Goal: Task Accomplishment & Management: Manage account settings

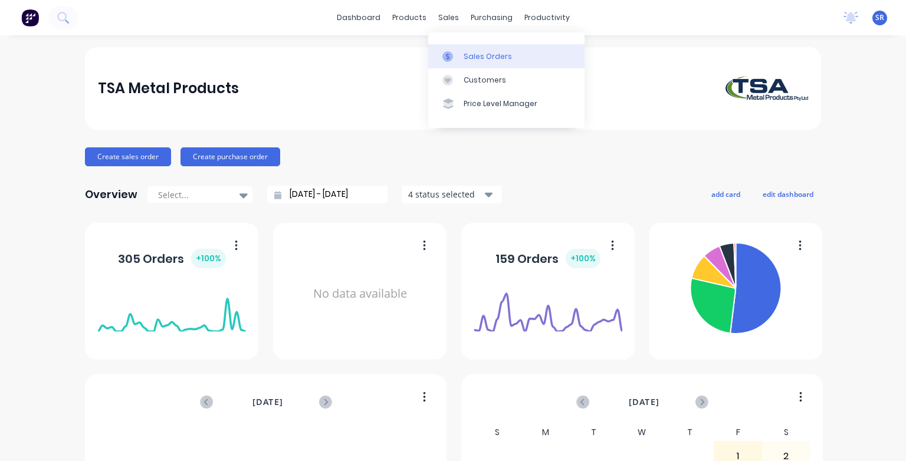
click at [460, 60] on link "Sales Orders" at bounding box center [506, 56] width 156 height 24
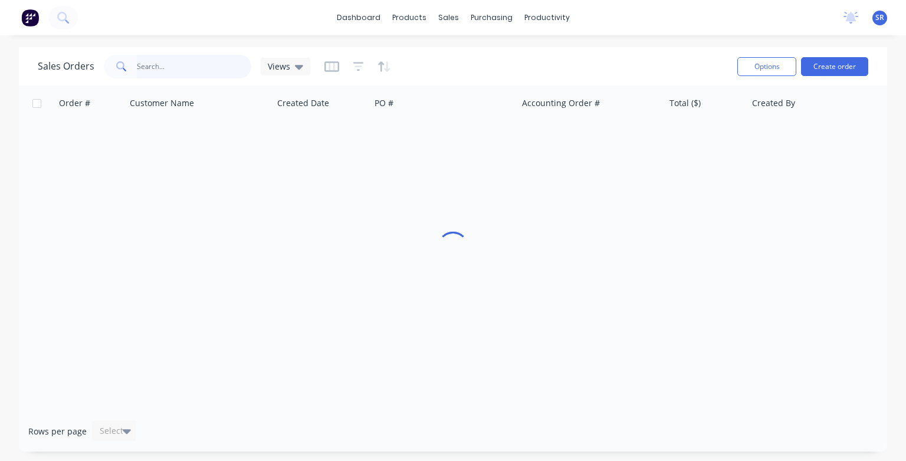
click at [140, 64] on input "text" at bounding box center [194, 67] width 115 height 24
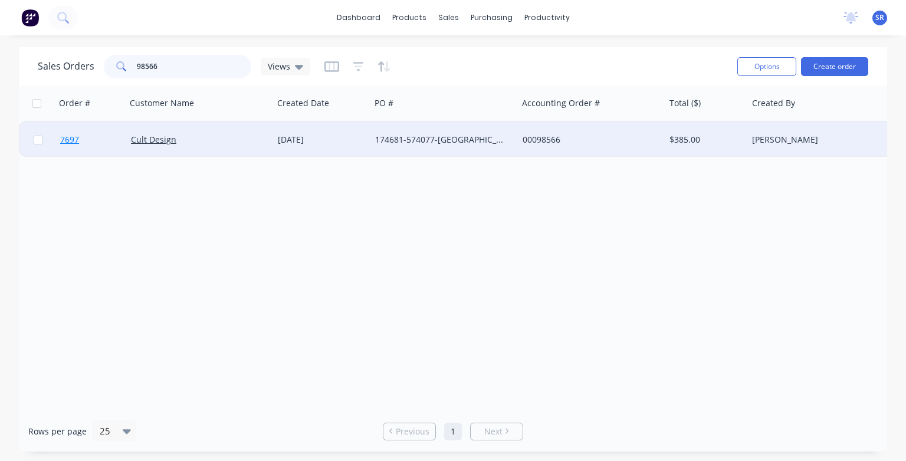
type input "98566"
click at [69, 140] on span "7697" at bounding box center [69, 140] width 19 height 12
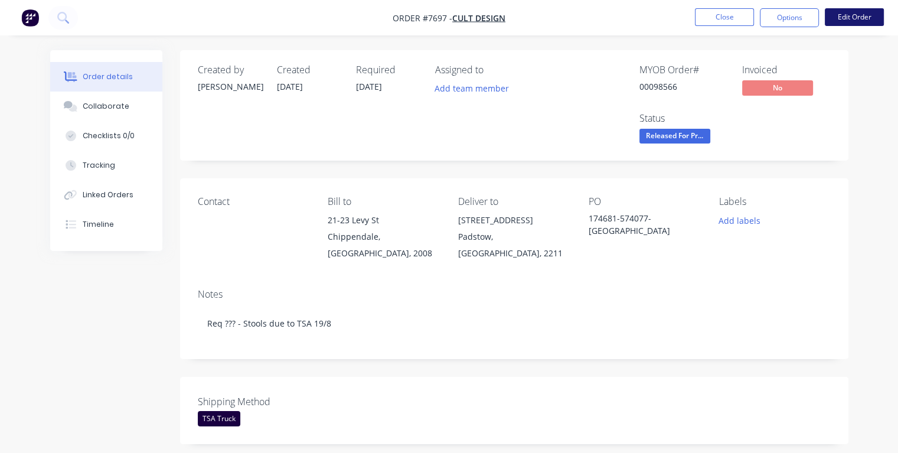
click at [853, 21] on button "Edit Order" at bounding box center [853, 17] width 59 height 18
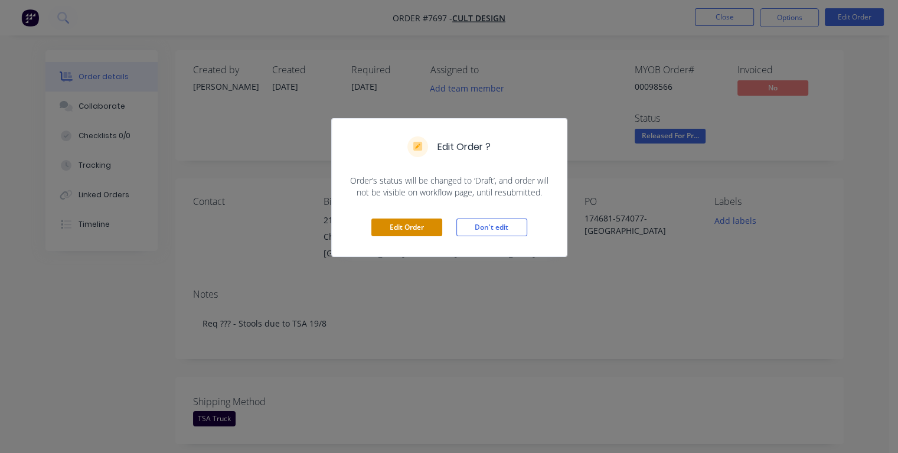
click at [427, 227] on button "Edit Order" at bounding box center [406, 227] width 71 height 18
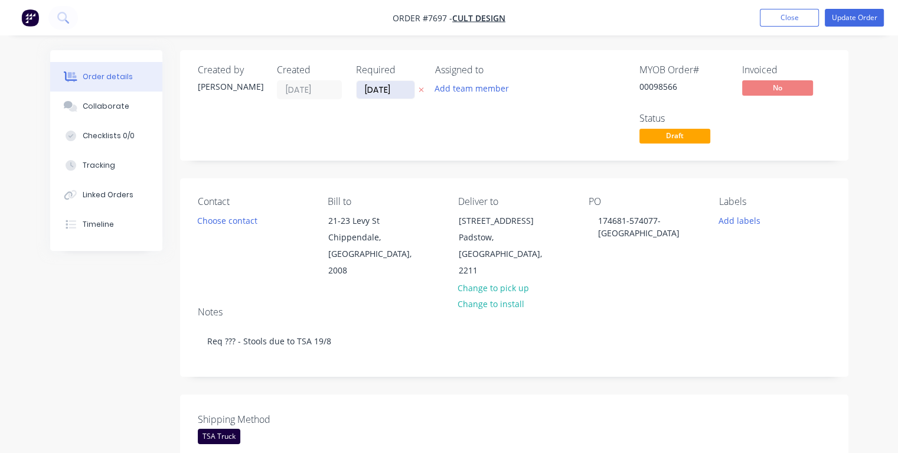
click at [373, 87] on input "[DATE]" at bounding box center [385, 90] width 58 height 18
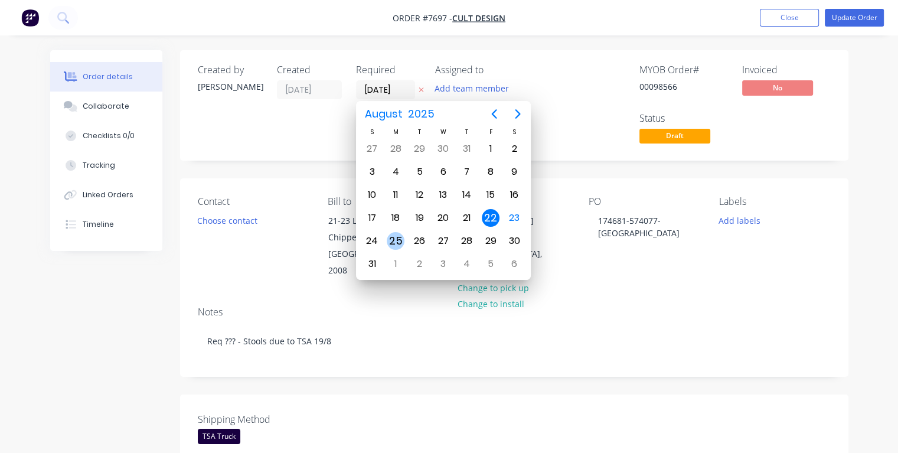
click at [399, 237] on div "25" at bounding box center [396, 241] width 18 height 18
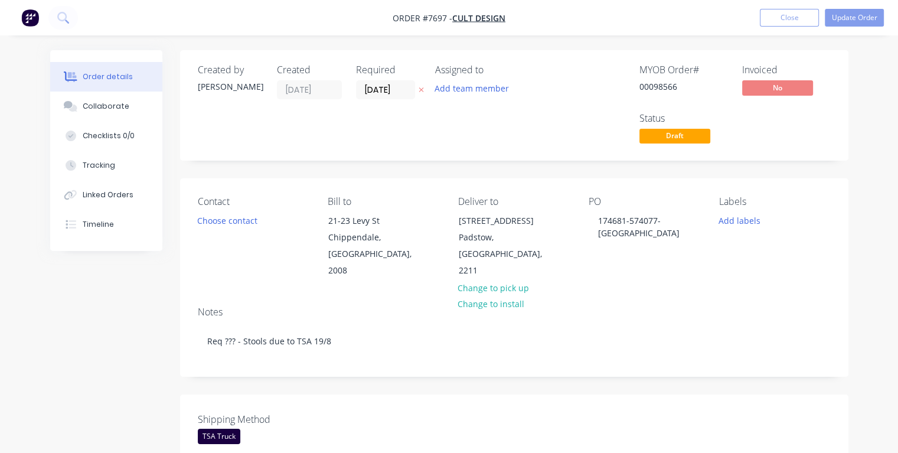
type input "[DATE]"
click at [854, 18] on button "Update Order" at bounding box center [853, 18] width 59 height 18
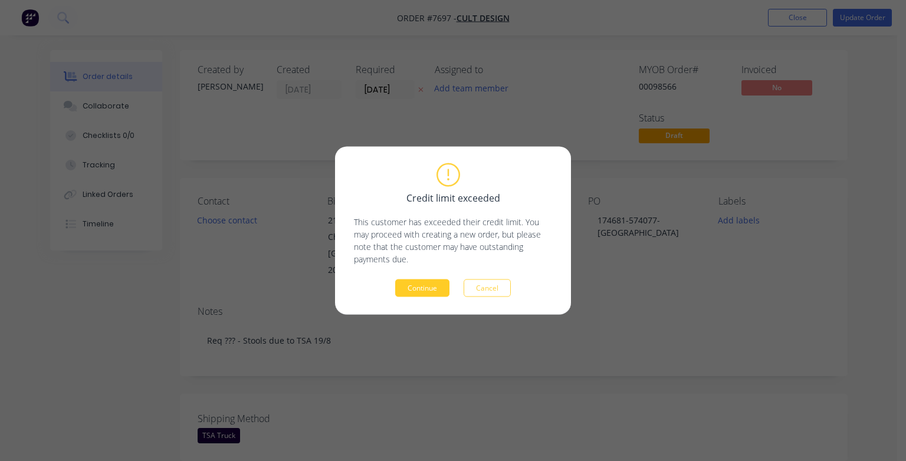
click at [427, 288] on button "Continue" at bounding box center [422, 289] width 54 height 18
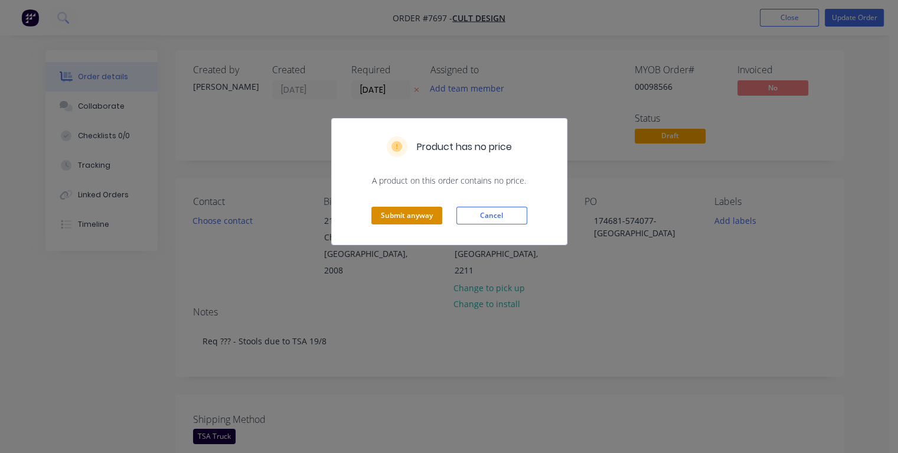
click at [408, 214] on button "Submit anyway" at bounding box center [406, 216] width 71 height 18
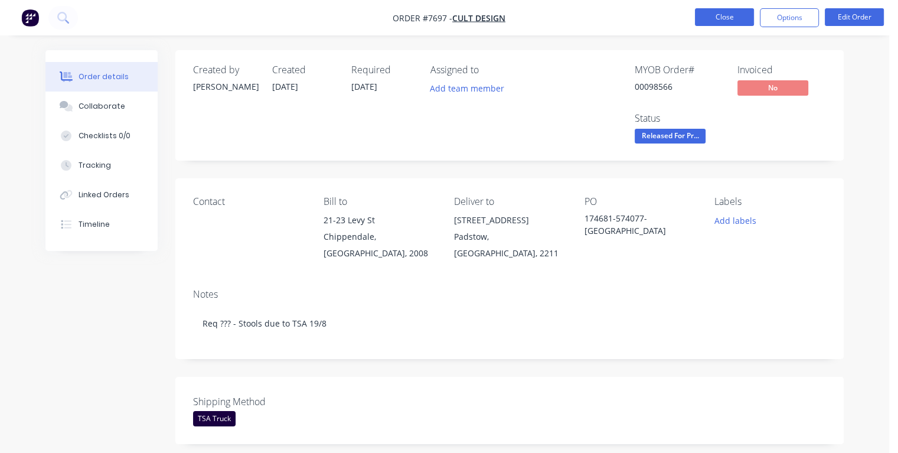
click at [706, 23] on button "Close" at bounding box center [724, 17] width 59 height 18
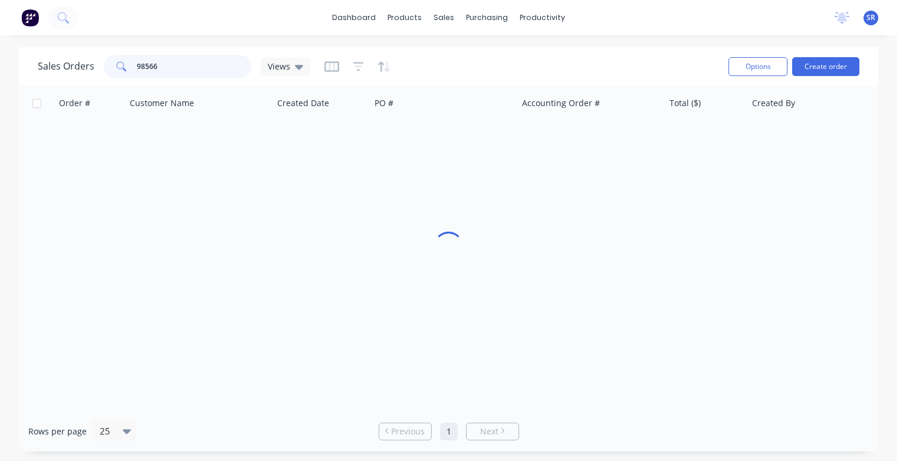
click at [181, 66] on input "98566" at bounding box center [194, 67] width 115 height 24
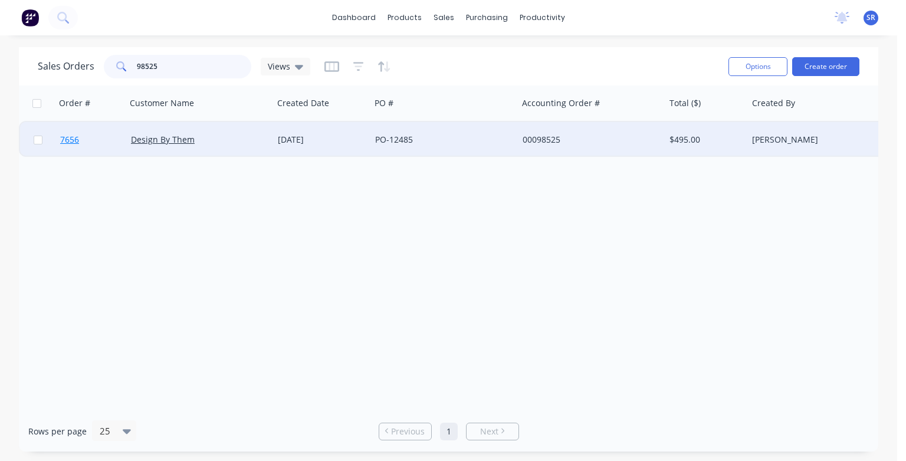
type input "98525"
click at [68, 140] on span "7656" at bounding box center [69, 140] width 19 height 12
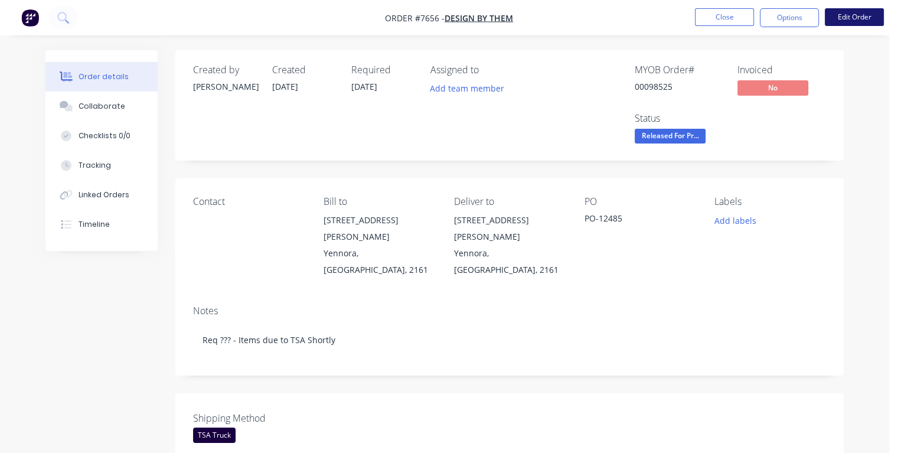
click at [848, 19] on button "Edit Order" at bounding box center [853, 17] width 59 height 18
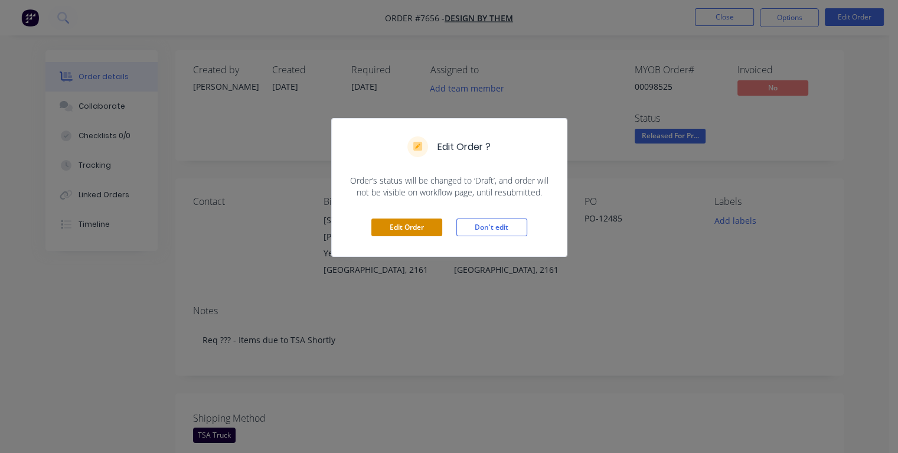
click at [411, 225] on button "Edit Order" at bounding box center [406, 227] width 71 height 18
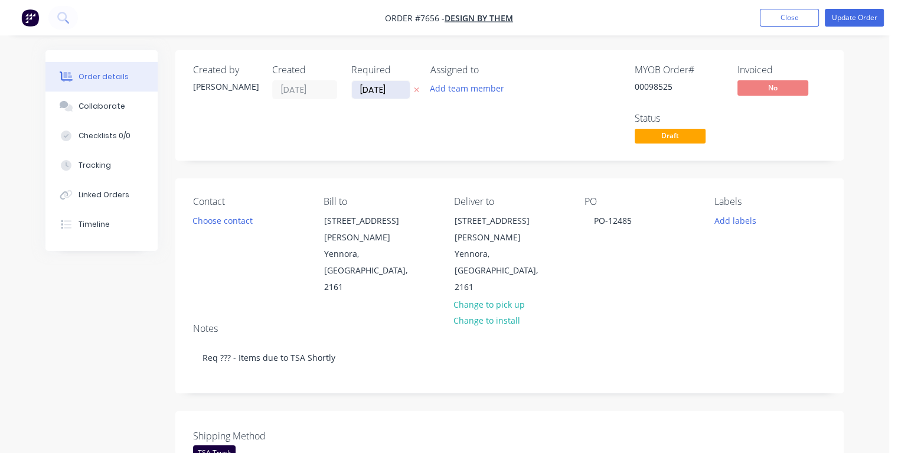
click at [368, 87] on input "[DATE]" at bounding box center [381, 90] width 58 height 18
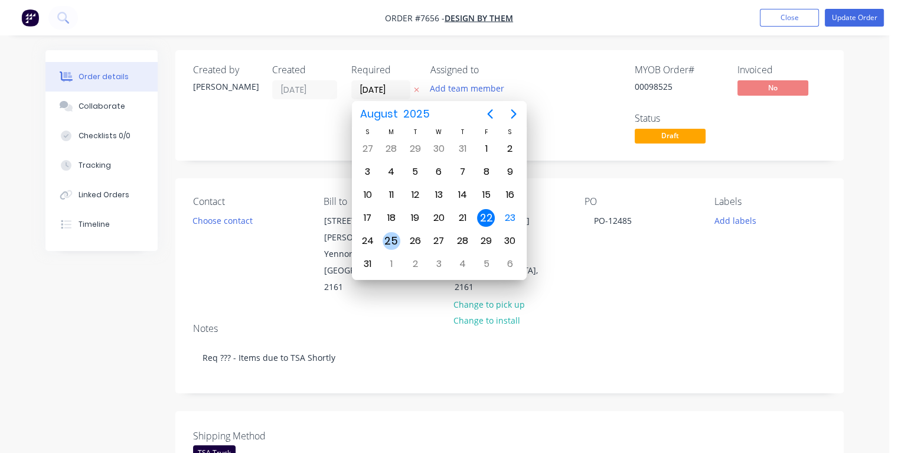
click at [396, 235] on div "25" at bounding box center [391, 241] width 18 height 18
type input "[DATE]"
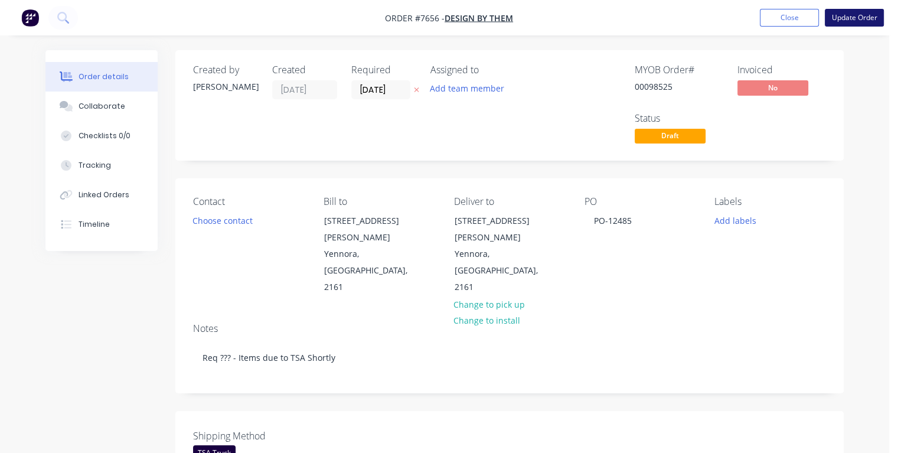
click at [863, 21] on button "Update Order" at bounding box center [853, 18] width 59 height 18
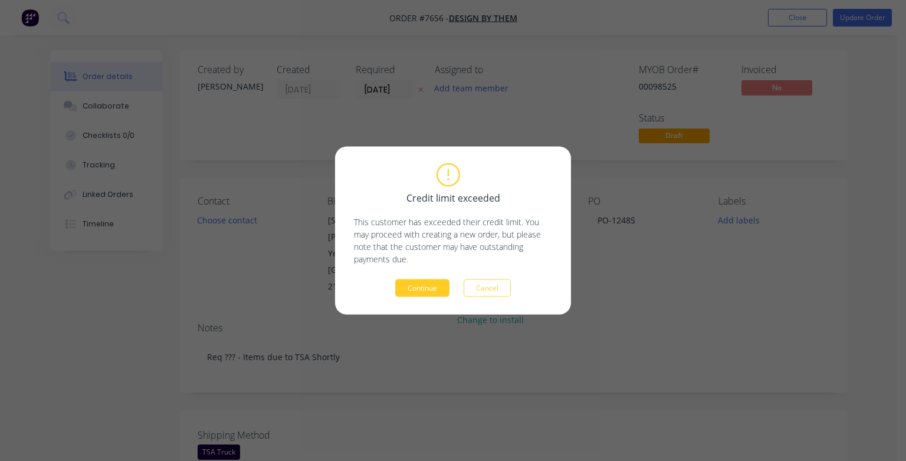
click at [427, 289] on button "Continue" at bounding box center [422, 289] width 54 height 18
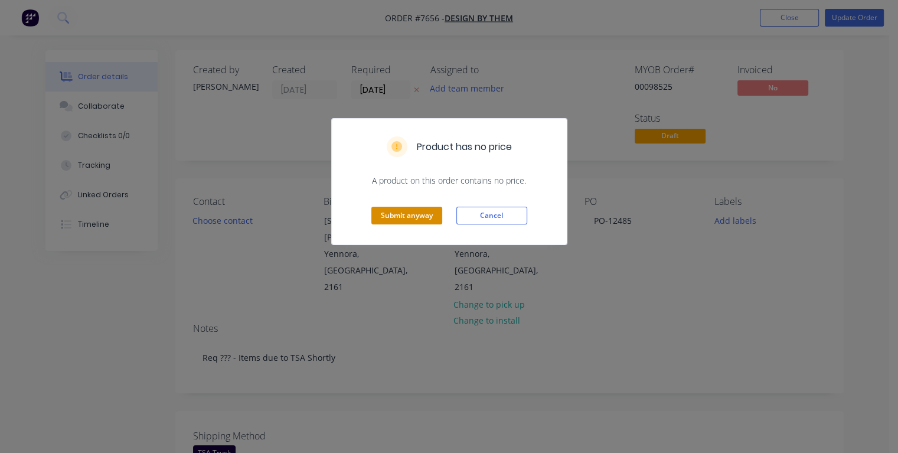
click at [402, 218] on button "Submit anyway" at bounding box center [406, 216] width 71 height 18
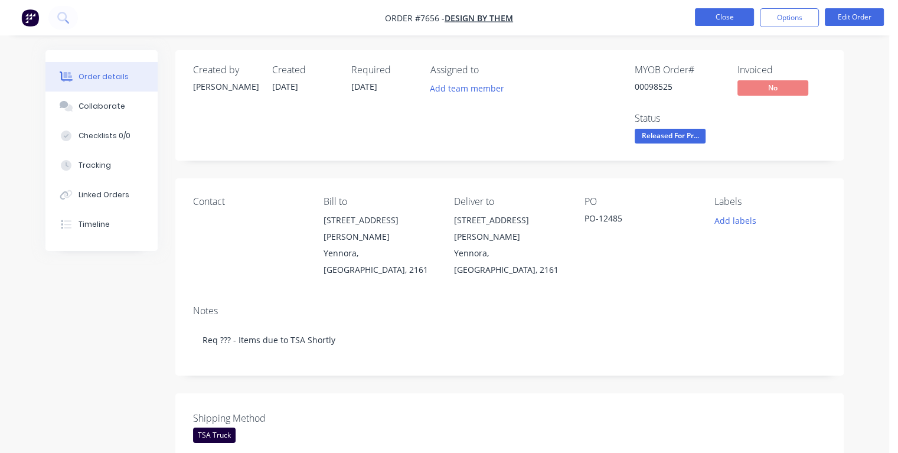
click at [705, 22] on button "Close" at bounding box center [724, 17] width 59 height 18
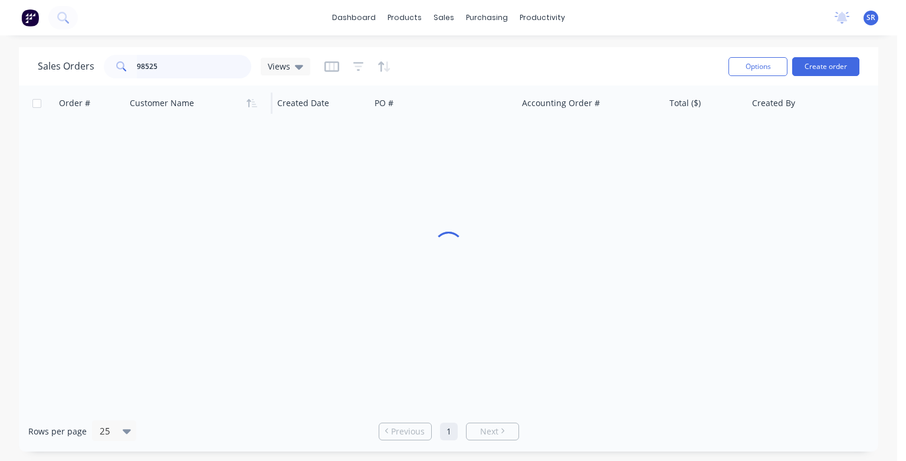
click at [165, 66] on input "98525" at bounding box center [194, 67] width 115 height 24
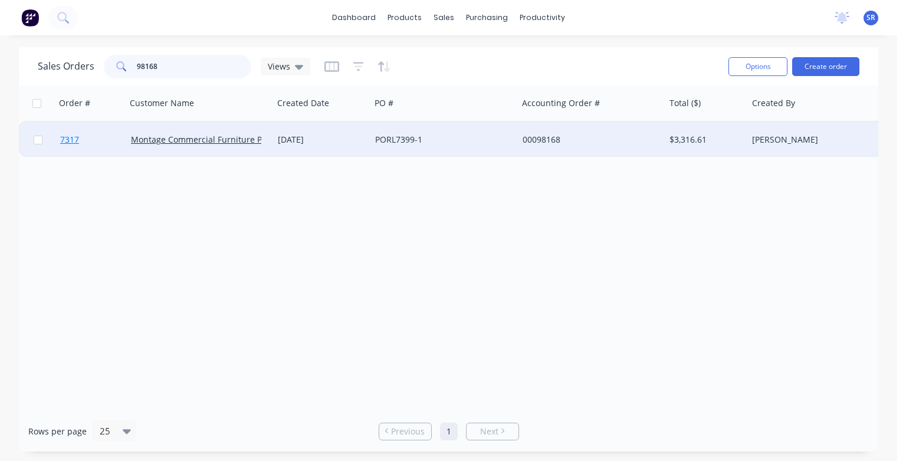
type input "98168"
click at [73, 143] on span "7317" at bounding box center [69, 140] width 19 height 12
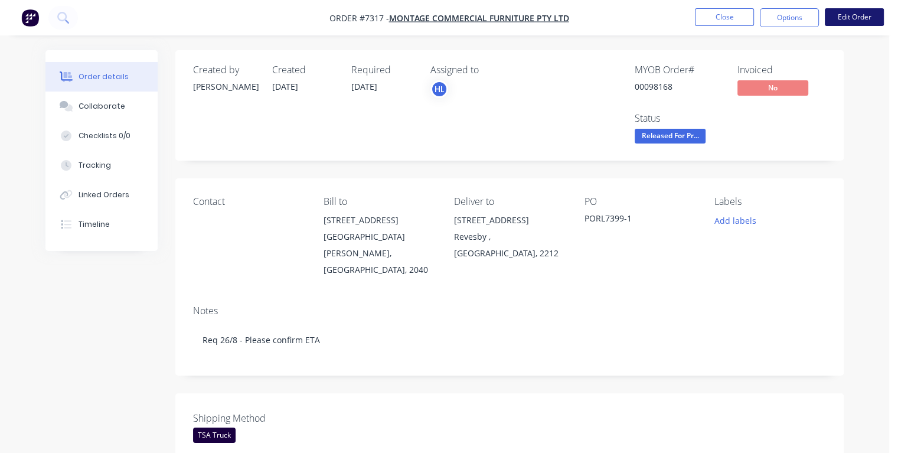
click at [854, 19] on button "Edit Order" at bounding box center [853, 17] width 59 height 18
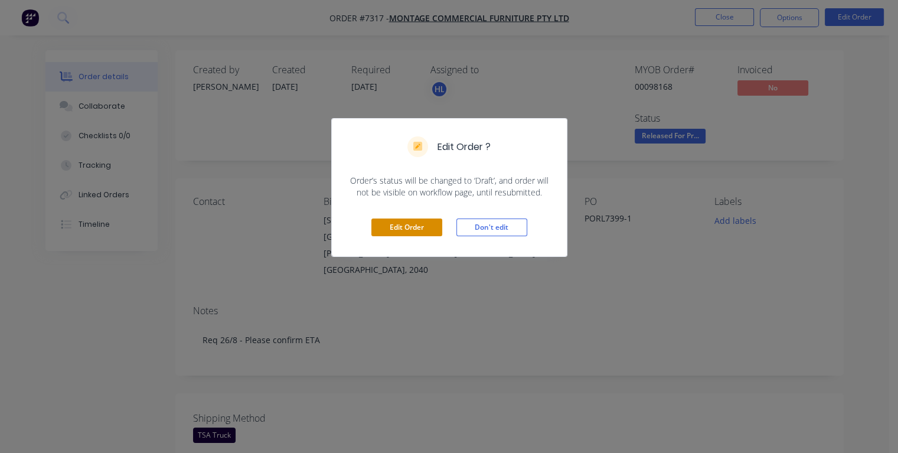
click at [412, 230] on button "Edit Order" at bounding box center [406, 227] width 71 height 18
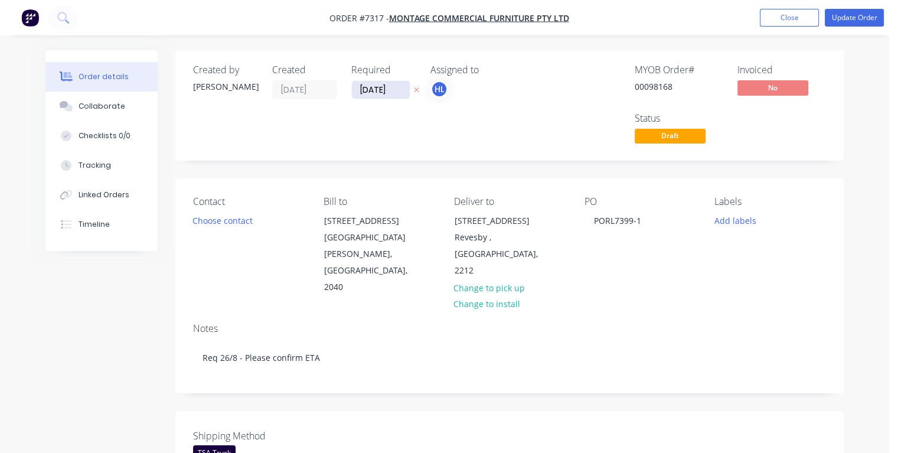
click at [368, 90] on input "[DATE]" at bounding box center [381, 90] width 58 height 18
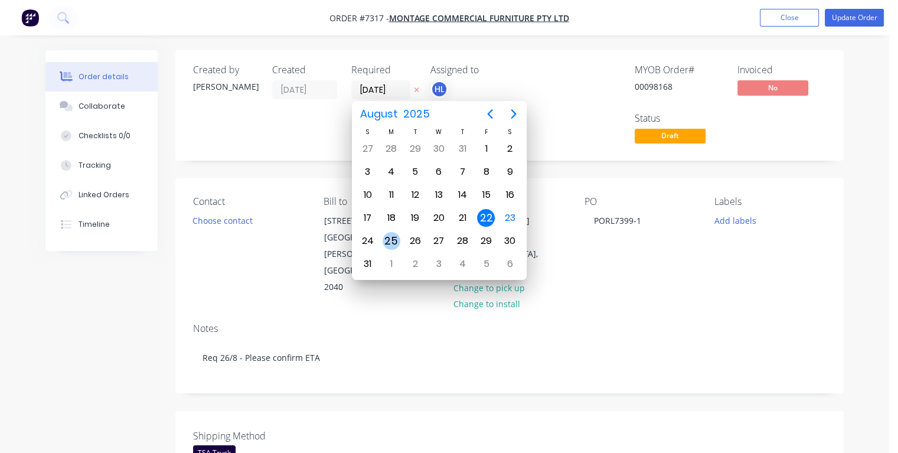
type input "[DATE]"
click at [393, 234] on div "25" at bounding box center [391, 241] width 18 height 18
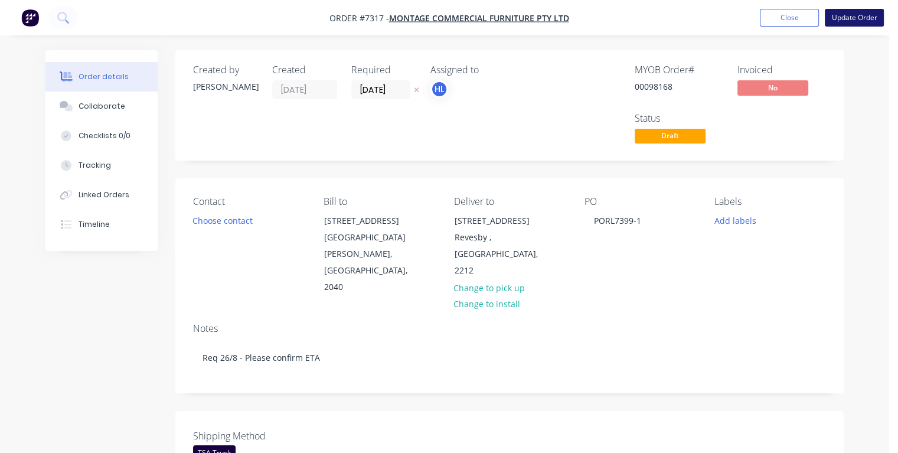
click at [853, 22] on button "Update Order" at bounding box center [853, 18] width 59 height 18
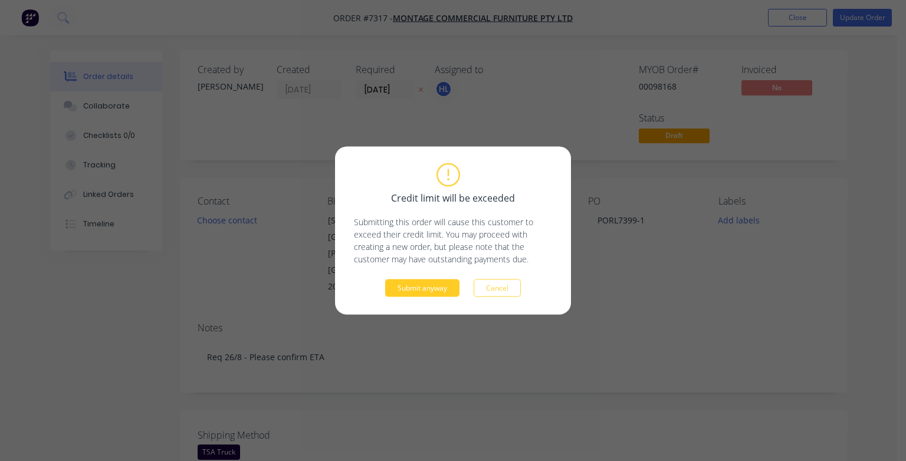
click at [423, 289] on button "Submit anyway" at bounding box center [422, 289] width 74 height 18
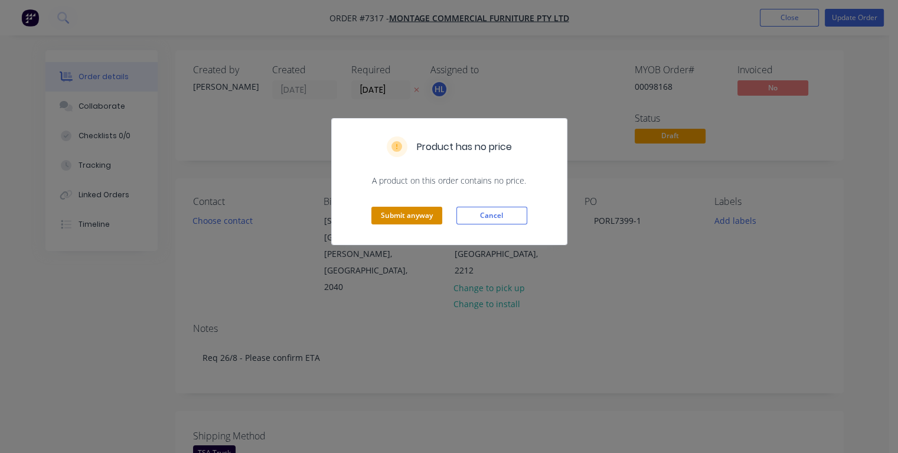
click at [408, 217] on button "Submit anyway" at bounding box center [406, 216] width 71 height 18
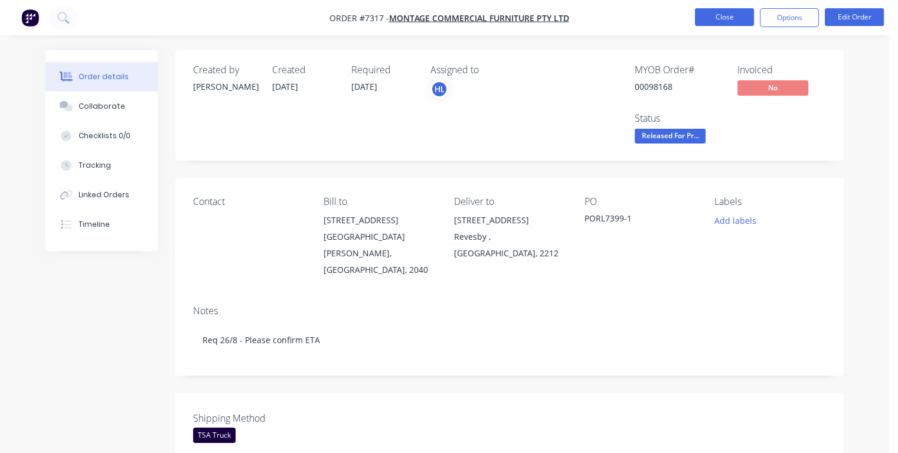
click at [713, 18] on button "Close" at bounding box center [724, 17] width 59 height 18
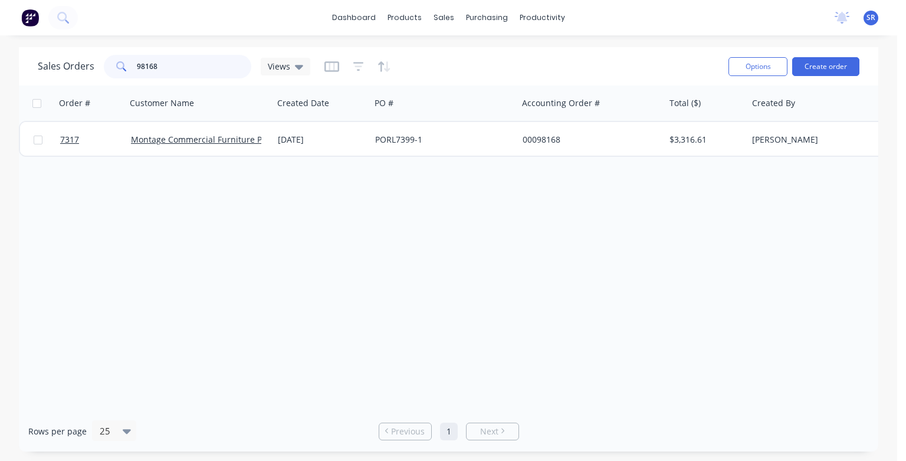
drag, startPoint x: 158, startPoint y: 64, endPoint x: 234, endPoint y: 103, distance: 85.5
click at [158, 65] on input "98168" at bounding box center [194, 67] width 115 height 24
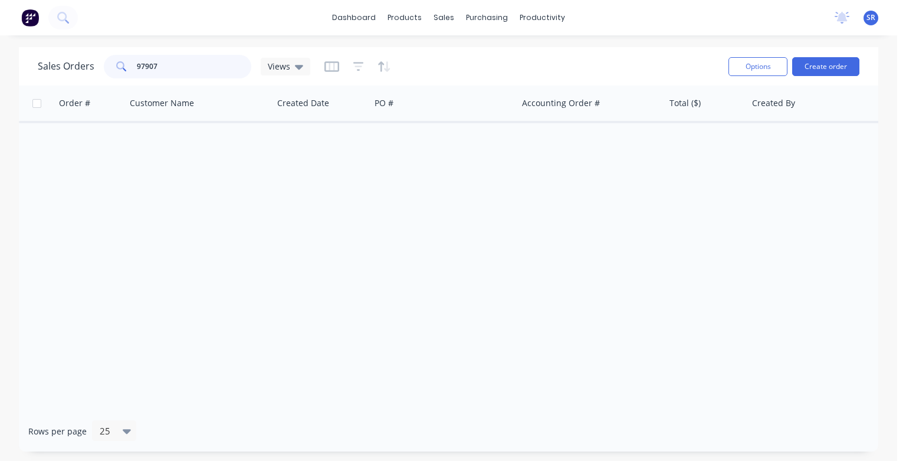
drag, startPoint x: 157, startPoint y: 64, endPoint x: 132, endPoint y: 66, distance: 24.9
click at [132, 66] on div "97907" at bounding box center [178, 67] width 148 height 24
type input "710029"
click at [471, 58] on div "Sales Orders" at bounding box center [488, 56] width 48 height 11
drag, startPoint x: 168, startPoint y: 60, endPoint x: 127, endPoint y: 63, distance: 40.2
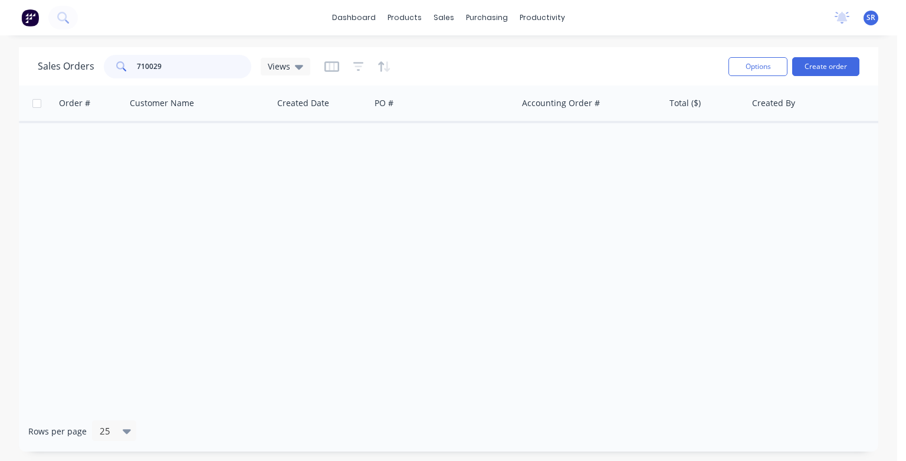
click at [126, 60] on div "710029" at bounding box center [178, 67] width 148 height 24
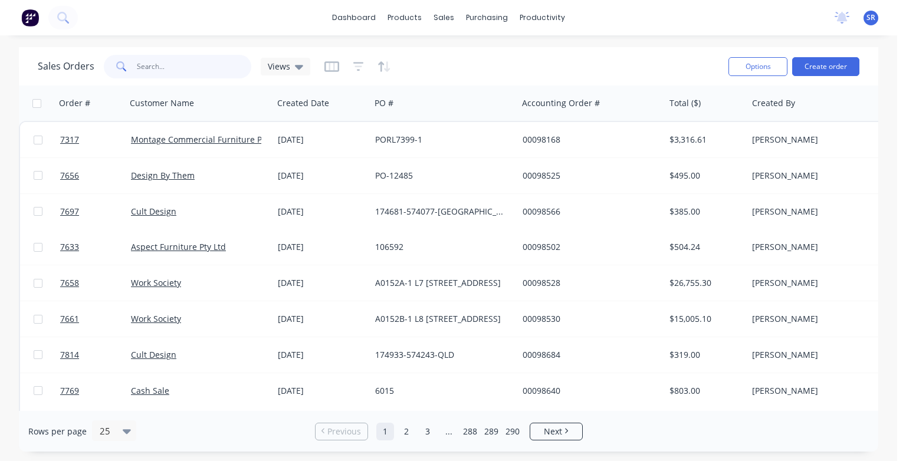
click at [146, 66] on input "text" at bounding box center [194, 67] width 115 height 24
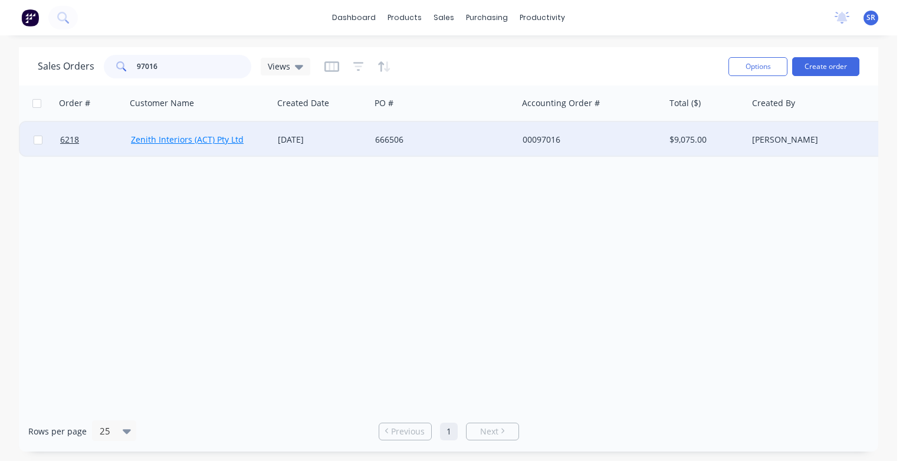
type input "97016"
click at [178, 140] on link "Zenith Interiors (ACT) Pty Ltd" at bounding box center [187, 139] width 113 height 11
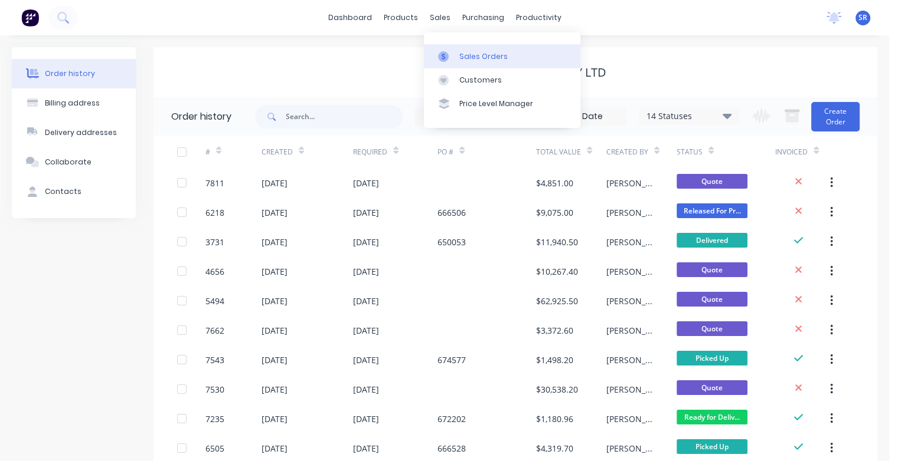
click at [458, 51] on link "Sales Orders" at bounding box center [502, 56] width 156 height 24
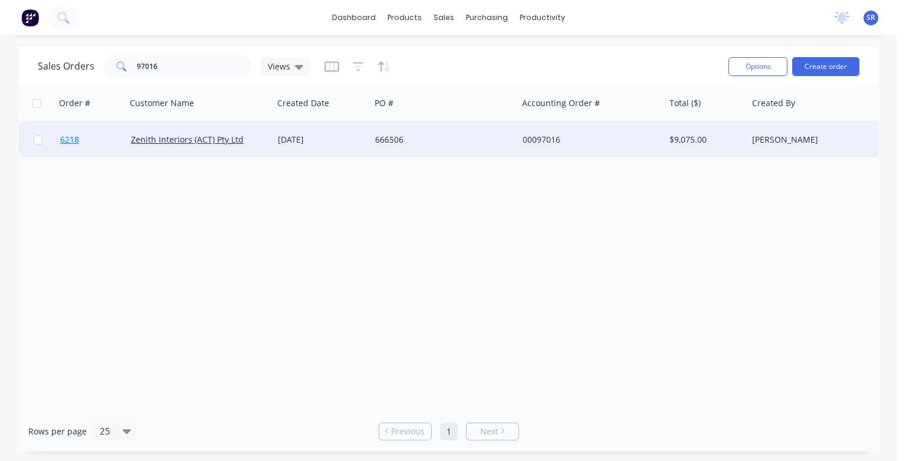
click at [70, 138] on span "6218" at bounding box center [69, 140] width 19 height 12
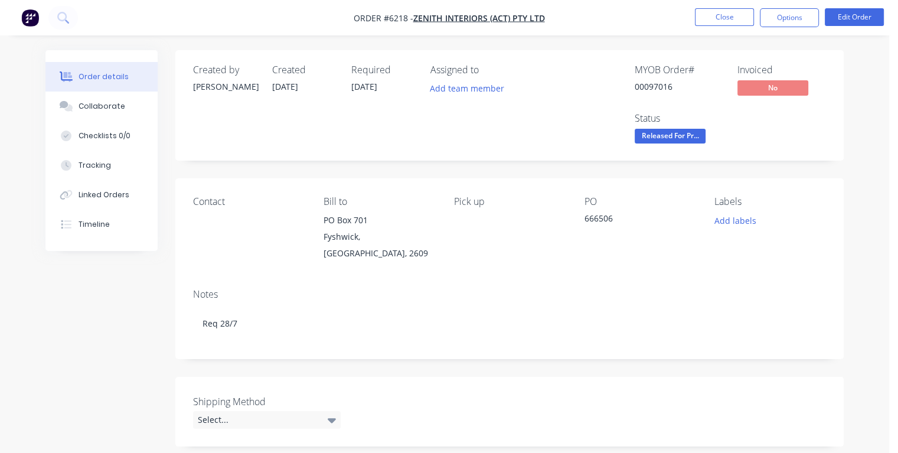
click at [360, 86] on span "[DATE]" at bounding box center [364, 86] width 26 height 11
click at [853, 17] on button "Edit Order" at bounding box center [853, 17] width 59 height 18
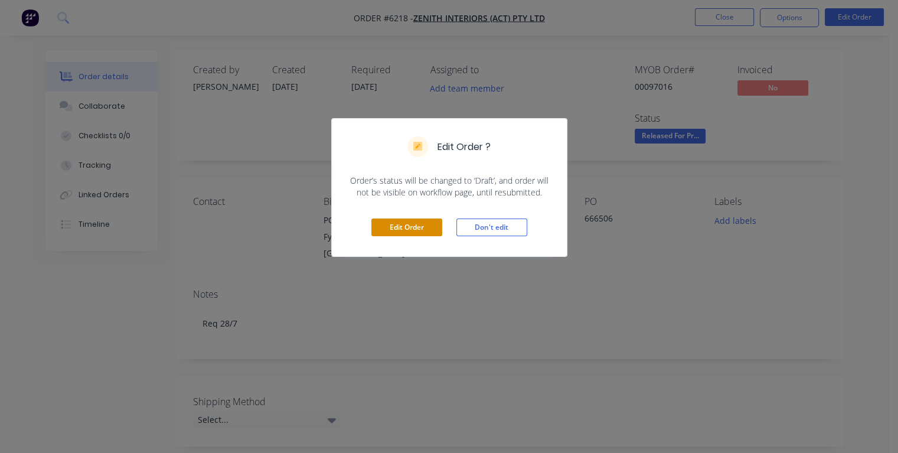
click at [408, 229] on button "Edit Order" at bounding box center [406, 227] width 71 height 18
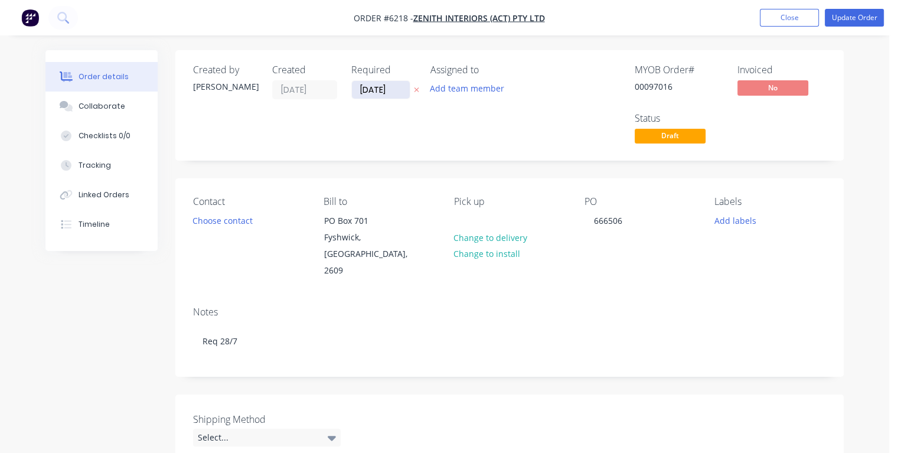
click at [368, 89] on input "[DATE]" at bounding box center [381, 90] width 58 height 18
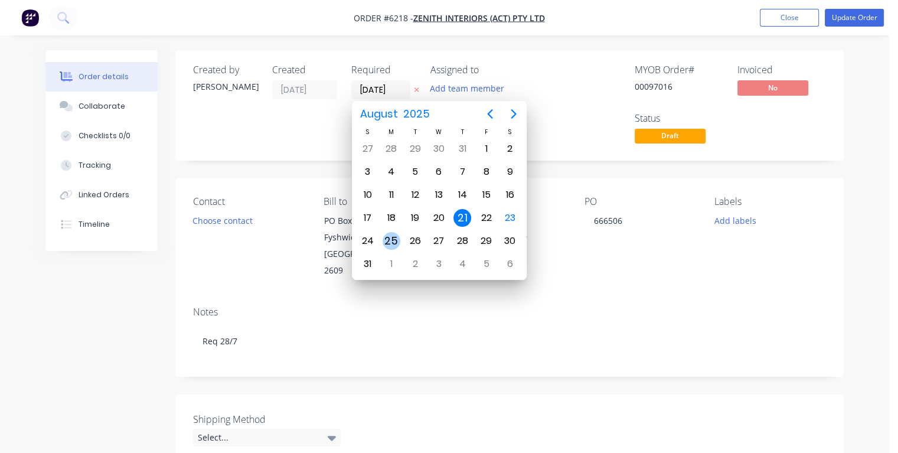
click at [394, 237] on div "25" at bounding box center [391, 241] width 18 height 18
type input "[DATE]"
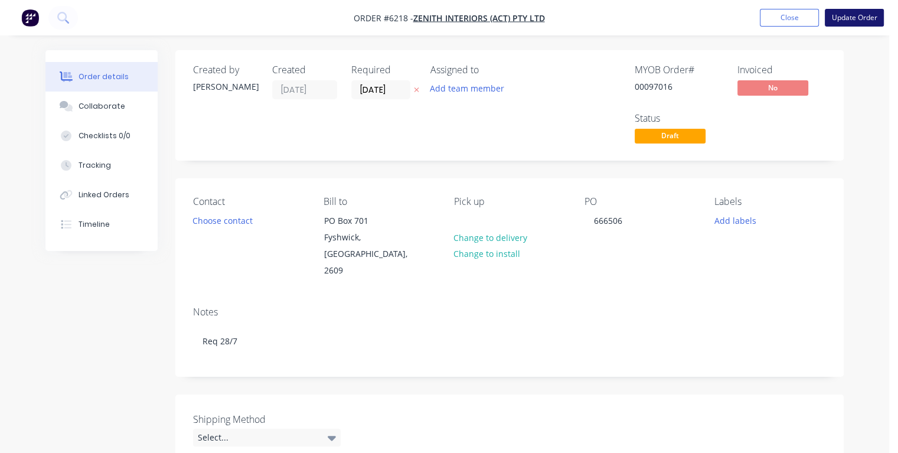
click at [850, 21] on button "Update Order" at bounding box center [853, 18] width 59 height 18
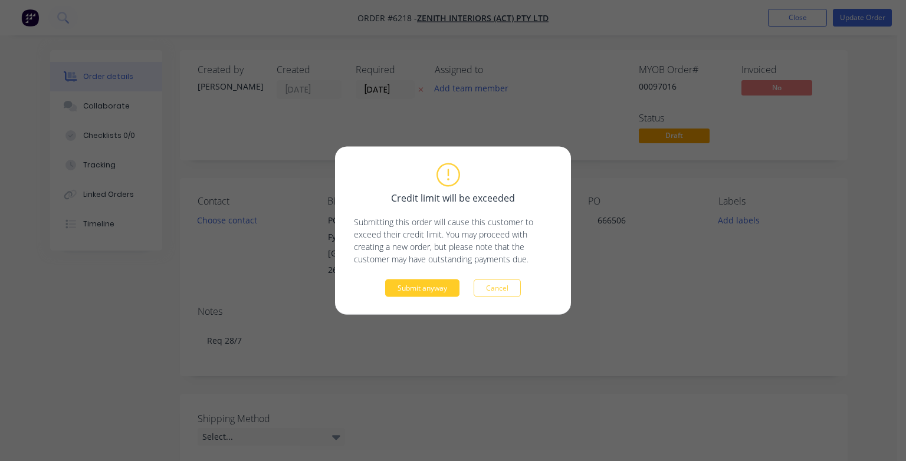
click at [432, 289] on button "Submit anyway" at bounding box center [422, 289] width 74 height 18
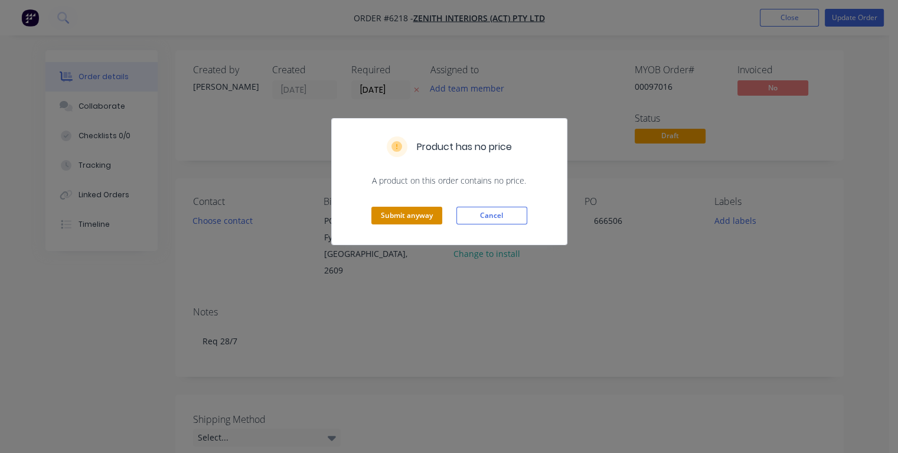
click at [403, 218] on button "Submit anyway" at bounding box center [406, 216] width 71 height 18
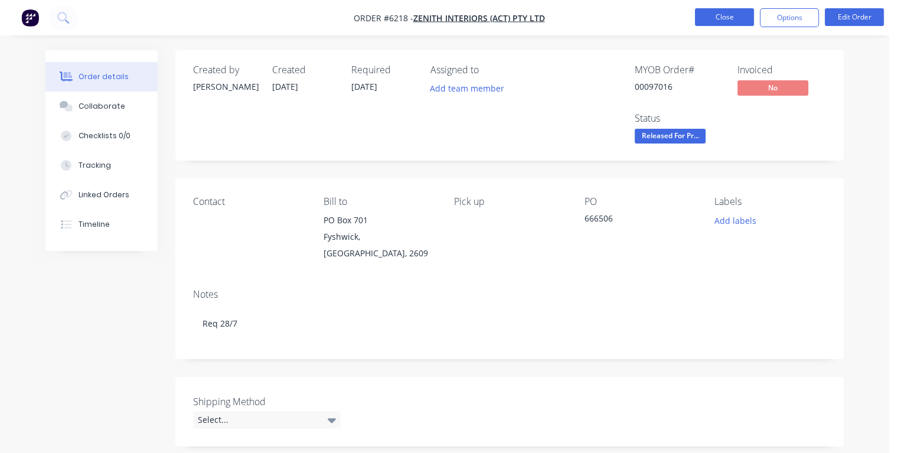
click at [723, 18] on button "Close" at bounding box center [724, 17] width 59 height 18
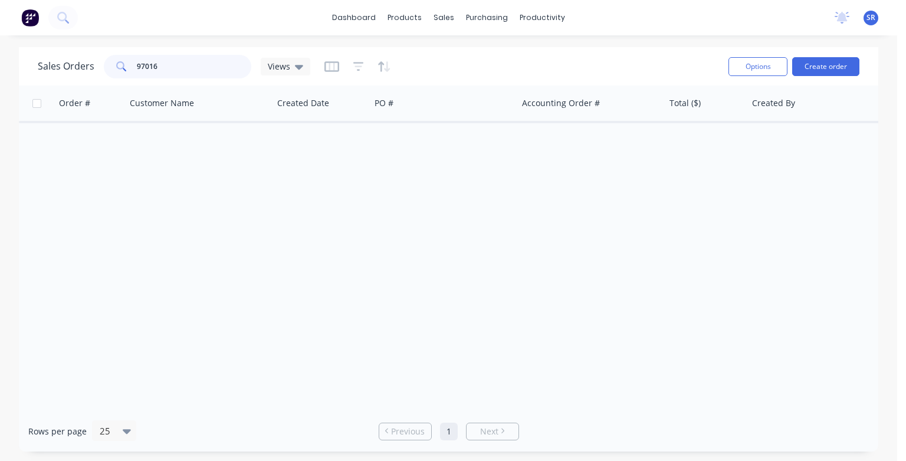
click at [196, 71] on input "97016" at bounding box center [194, 67] width 115 height 24
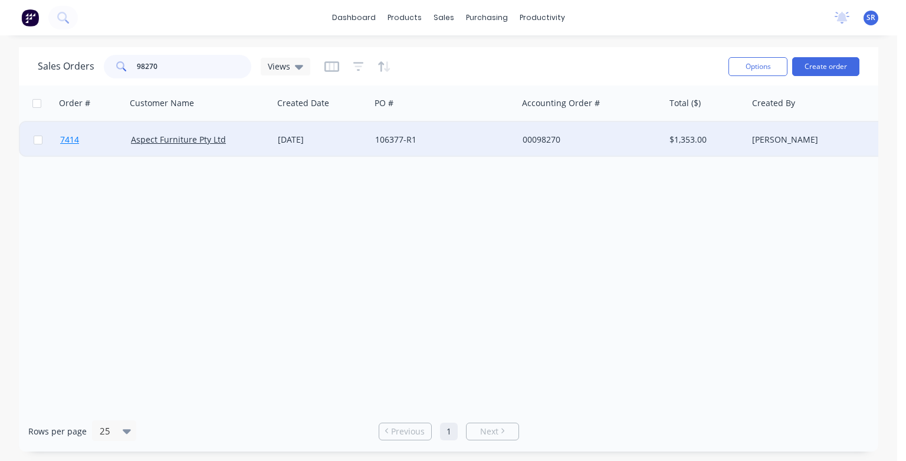
type input "98270"
click at [68, 140] on span "7414" at bounding box center [69, 140] width 19 height 12
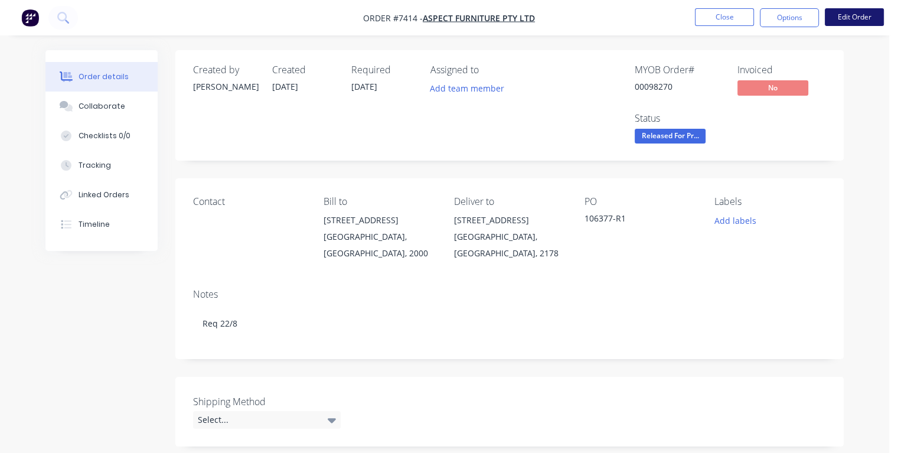
click at [861, 19] on button "Edit Order" at bounding box center [853, 17] width 59 height 18
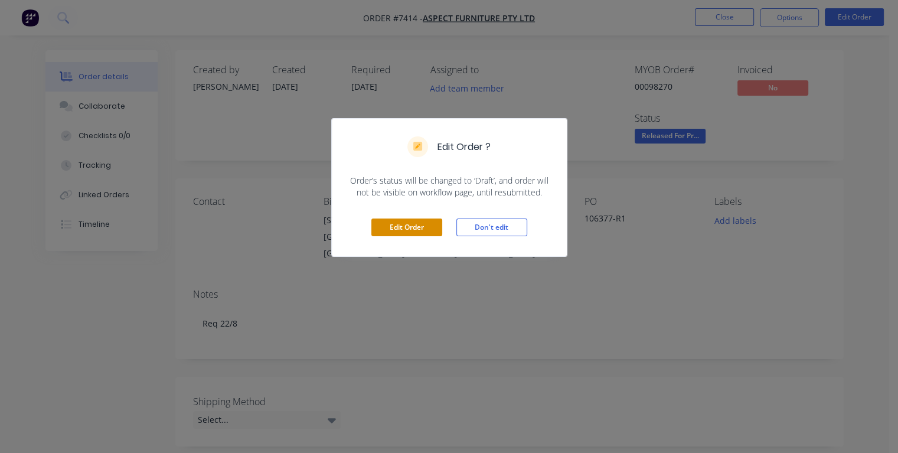
click at [416, 227] on button "Edit Order" at bounding box center [406, 227] width 71 height 18
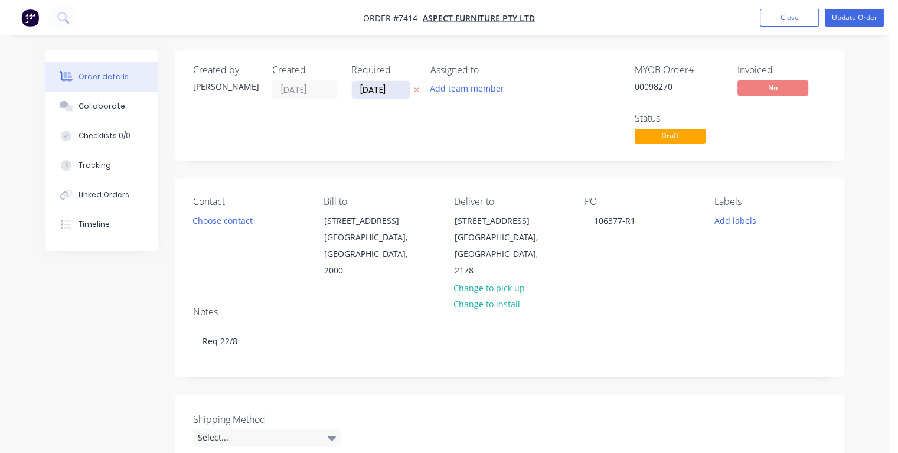
click at [367, 88] on input "[DATE]" at bounding box center [381, 90] width 58 height 18
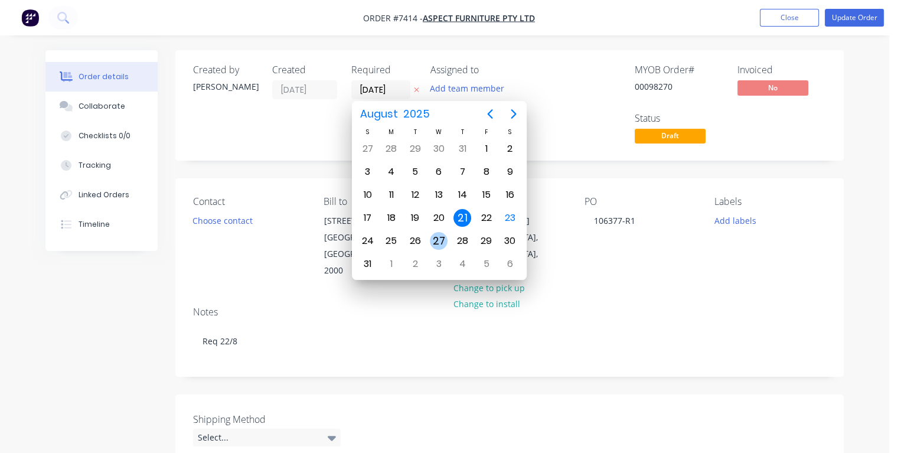
click at [439, 240] on div "27" at bounding box center [439, 241] width 18 height 18
type input "[DATE]"
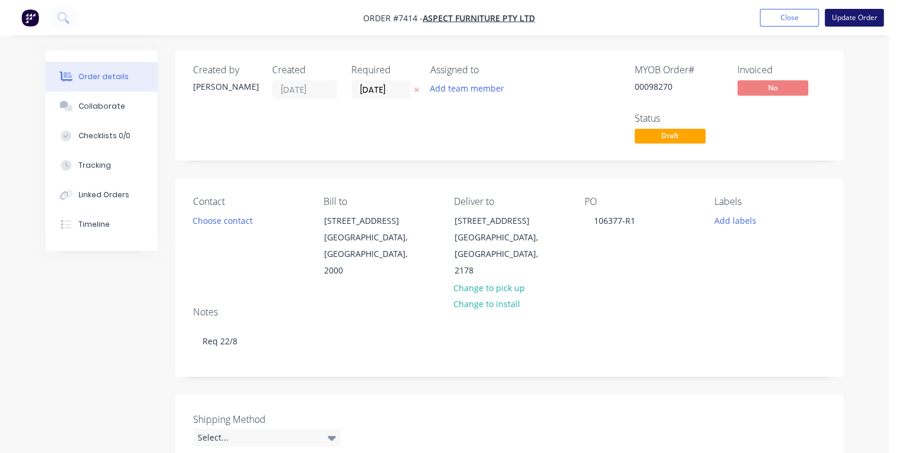
click at [841, 18] on button "Update Order" at bounding box center [853, 18] width 59 height 18
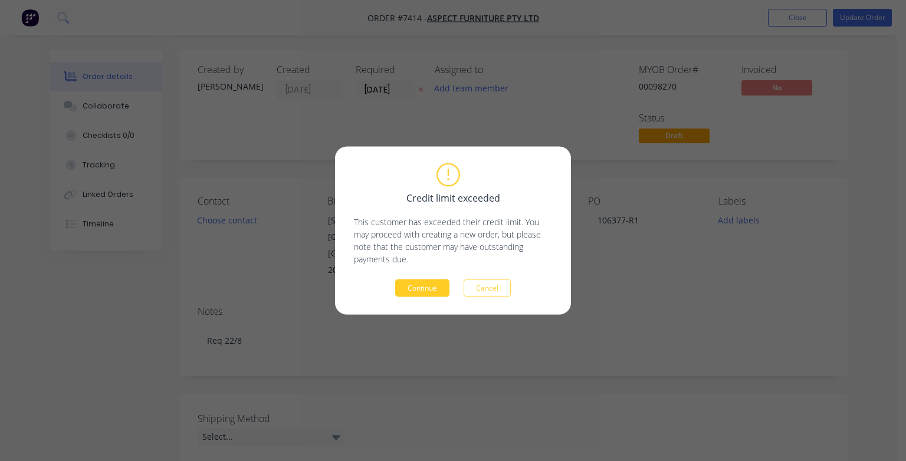
click at [415, 284] on button "Continue" at bounding box center [422, 289] width 54 height 18
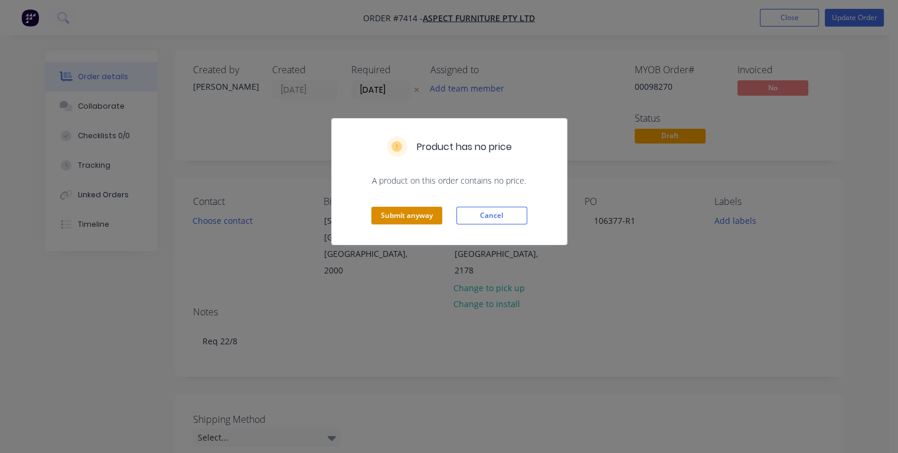
click at [411, 215] on button "Submit anyway" at bounding box center [406, 216] width 71 height 18
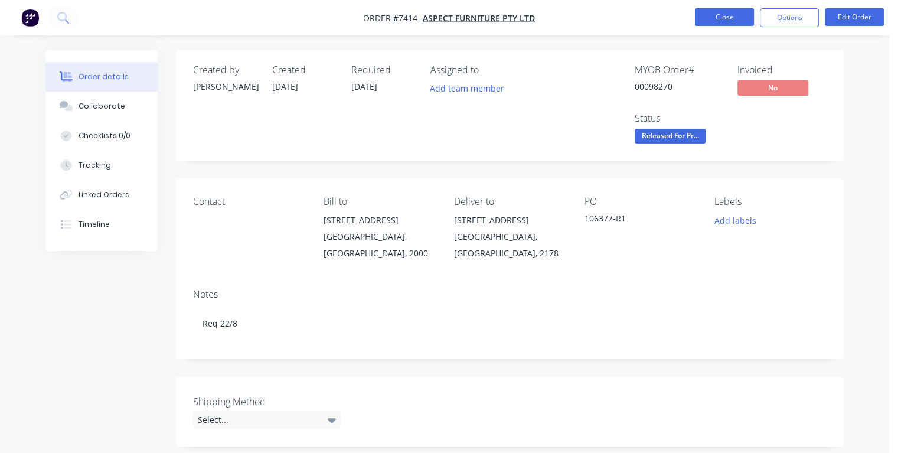
click at [718, 19] on button "Close" at bounding box center [724, 17] width 59 height 18
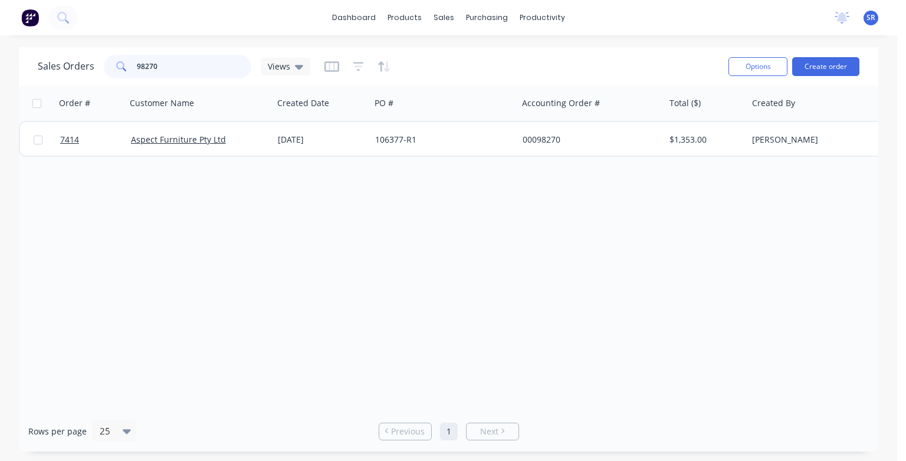
drag, startPoint x: 156, startPoint y: 58, endPoint x: 184, endPoint y: 89, distance: 41.8
click at [158, 62] on input "98270" at bounding box center [194, 67] width 115 height 24
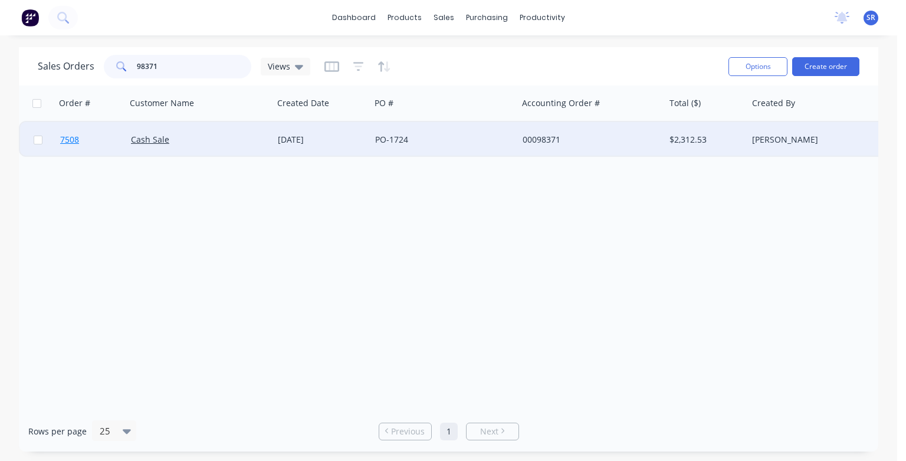
type input "98371"
click at [73, 143] on span "7508" at bounding box center [69, 140] width 19 height 12
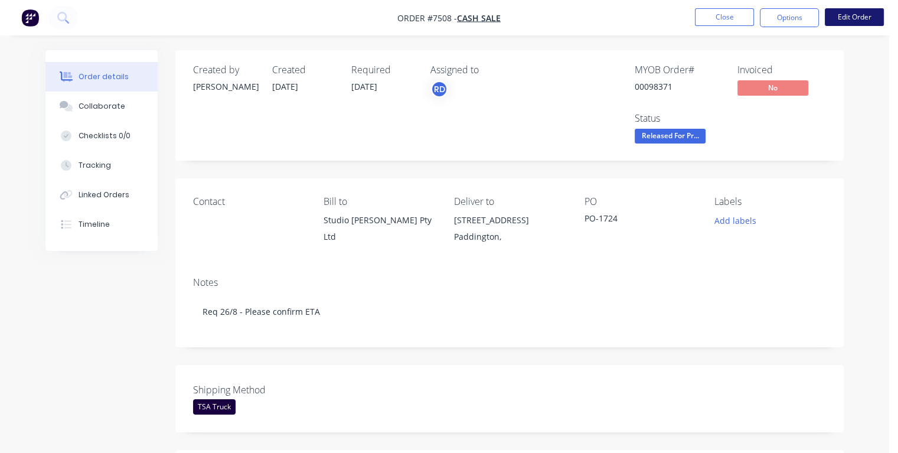
click at [841, 20] on button "Edit Order" at bounding box center [853, 17] width 59 height 18
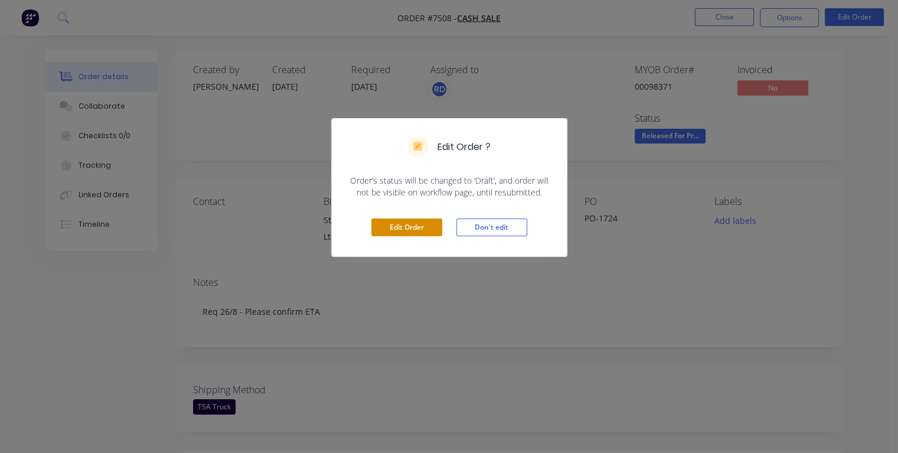
click at [428, 225] on button "Edit Order" at bounding box center [406, 227] width 71 height 18
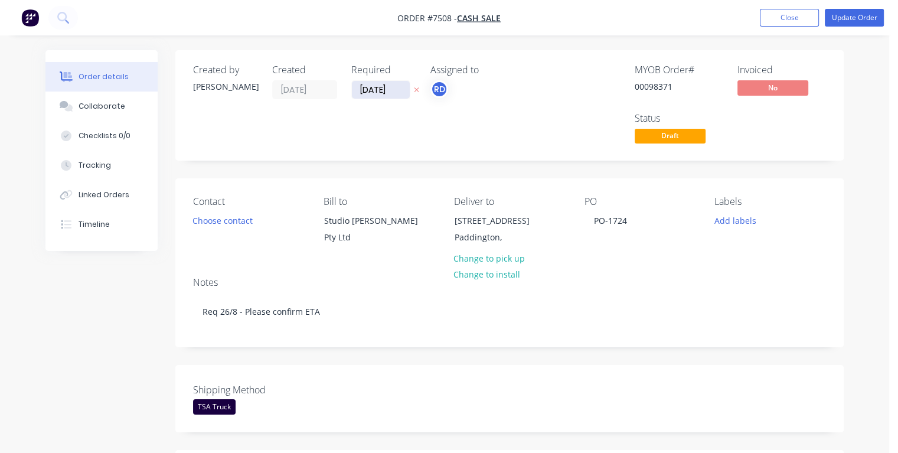
click at [370, 90] on input "[DATE]" at bounding box center [381, 90] width 58 height 18
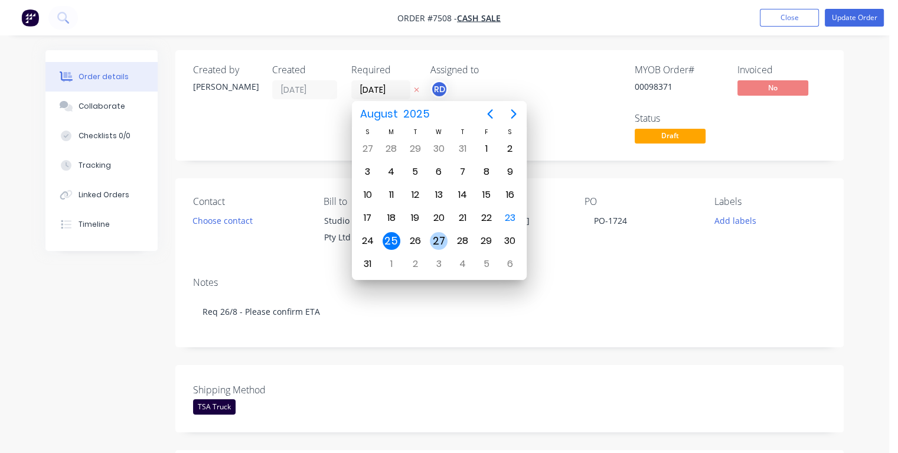
click at [441, 239] on div "27" at bounding box center [439, 241] width 18 height 18
type input "[DATE]"
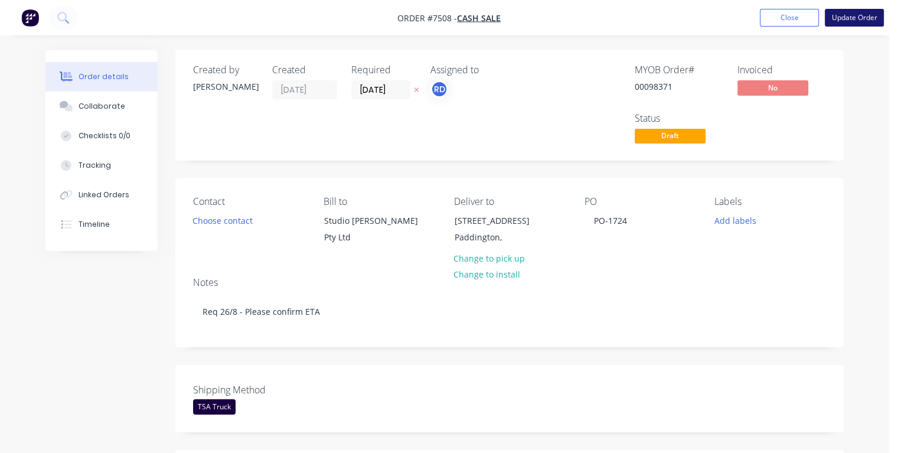
click at [827, 18] on button "Update Order" at bounding box center [853, 18] width 59 height 18
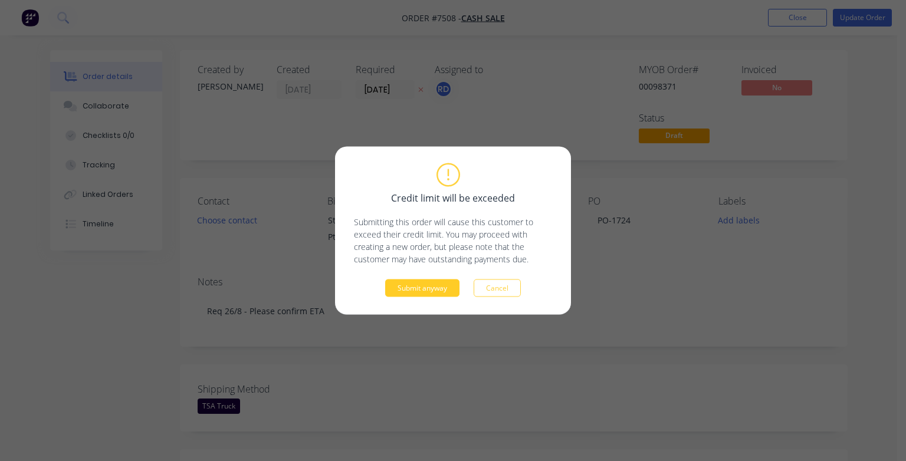
click at [431, 286] on button "Submit anyway" at bounding box center [422, 289] width 74 height 18
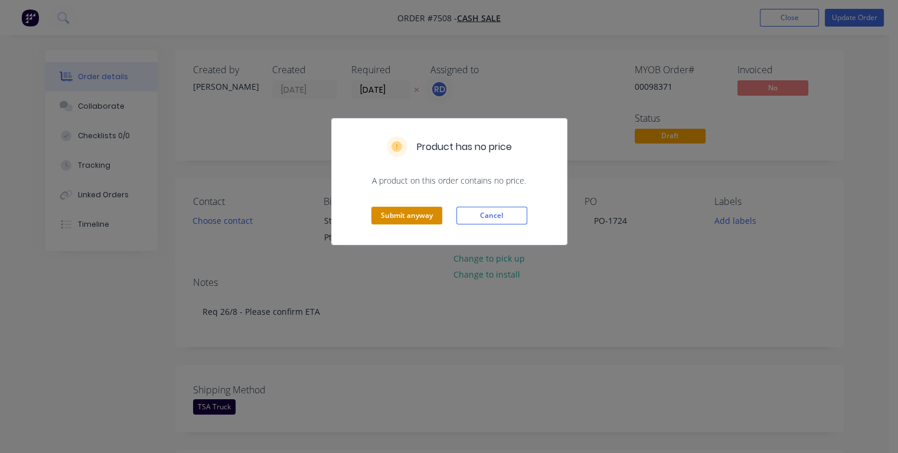
click at [415, 215] on button "Submit anyway" at bounding box center [406, 216] width 71 height 18
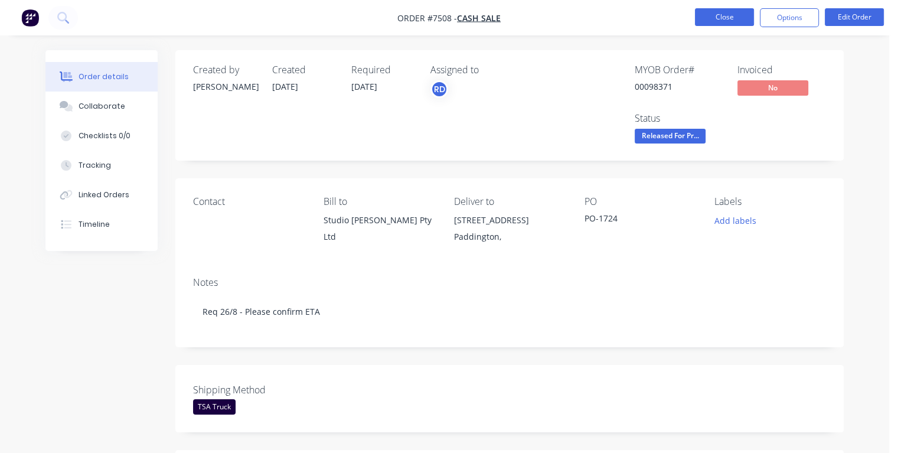
click at [721, 15] on button "Close" at bounding box center [724, 17] width 59 height 18
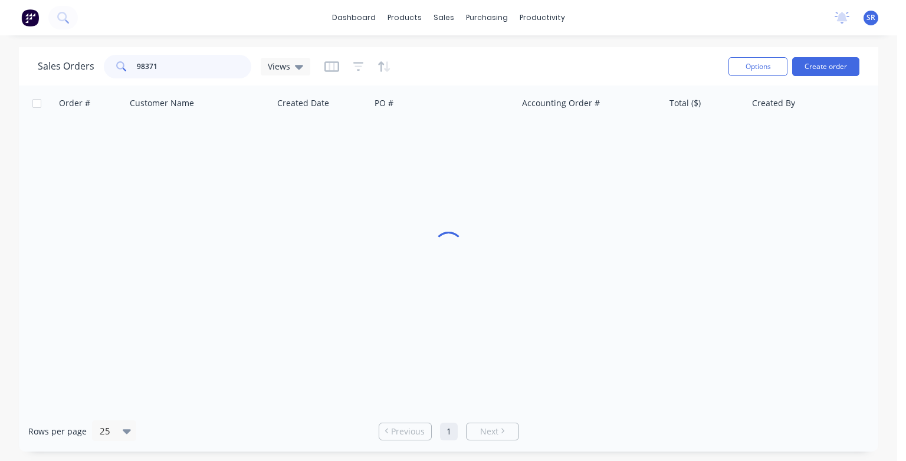
click at [170, 63] on input "98371" at bounding box center [194, 67] width 115 height 24
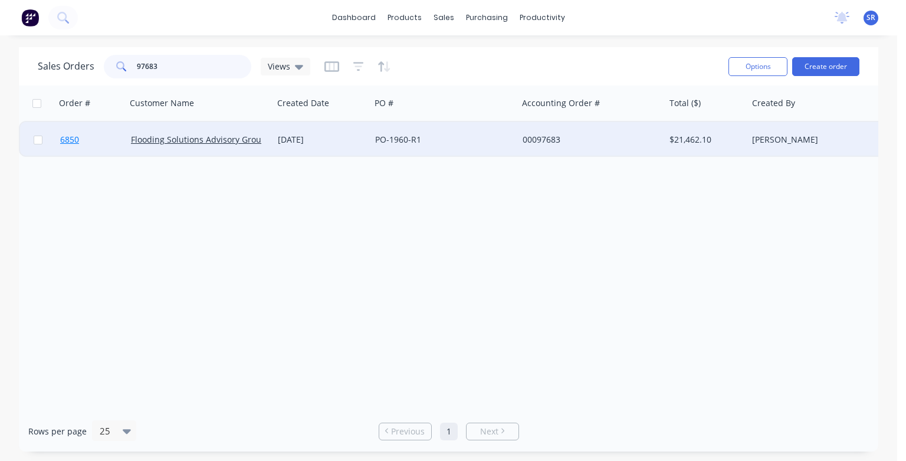
type input "97683"
click at [68, 142] on span "6850" at bounding box center [69, 140] width 19 height 12
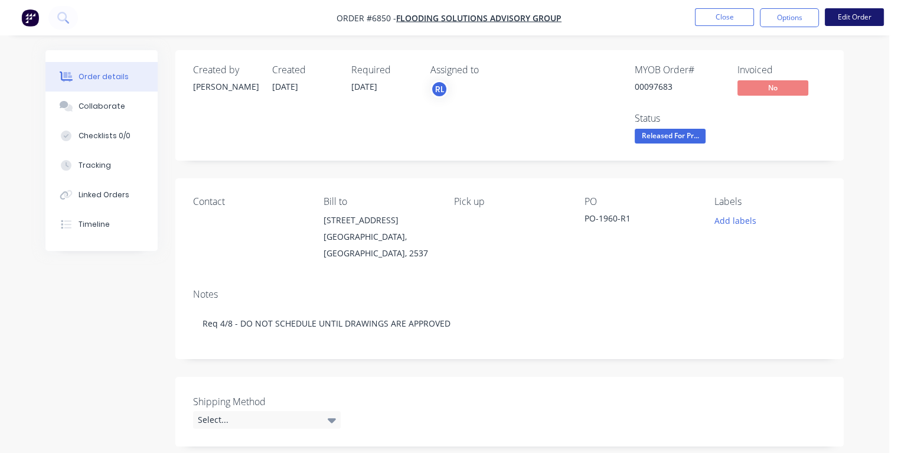
click at [857, 16] on button "Edit Order" at bounding box center [853, 17] width 59 height 18
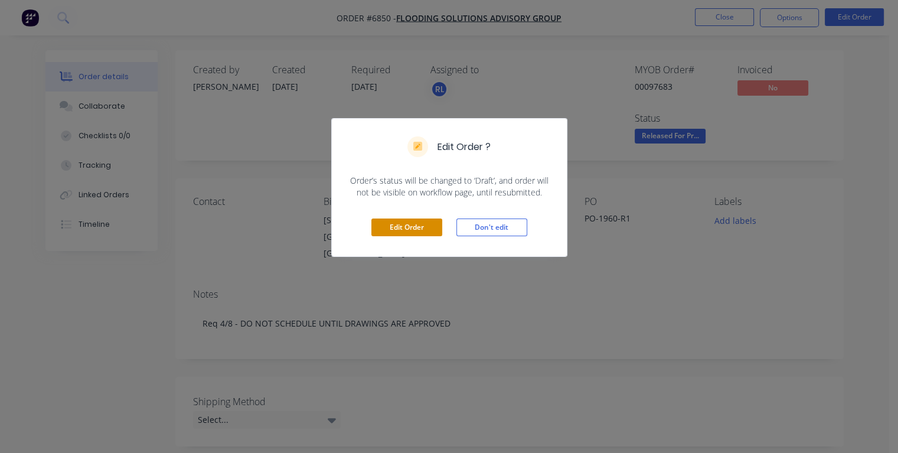
click at [427, 228] on button "Edit Order" at bounding box center [406, 227] width 71 height 18
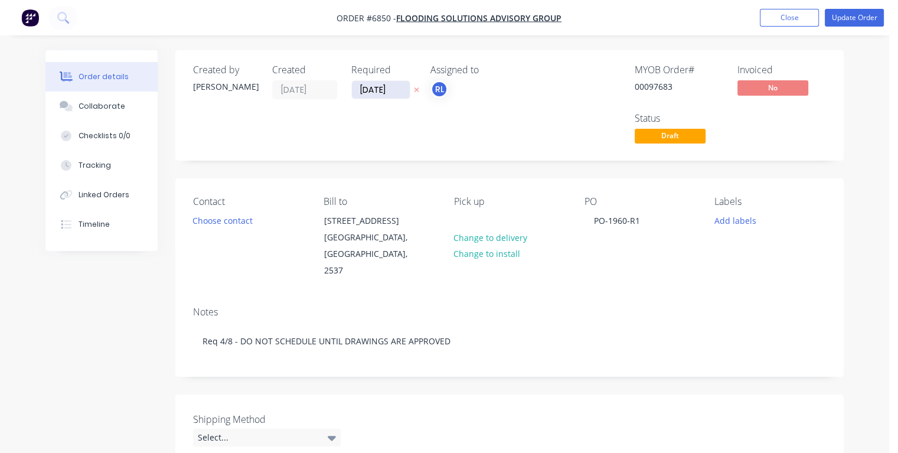
click at [371, 87] on input "[DATE]" at bounding box center [381, 90] width 58 height 18
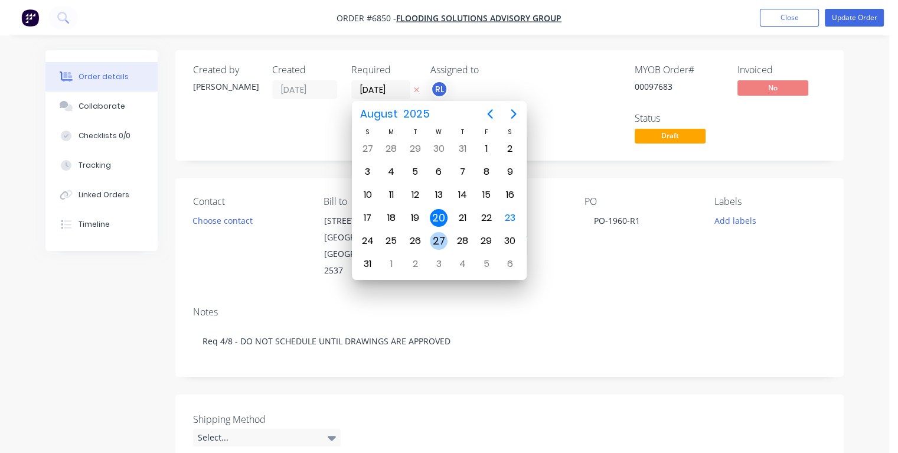
drag, startPoint x: 440, startPoint y: 239, endPoint x: 445, endPoint y: 235, distance: 6.3
click at [440, 239] on div "27" at bounding box center [439, 241] width 18 height 18
type input "[DATE]"
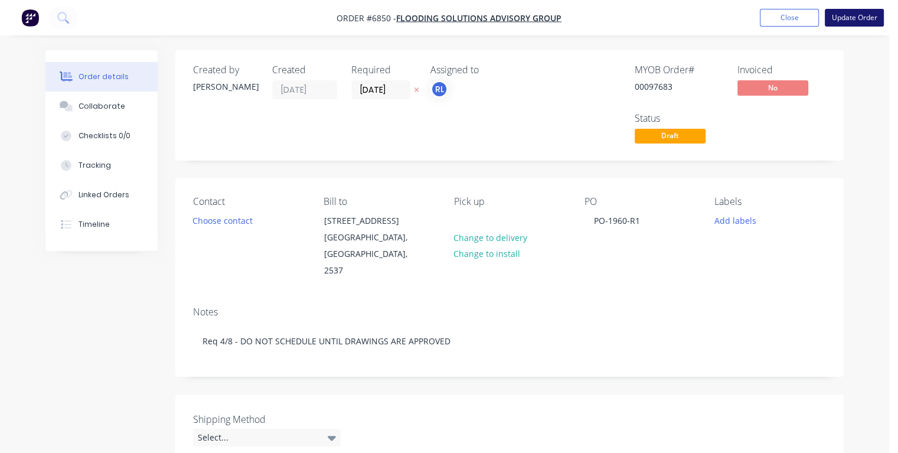
click at [843, 21] on button "Update Order" at bounding box center [853, 18] width 59 height 18
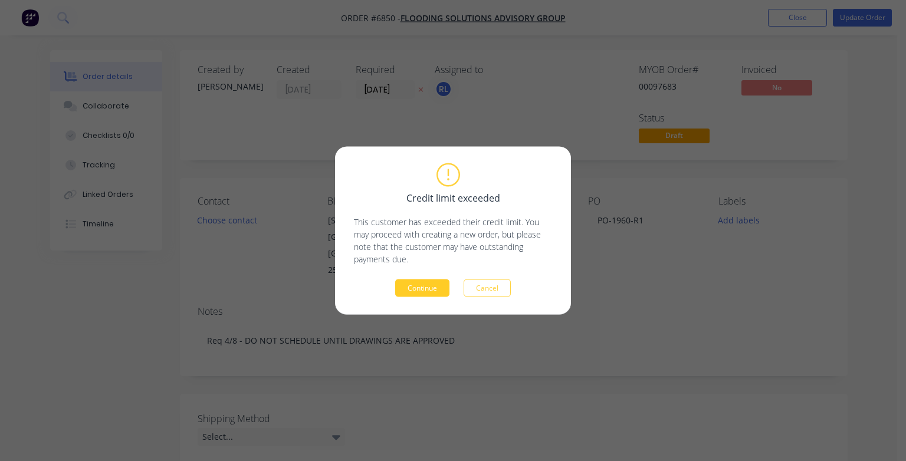
click at [405, 287] on button "Continue" at bounding box center [422, 289] width 54 height 18
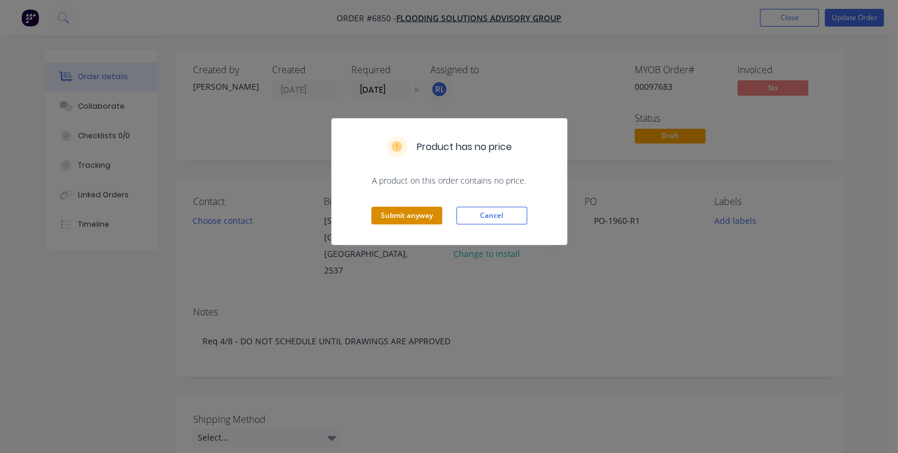
click at [413, 221] on button "Submit anyway" at bounding box center [406, 216] width 71 height 18
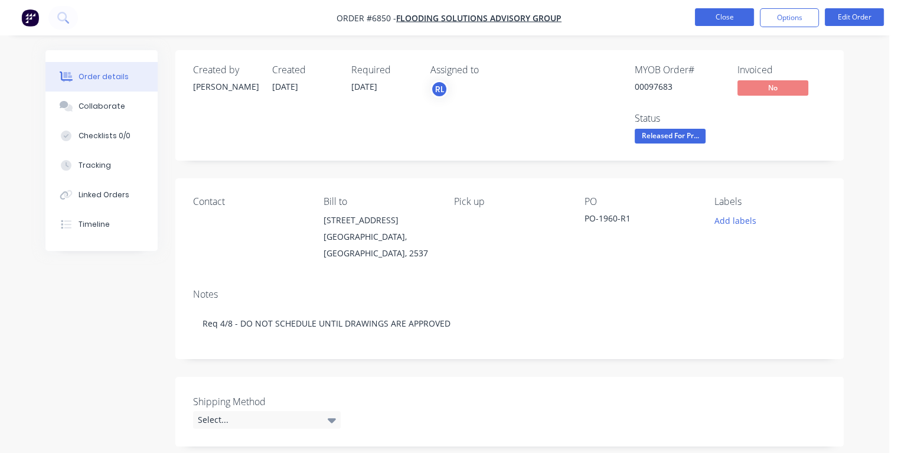
click at [711, 11] on button "Close" at bounding box center [724, 17] width 59 height 18
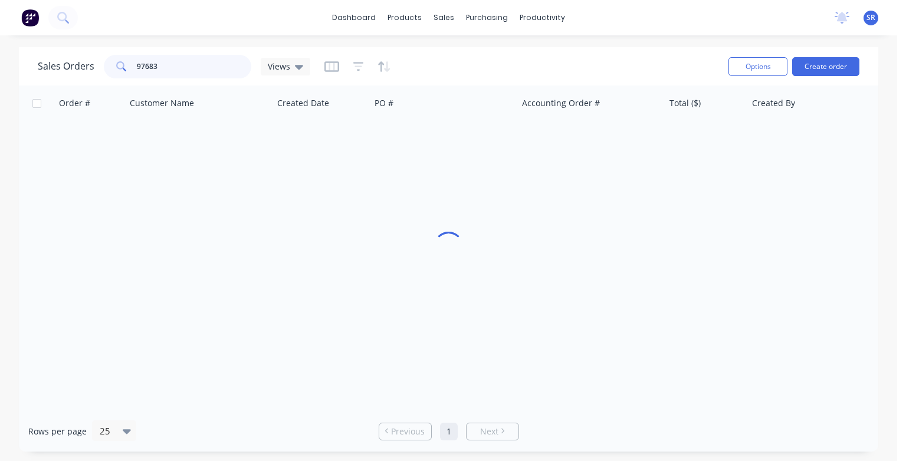
click at [194, 67] on input "97683" at bounding box center [194, 67] width 115 height 24
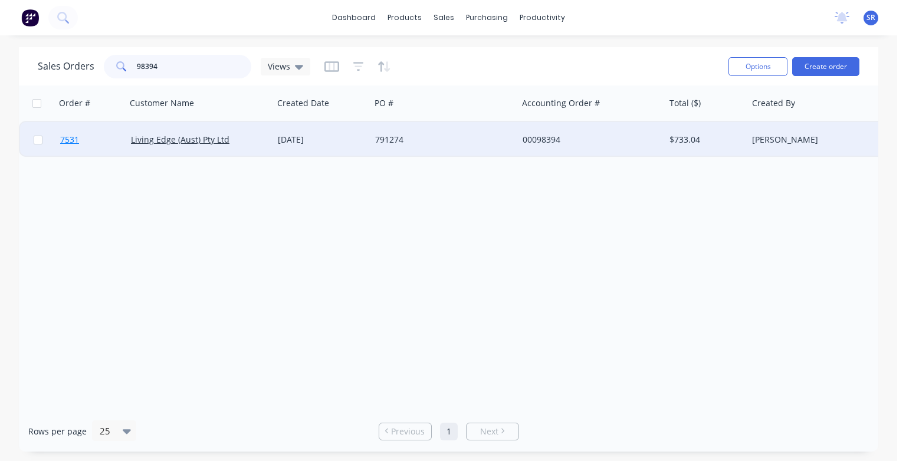
type input "98394"
click at [76, 142] on span "7531" at bounding box center [69, 140] width 19 height 12
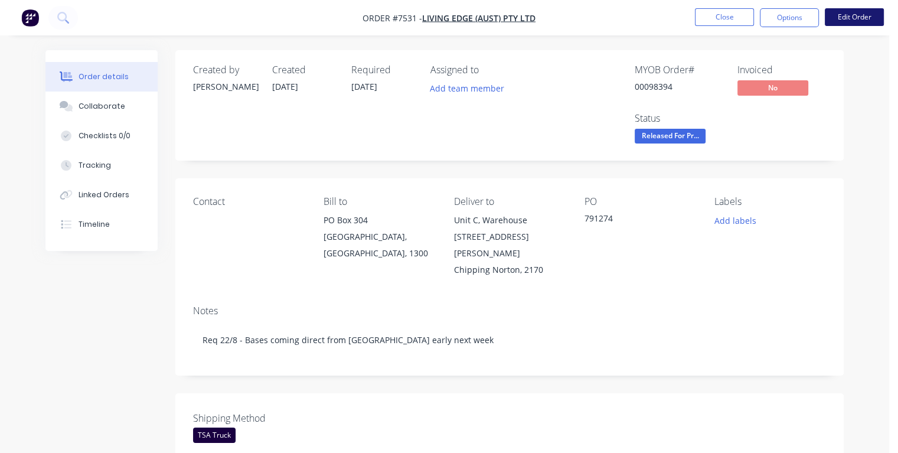
click at [860, 19] on button "Edit Order" at bounding box center [853, 17] width 59 height 18
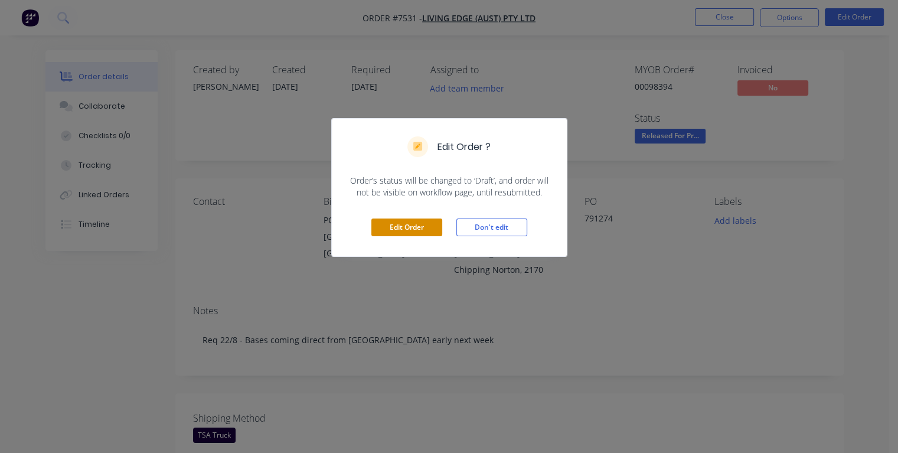
click at [423, 226] on button "Edit Order" at bounding box center [406, 227] width 71 height 18
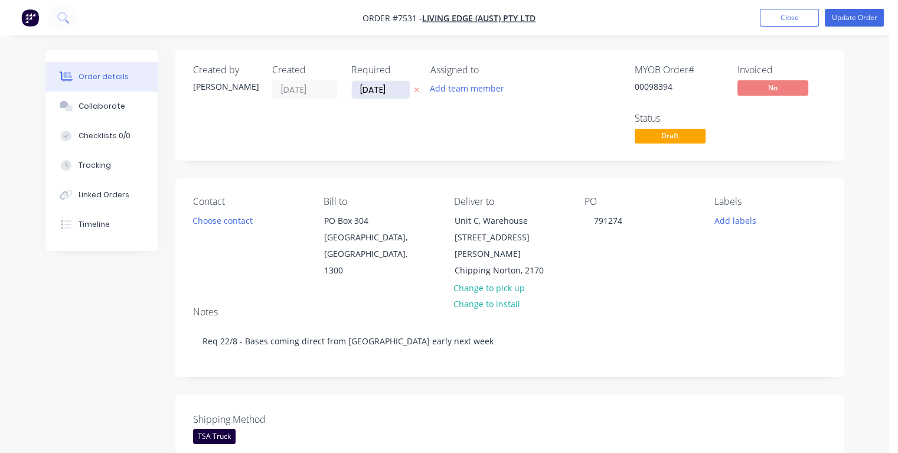
click at [369, 89] on input "[DATE]" at bounding box center [381, 90] width 58 height 18
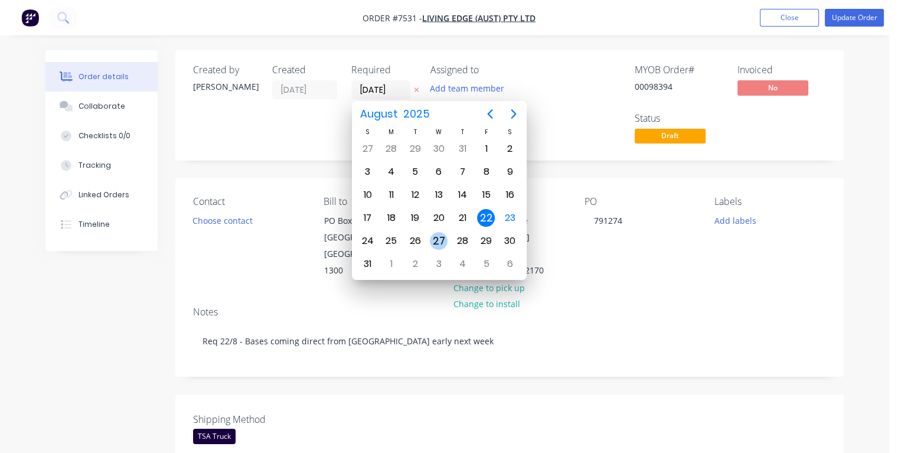
click at [435, 235] on div "27" at bounding box center [439, 241] width 18 height 18
type input "[DATE]"
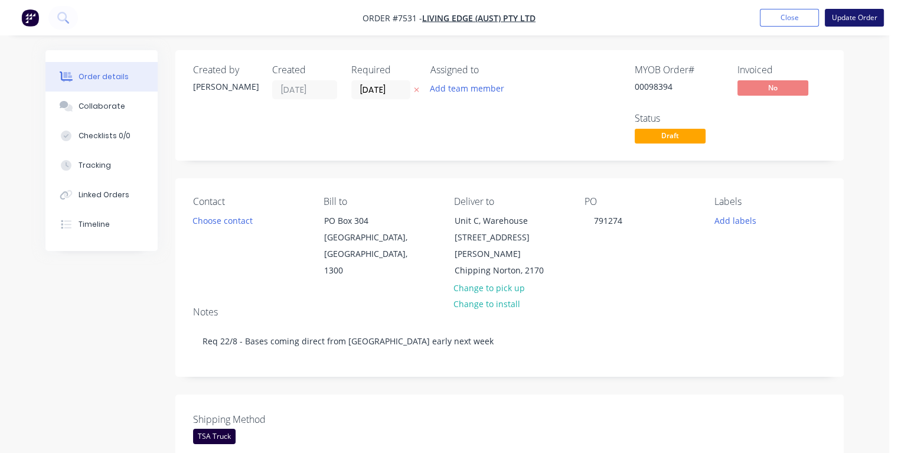
click at [854, 19] on button "Update Order" at bounding box center [853, 18] width 59 height 18
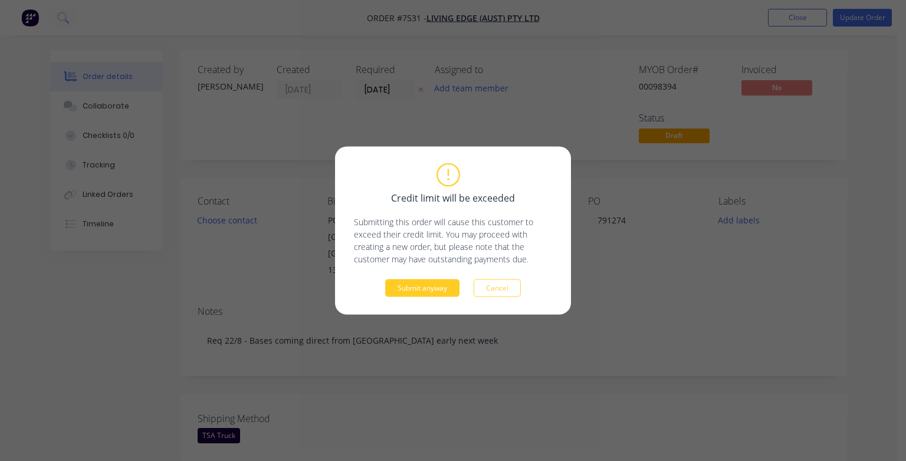
click at [424, 288] on button "Submit anyway" at bounding box center [422, 289] width 74 height 18
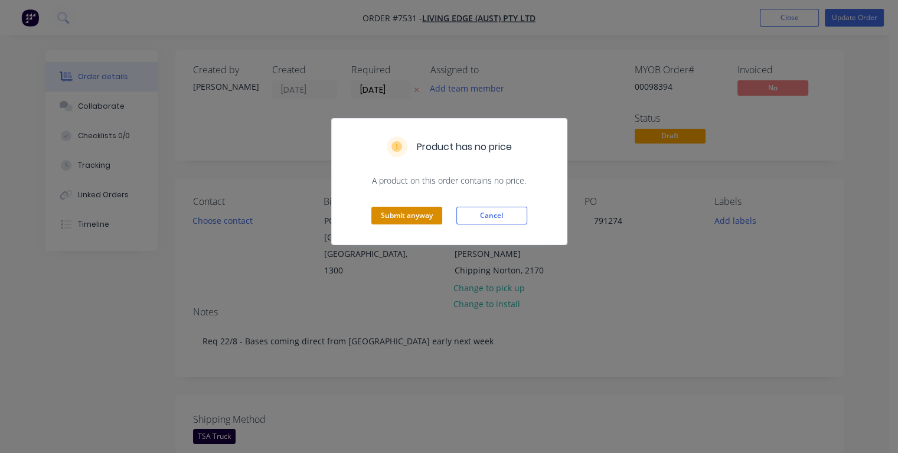
click at [403, 214] on button "Submit anyway" at bounding box center [406, 216] width 71 height 18
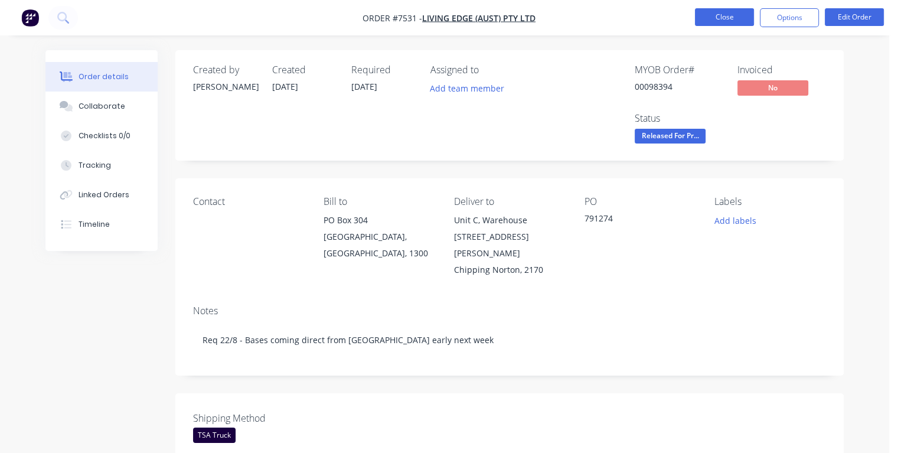
click at [726, 18] on button "Close" at bounding box center [724, 17] width 59 height 18
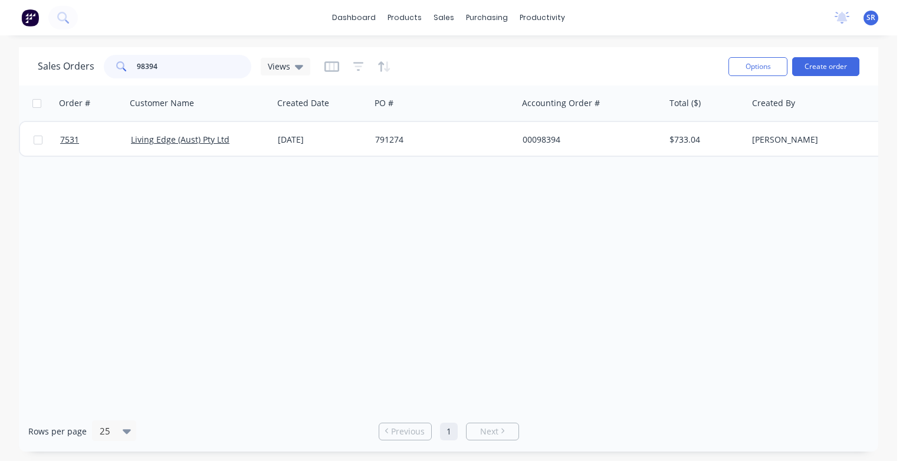
click at [158, 64] on input "98394" at bounding box center [194, 67] width 115 height 24
type input "98347"
drag, startPoint x: 158, startPoint y: 66, endPoint x: 127, endPoint y: 66, distance: 30.7
click at [127, 66] on div "98347" at bounding box center [178, 67] width 148 height 24
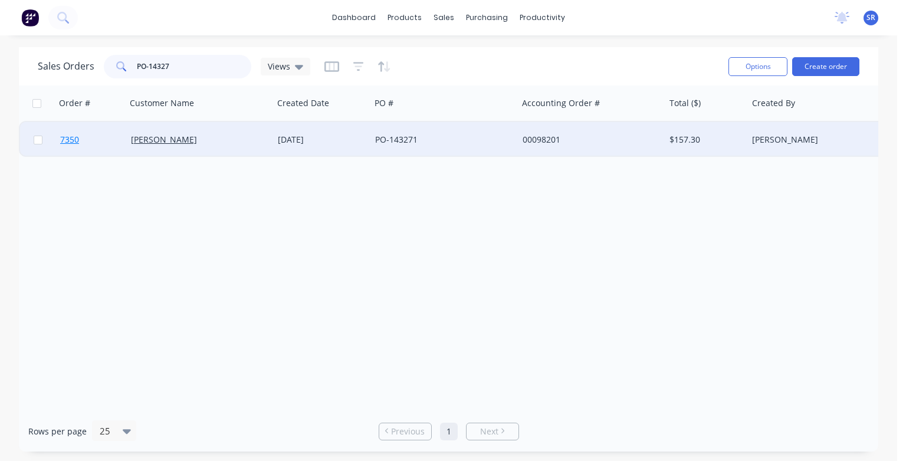
type input "PO-14327"
click at [68, 139] on span "7350" at bounding box center [69, 140] width 19 height 12
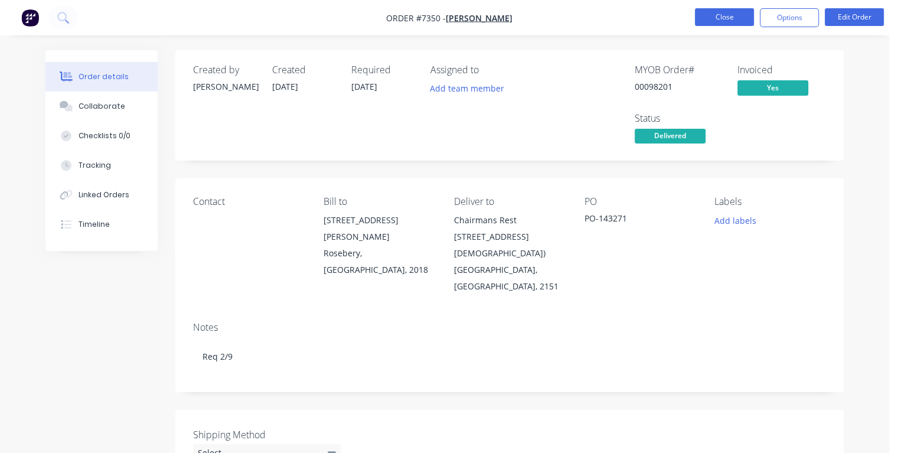
click at [706, 19] on button "Close" at bounding box center [724, 17] width 59 height 18
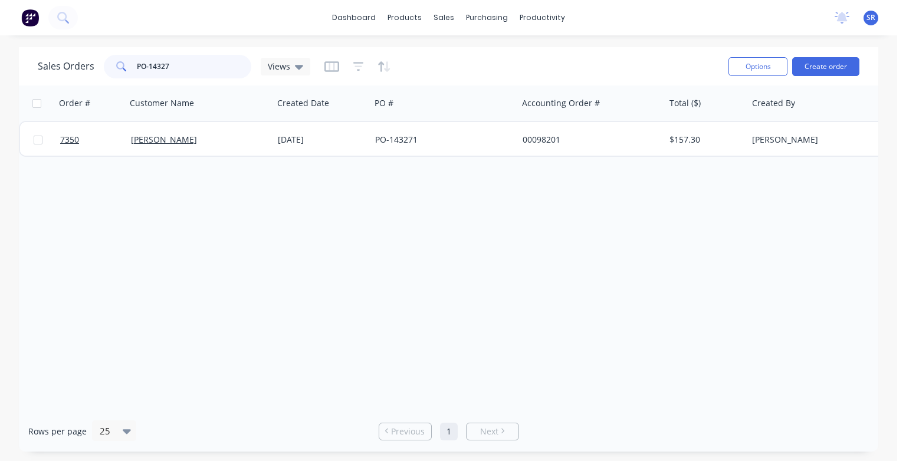
drag, startPoint x: 176, startPoint y: 61, endPoint x: 107, endPoint y: 58, distance: 69.1
click at [107, 58] on div "PO-14327" at bounding box center [178, 67] width 148 height 24
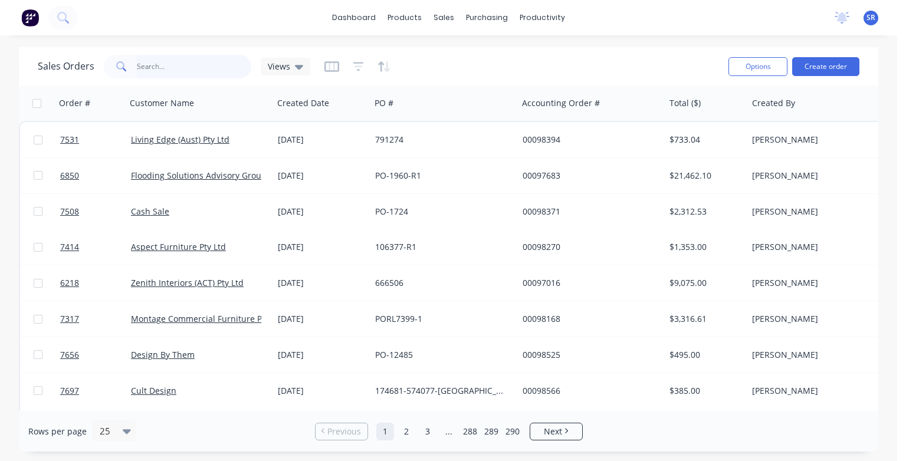
click at [139, 64] on input "text" at bounding box center [194, 67] width 115 height 24
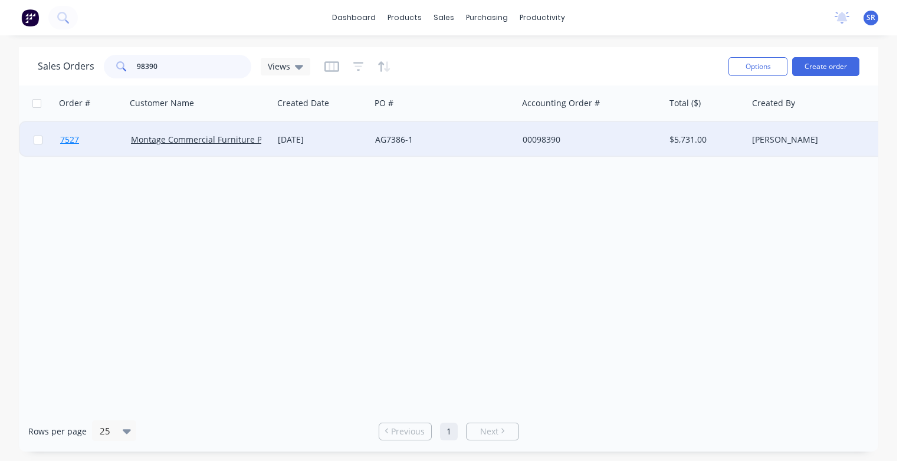
type input "98390"
click at [67, 136] on span "7527" at bounding box center [69, 140] width 19 height 12
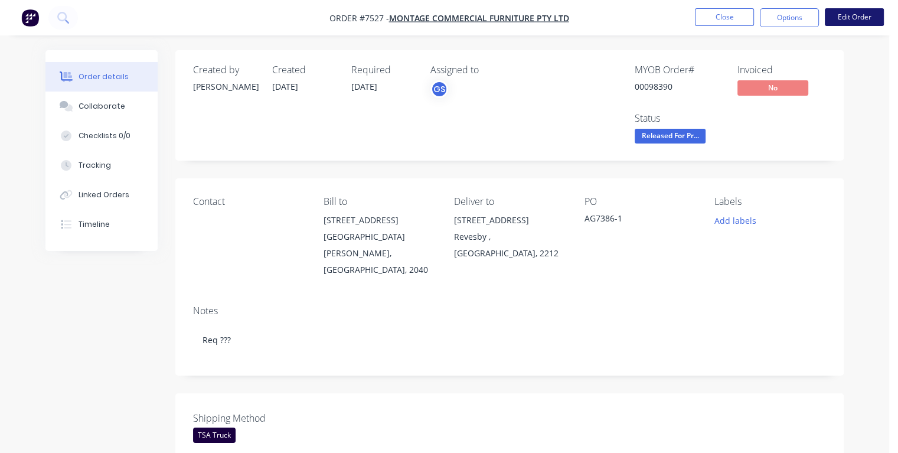
click at [839, 17] on button "Edit Order" at bounding box center [853, 17] width 59 height 18
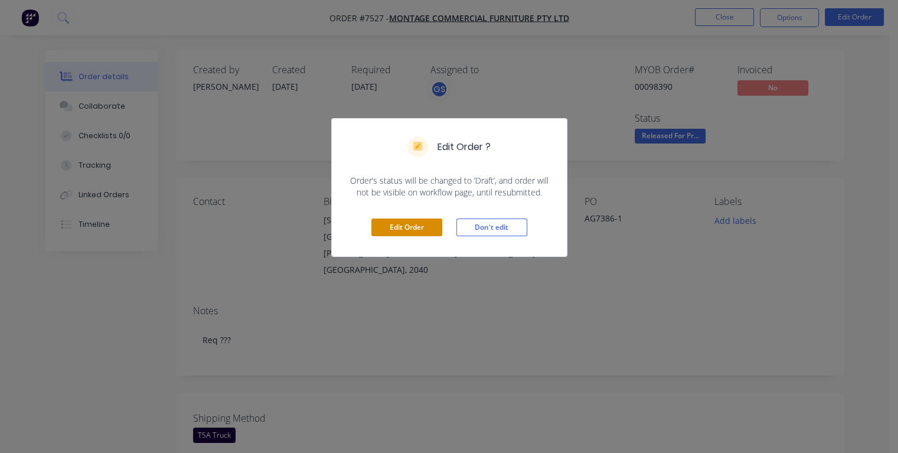
click at [405, 227] on button "Edit Order" at bounding box center [406, 227] width 71 height 18
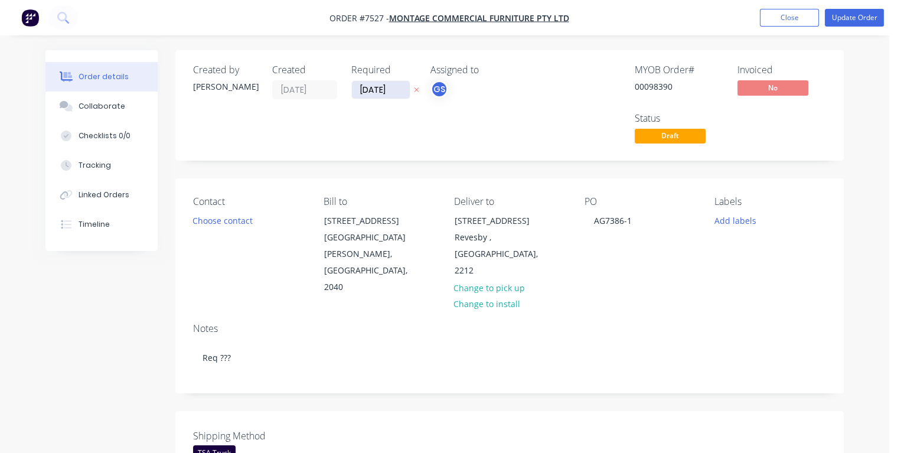
click at [369, 87] on input "[DATE]" at bounding box center [381, 90] width 58 height 18
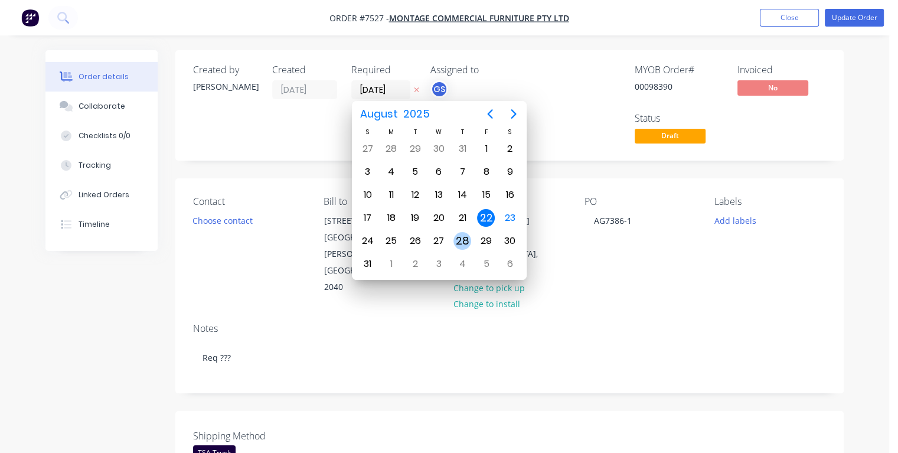
drag, startPoint x: 460, startPoint y: 237, endPoint x: 470, endPoint y: 234, distance: 9.9
click at [461, 237] on div "28" at bounding box center [462, 241] width 18 height 18
type input "[DATE]"
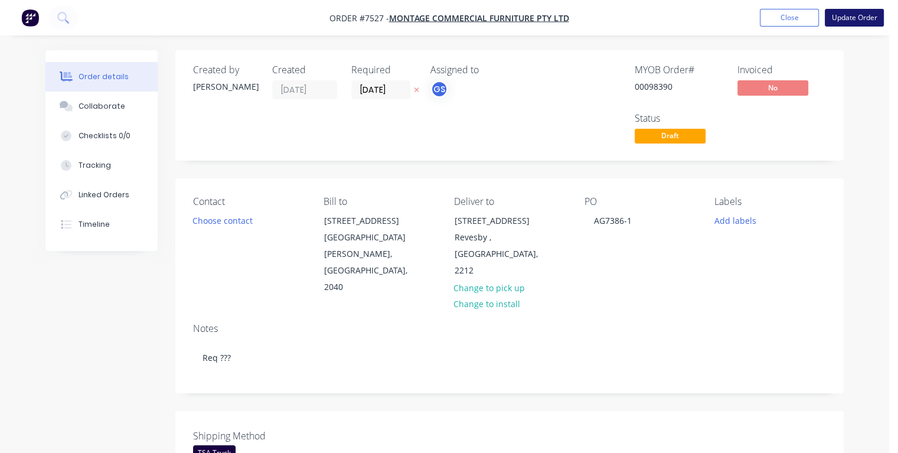
click at [857, 20] on button "Update Order" at bounding box center [853, 18] width 59 height 18
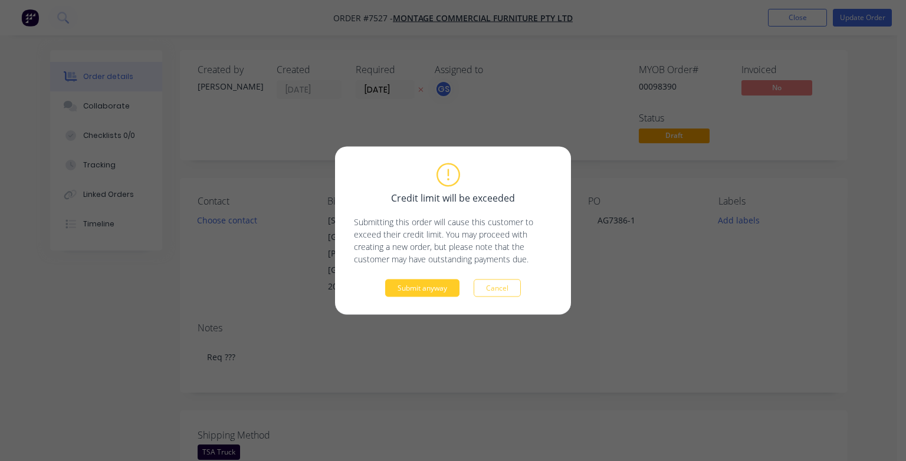
click at [410, 287] on button "Submit anyway" at bounding box center [422, 289] width 74 height 18
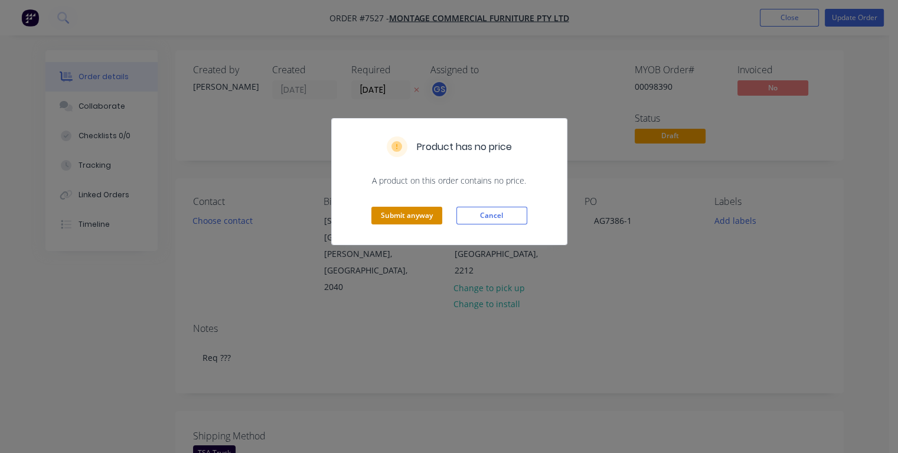
click at [404, 211] on button "Submit anyway" at bounding box center [406, 216] width 71 height 18
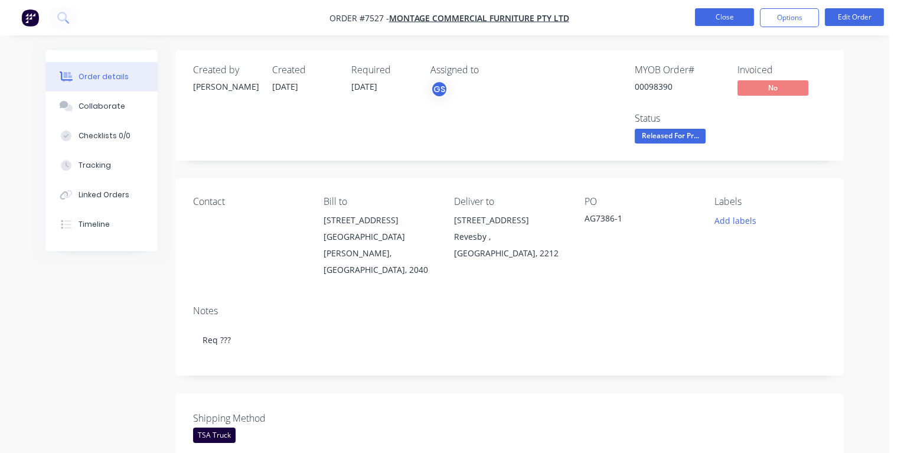
click at [716, 15] on button "Close" at bounding box center [724, 17] width 59 height 18
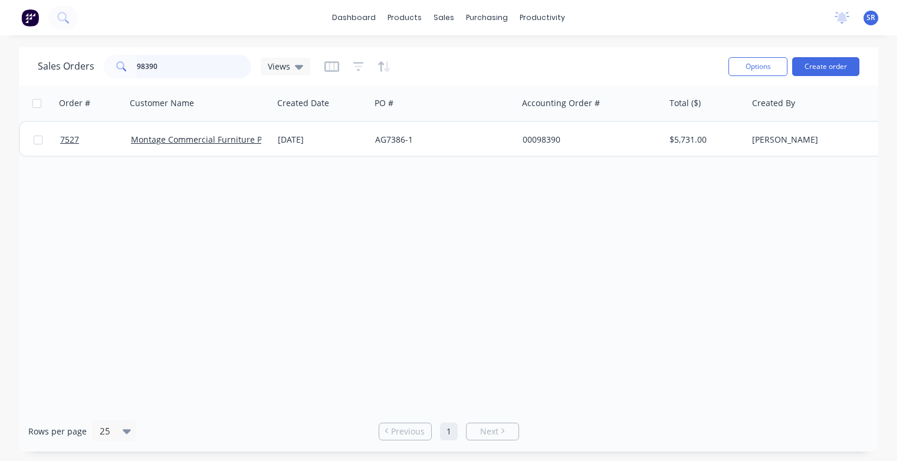
click at [170, 68] on input "98390" at bounding box center [194, 67] width 115 height 24
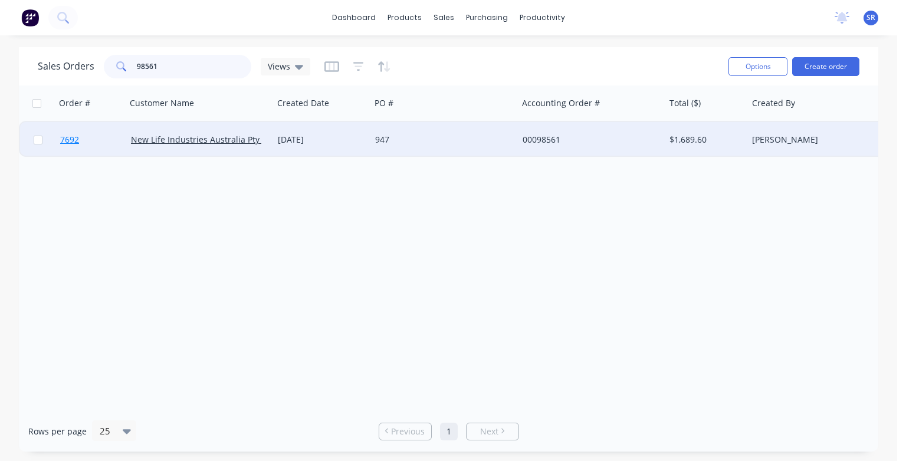
type input "98561"
click at [71, 143] on span "7692" at bounding box center [69, 140] width 19 height 12
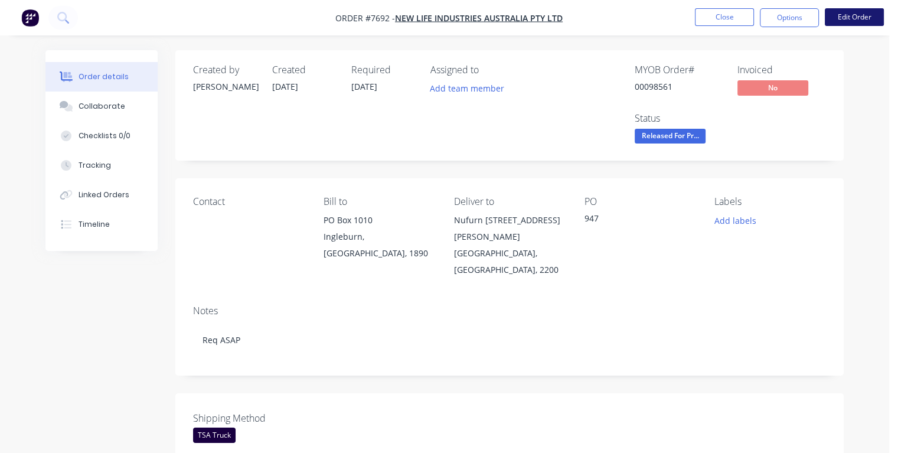
click at [845, 16] on button "Edit Order" at bounding box center [853, 17] width 59 height 18
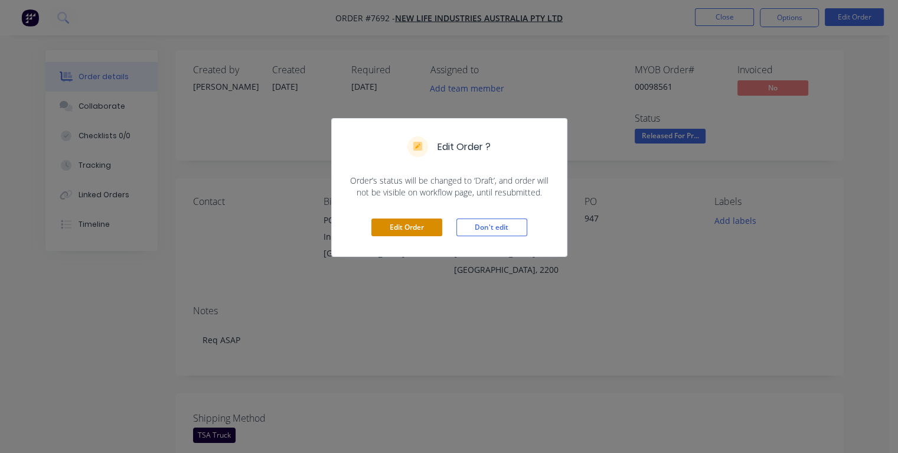
click at [398, 223] on button "Edit Order" at bounding box center [406, 227] width 71 height 18
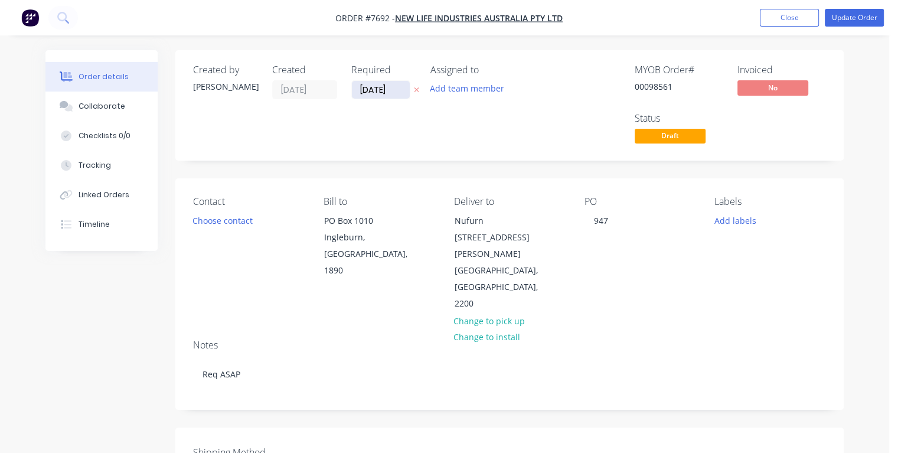
click at [369, 86] on input "[DATE]" at bounding box center [381, 90] width 58 height 18
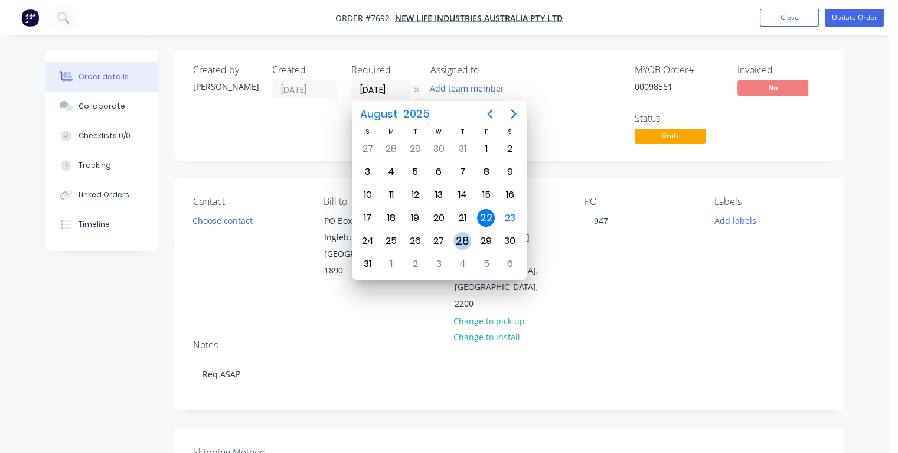
click at [467, 240] on div "28" at bounding box center [462, 241] width 18 height 18
type input "[DATE]"
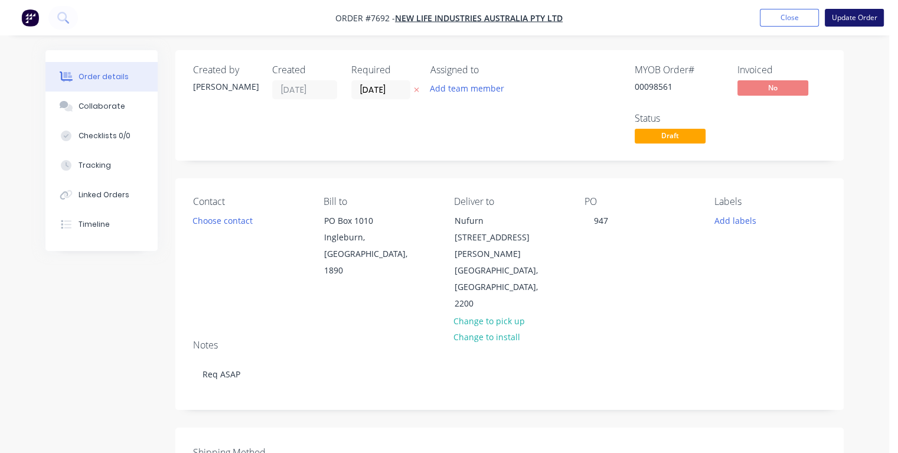
click at [855, 18] on button "Update Order" at bounding box center [853, 18] width 59 height 18
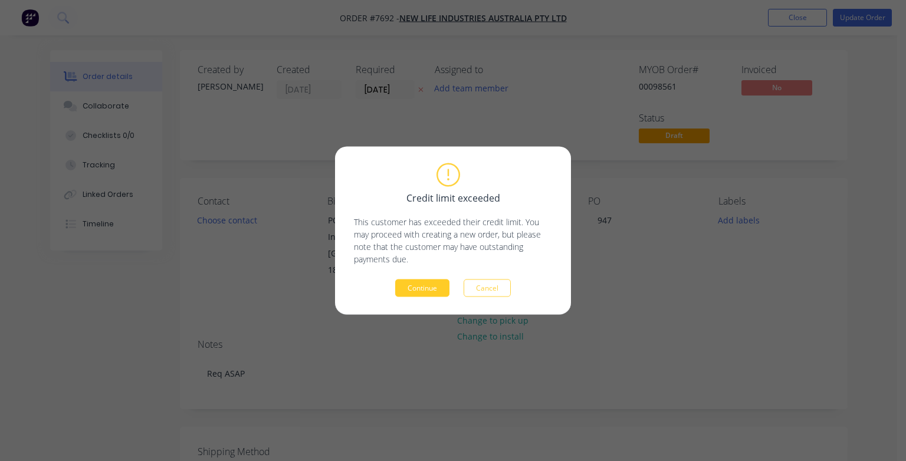
click at [408, 291] on button "Continue" at bounding box center [422, 289] width 54 height 18
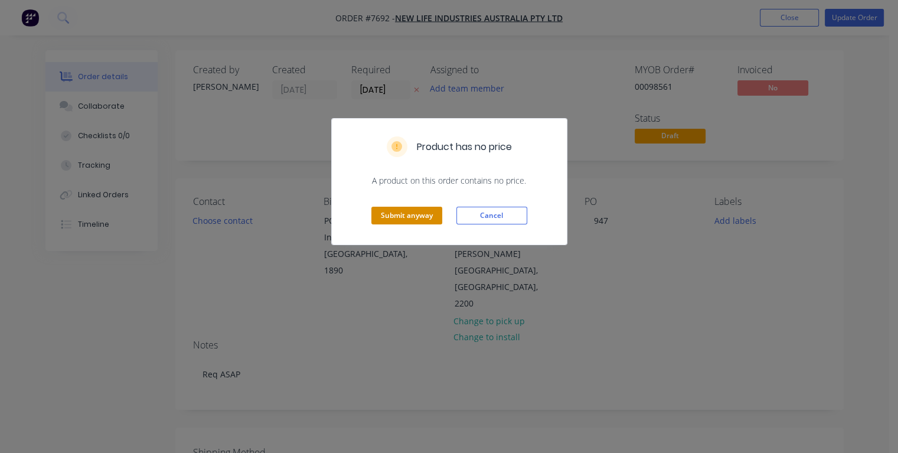
click at [401, 214] on button "Submit anyway" at bounding box center [406, 216] width 71 height 18
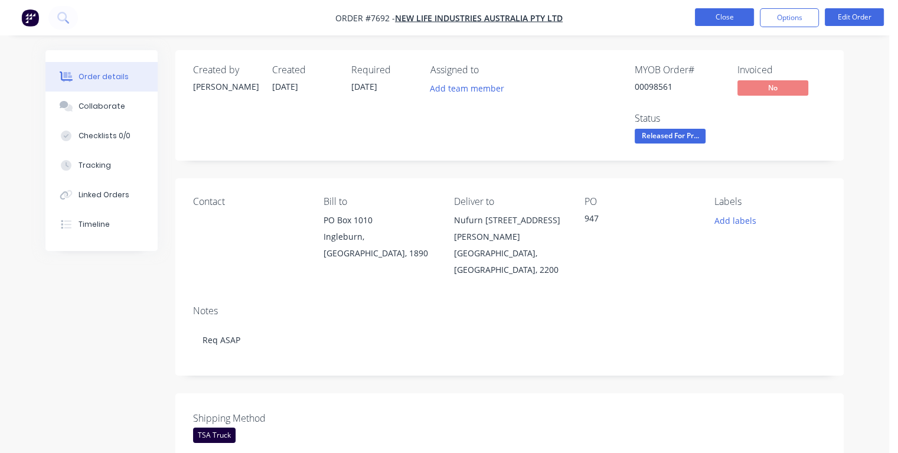
click at [707, 21] on button "Close" at bounding box center [724, 17] width 59 height 18
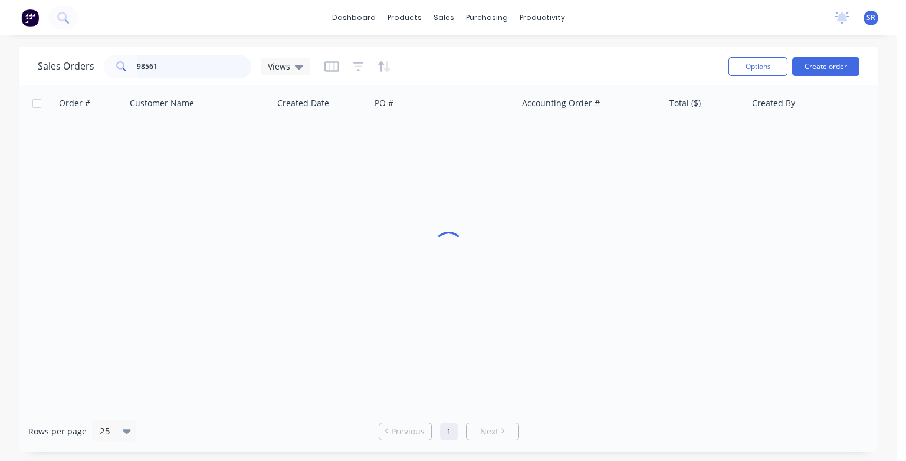
drag, startPoint x: 158, startPoint y: 64, endPoint x: 171, endPoint y: 77, distance: 17.9
click at [158, 64] on input "98561" at bounding box center [194, 67] width 115 height 24
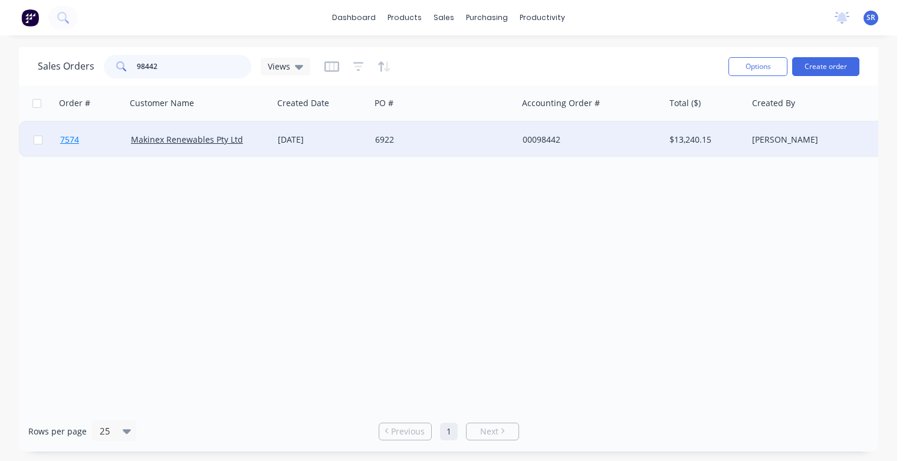
type input "98442"
click at [76, 140] on span "7574" at bounding box center [69, 140] width 19 height 12
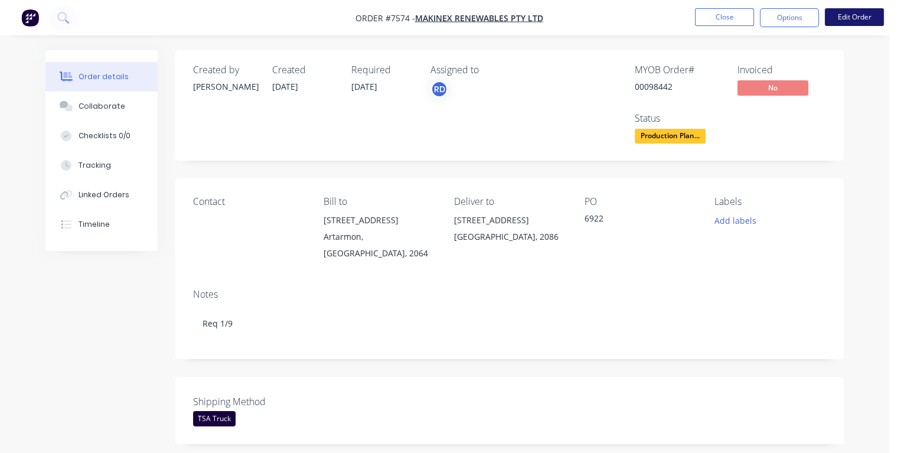
click at [858, 19] on button "Edit Order" at bounding box center [853, 17] width 59 height 18
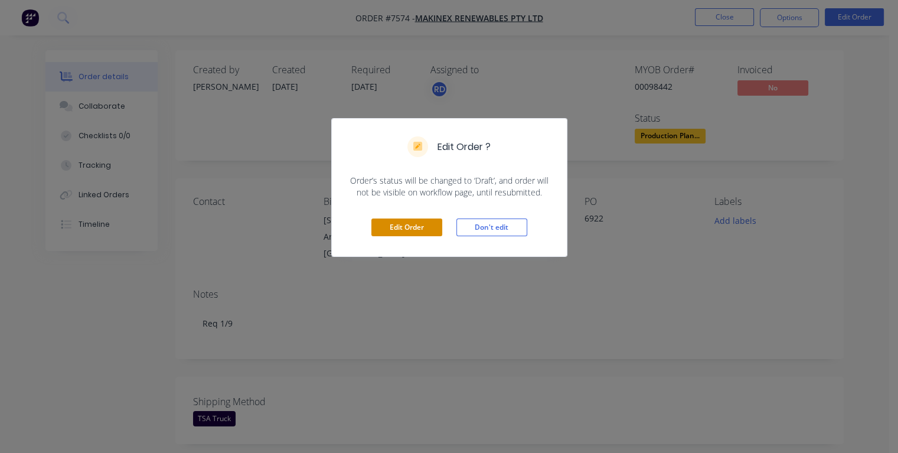
click at [418, 223] on button "Edit Order" at bounding box center [406, 227] width 71 height 18
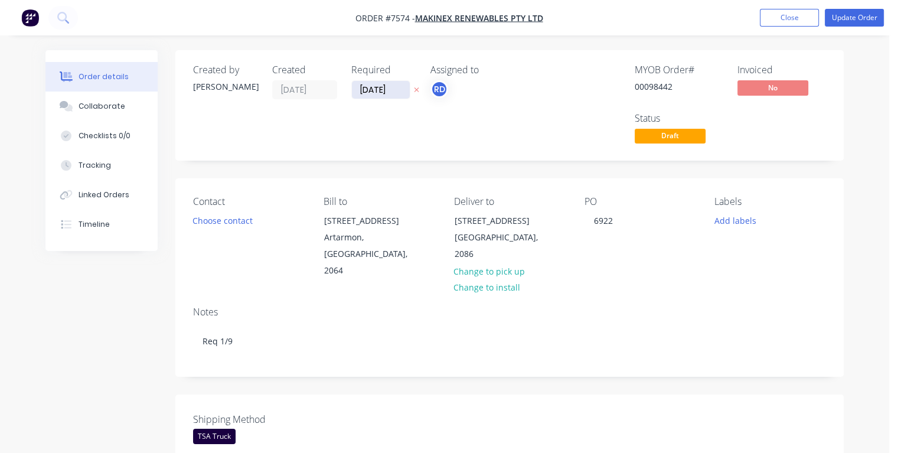
click at [378, 89] on input "[DATE]" at bounding box center [381, 90] width 58 height 18
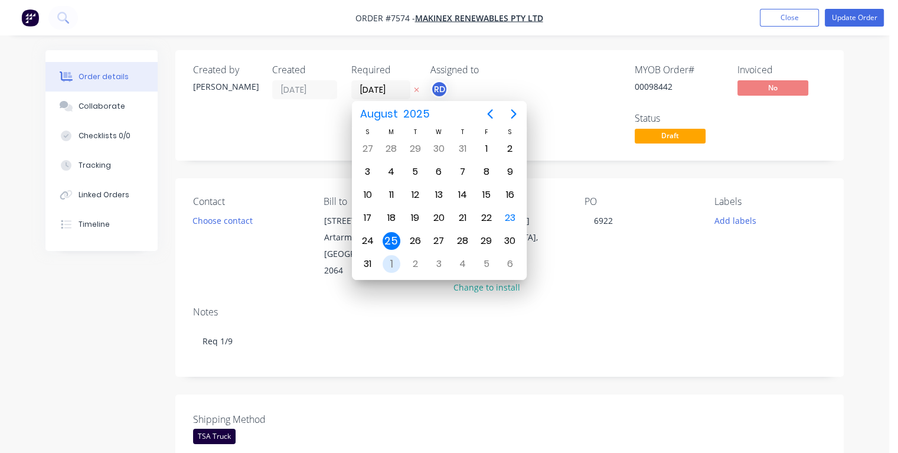
click at [391, 260] on div "1" at bounding box center [391, 264] width 18 height 18
type input "[DATE]"
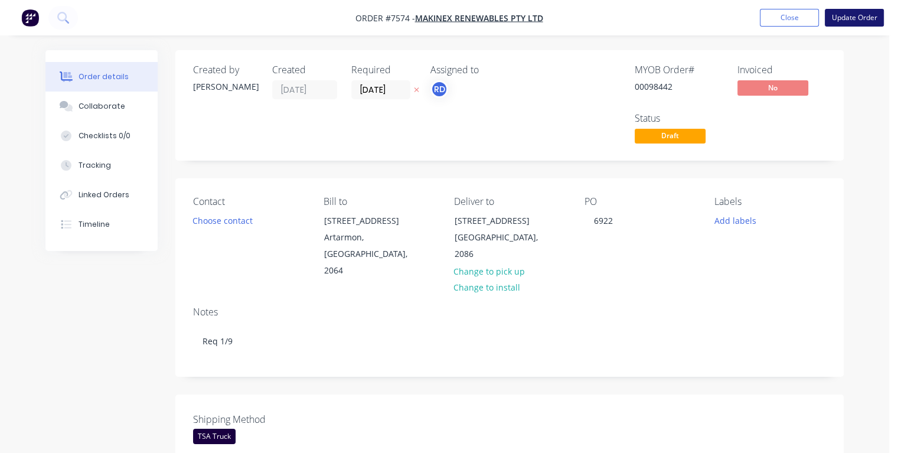
click at [837, 18] on button "Update Order" at bounding box center [853, 18] width 59 height 18
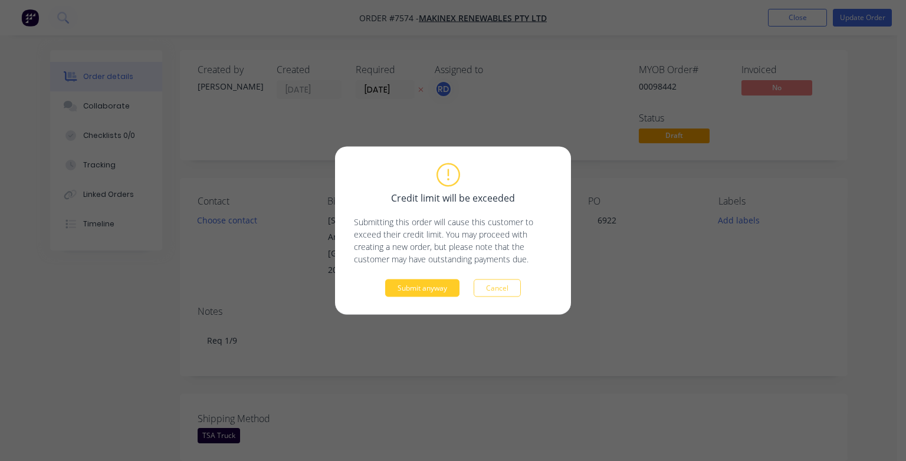
click at [418, 288] on button "Submit anyway" at bounding box center [422, 289] width 74 height 18
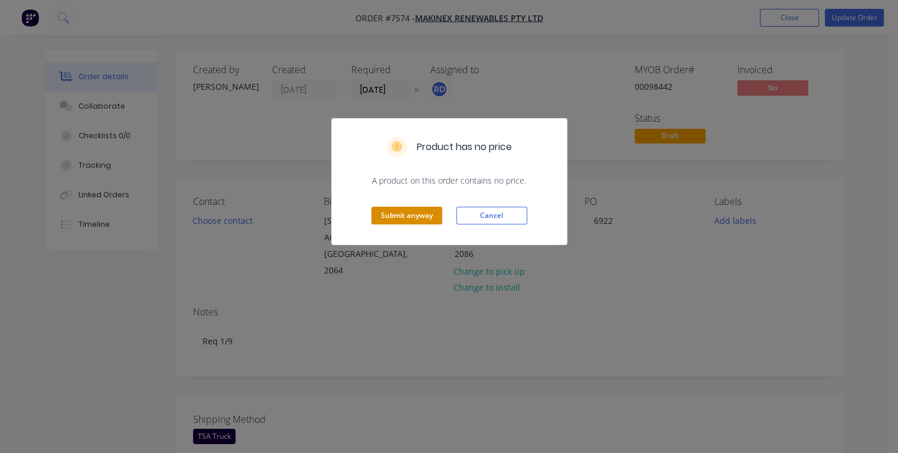
click at [408, 211] on button "Submit anyway" at bounding box center [406, 216] width 71 height 18
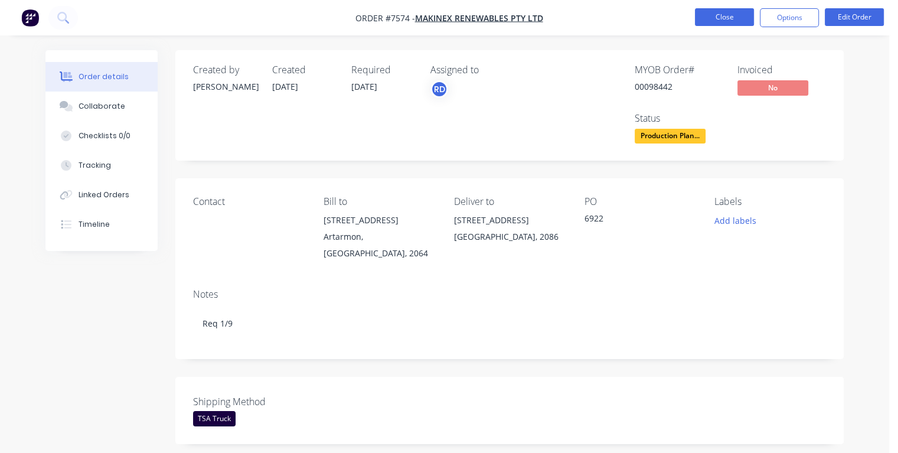
click at [710, 13] on button "Close" at bounding box center [724, 17] width 59 height 18
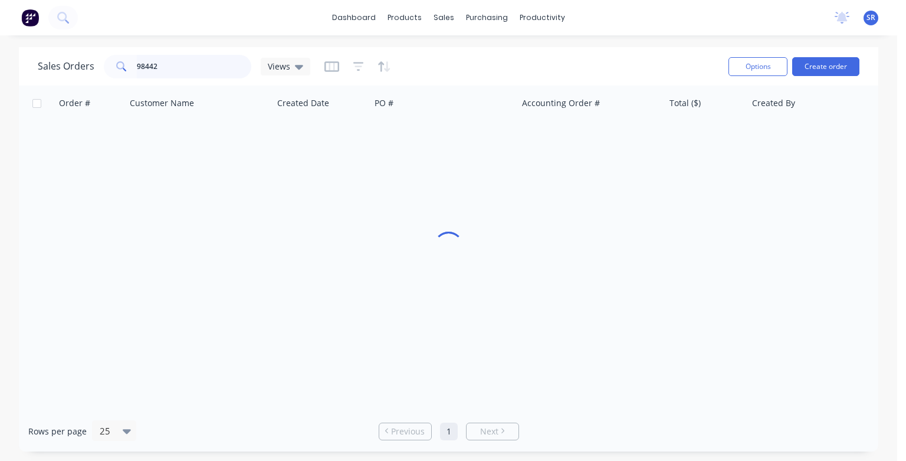
click at [160, 66] on input "98442" at bounding box center [194, 67] width 115 height 24
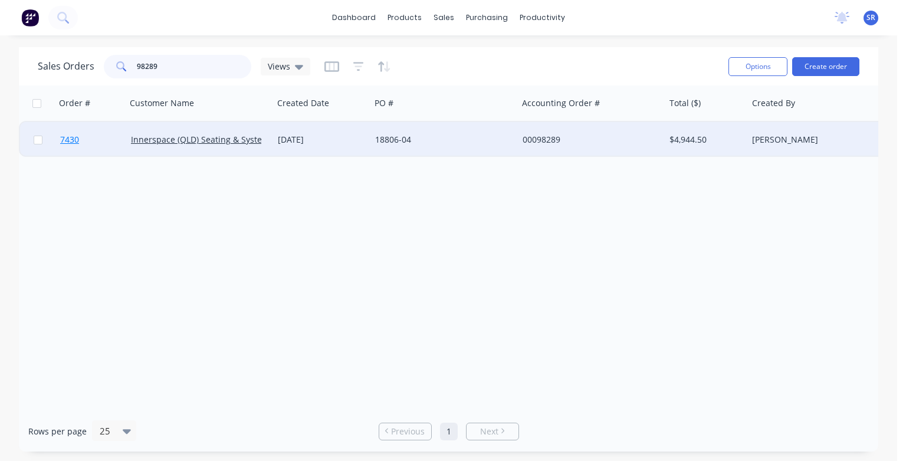
type input "98289"
click at [69, 136] on span "7430" at bounding box center [69, 140] width 19 height 12
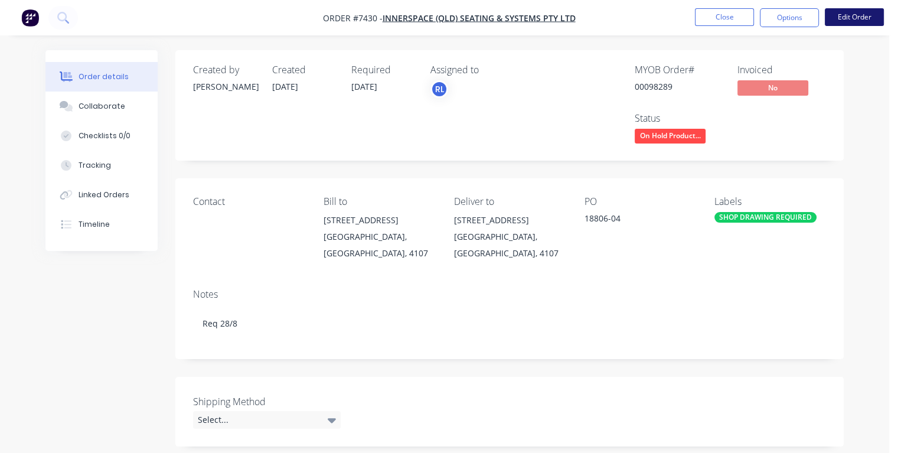
click at [844, 17] on button "Edit Order" at bounding box center [853, 17] width 59 height 18
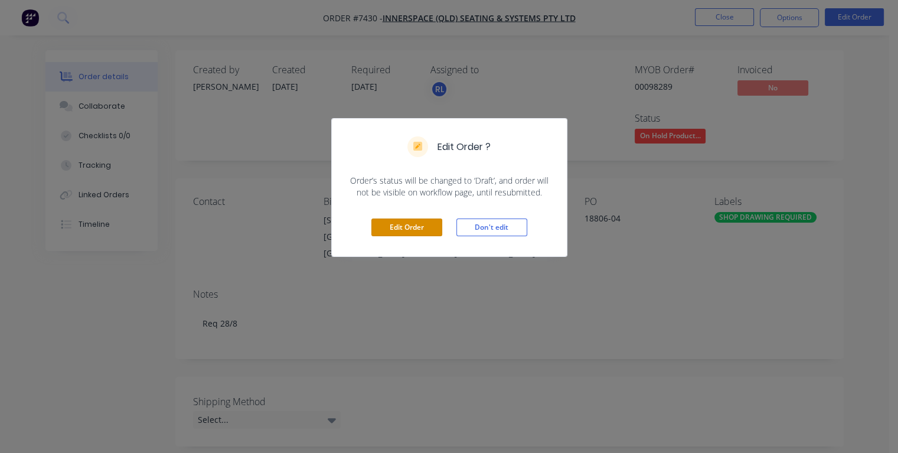
click at [421, 227] on button "Edit Order" at bounding box center [406, 227] width 71 height 18
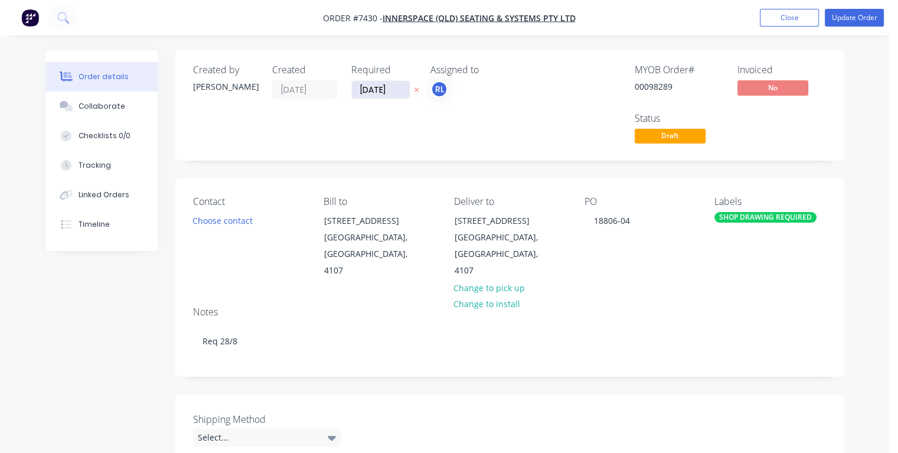
click at [399, 89] on input "[DATE]" at bounding box center [381, 90] width 58 height 18
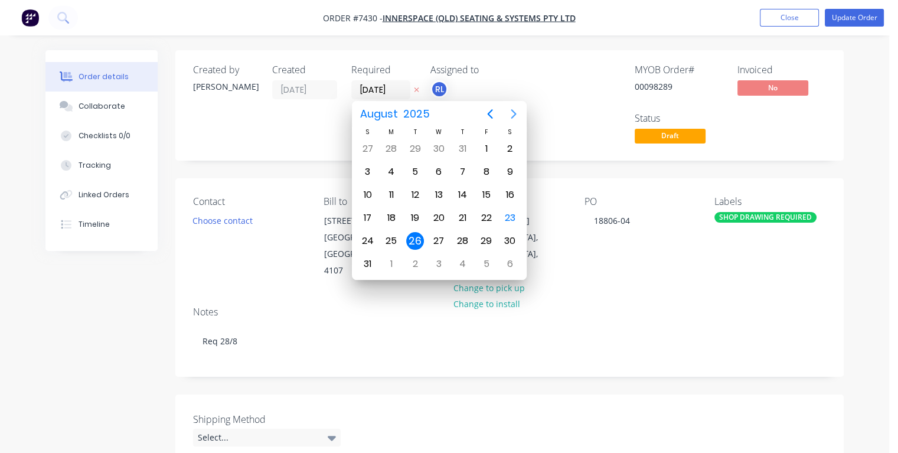
click at [513, 112] on icon "Next page" at bounding box center [512, 113] width 5 height 9
click at [392, 171] on div "8" at bounding box center [391, 172] width 18 height 18
type input "[DATE]"
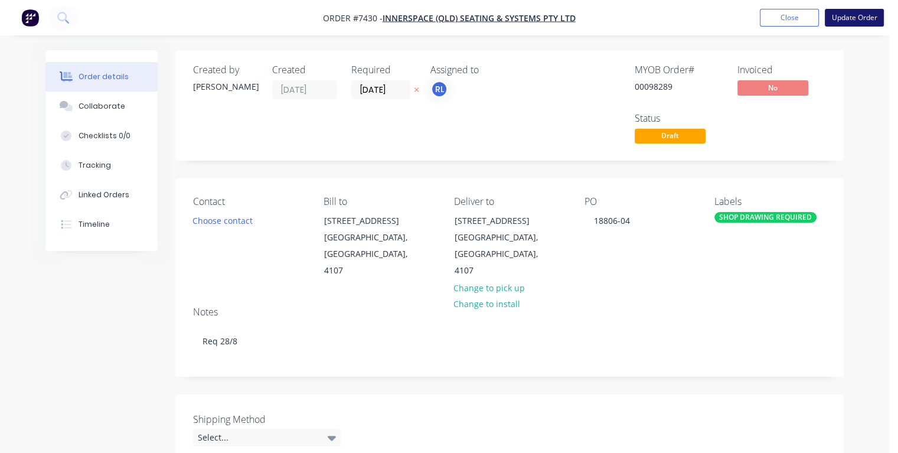
click at [848, 22] on button "Update Order" at bounding box center [853, 18] width 59 height 18
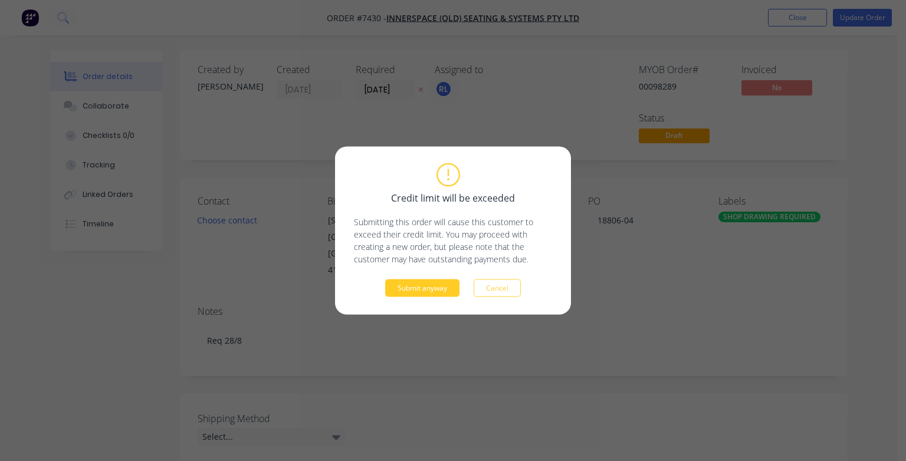
click at [425, 286] on button "Submit anyway" at bounding box center [422, 289] width 74 height 18
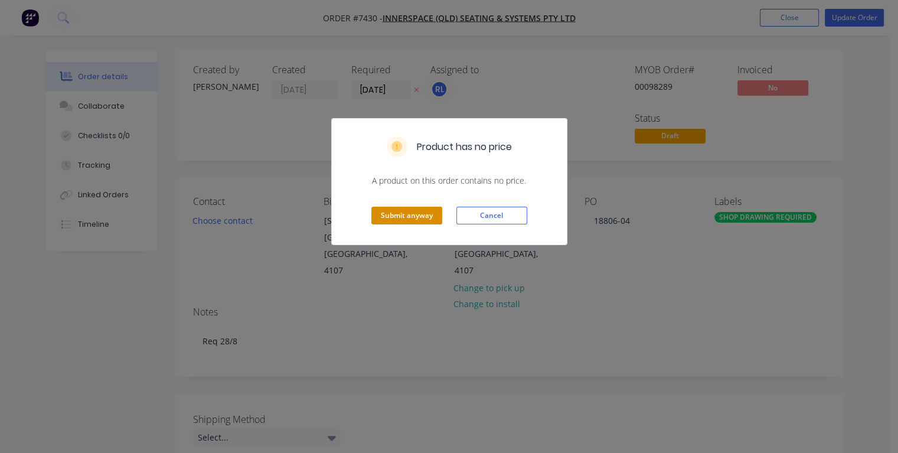
click at [389, 215] on button "Submit anyway" at bounding box center [406, 216] width 71 height 18
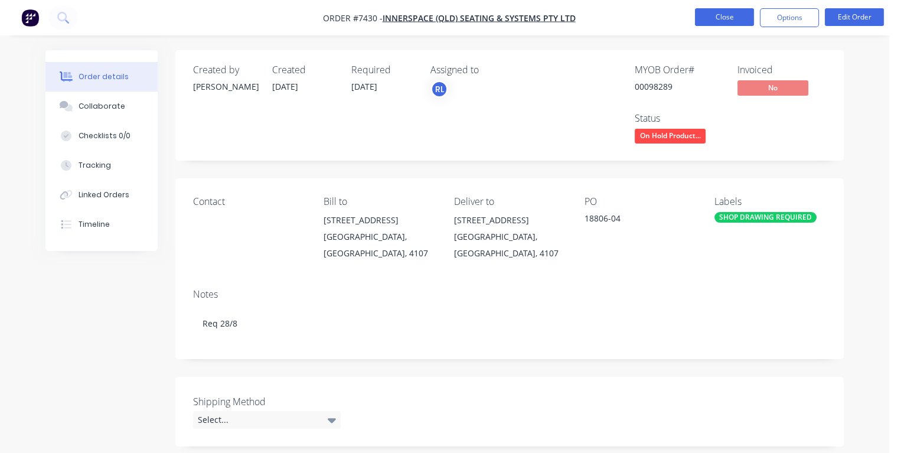
click at [718, 16] on button "Close" at bounding box center [724, 17] width 59 height 18
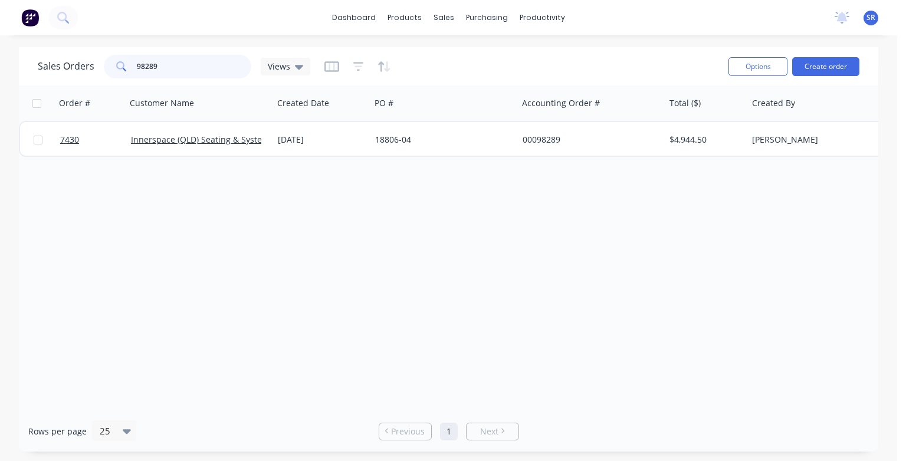
click at [172, 69] on input "98289" at bounding box center [194, 67] width 115 height 24
type input "9"
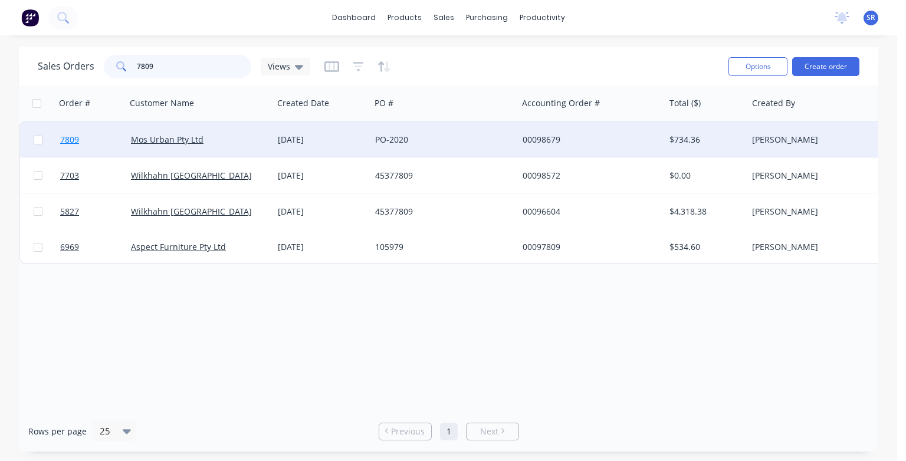
type input "7809"
click at [76, 138] on span "7809" at bounding box center [69, 140] width 19 height 12
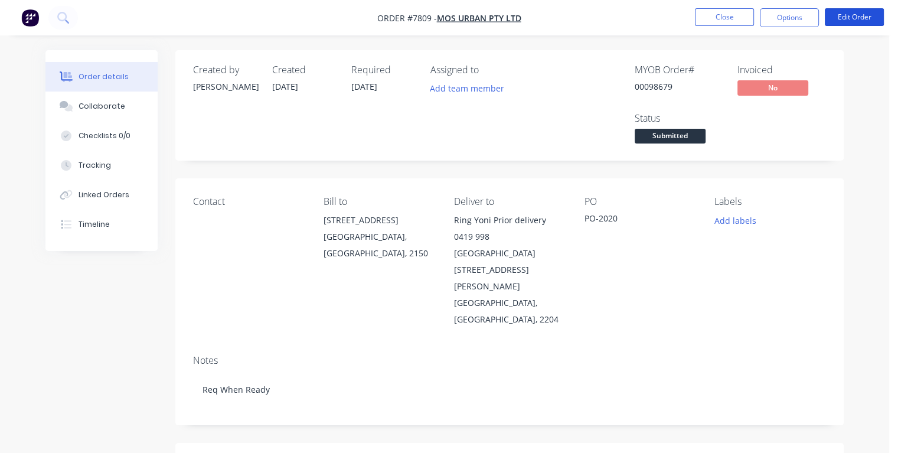
click at [848, 18] on button "Edit Order" at bounding box center [853, 17] width 59 height 18
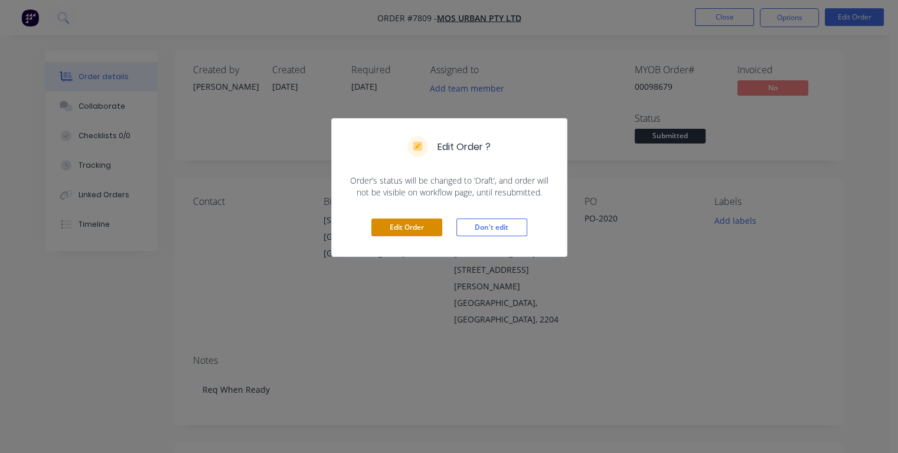
click at [424, 222] on button "Edit Order" at bounding box center [406, 227] width 71 height 18
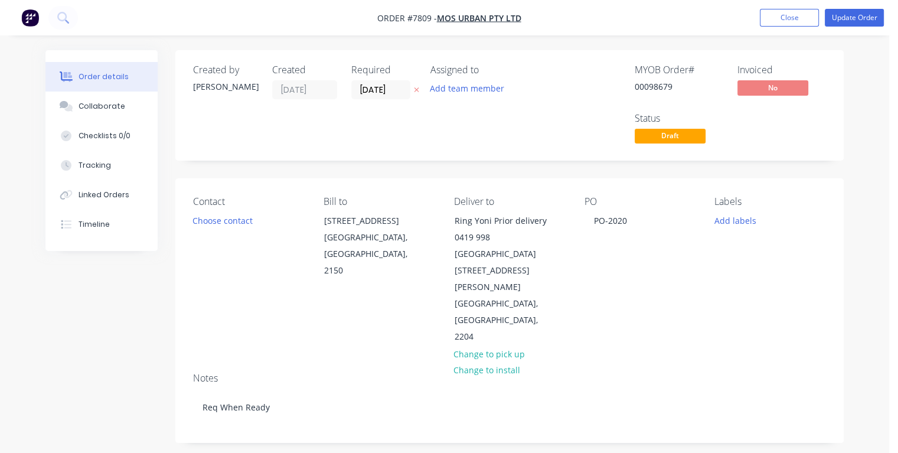
drag, startPoint x: 390, startPoint y: 88, endPoint x: 364, endPoint y: 99, distance: 28.6
click at [359, 91] on input "[DATE]" at bounding box center [381, 90] width 58 height 18
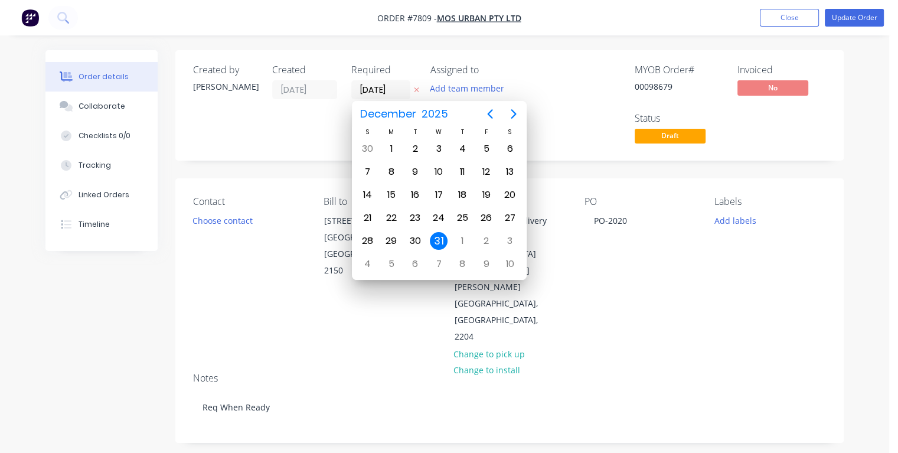
type input "[DATE]"
click at [437, 146] on div "3" at bounding box center [439, 149] width 18 height 18
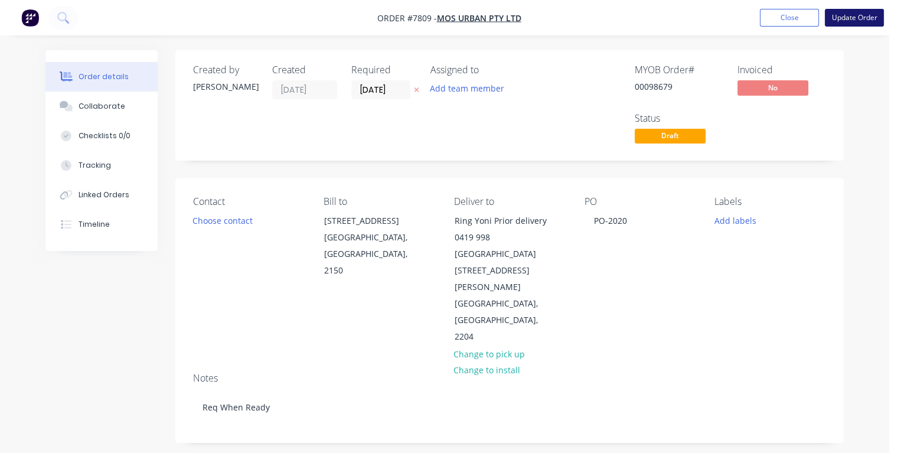
click at [840, 20] on button "Update Order" at bounding box center [853, 18] width 59 height 18
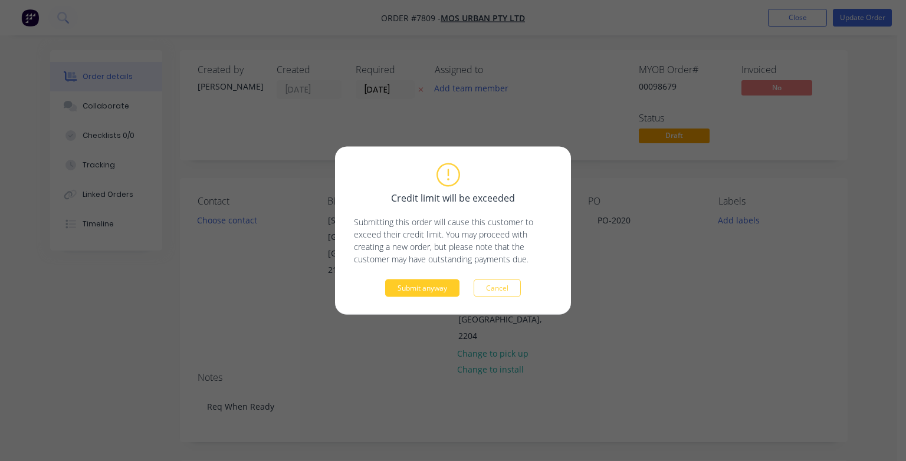
click at [439, 290] on button "Submit anyway" at bounding box center [422, 289] width 74 height 18
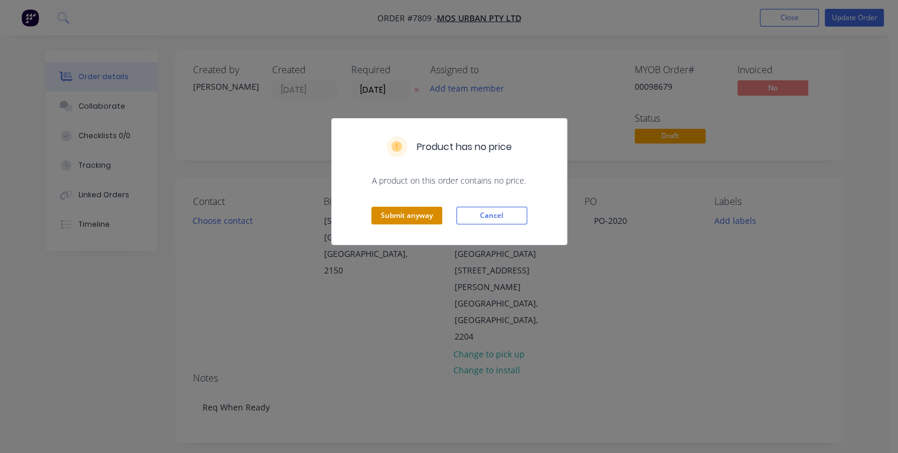
click at [412, 212] on button "Submit anyway" at bounding box center [406, 216] width 71 height 18
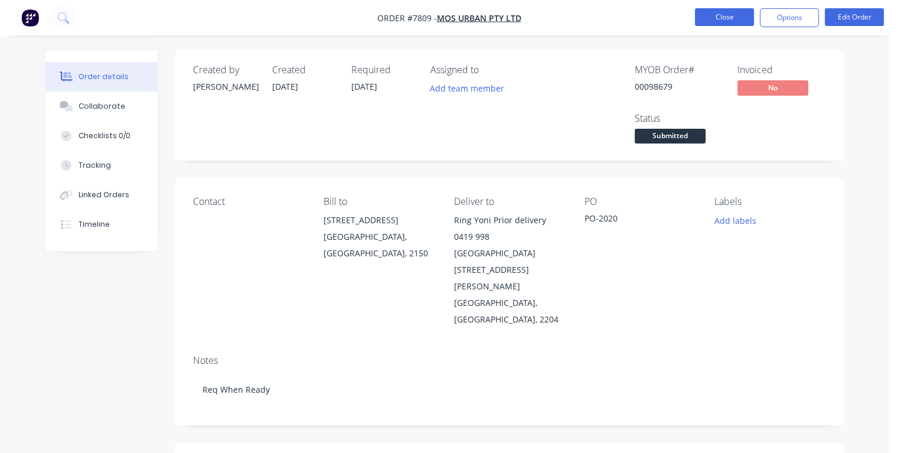
click at [725, 19] on button "Close" at bounding box center [724, 17] width 59 height 18
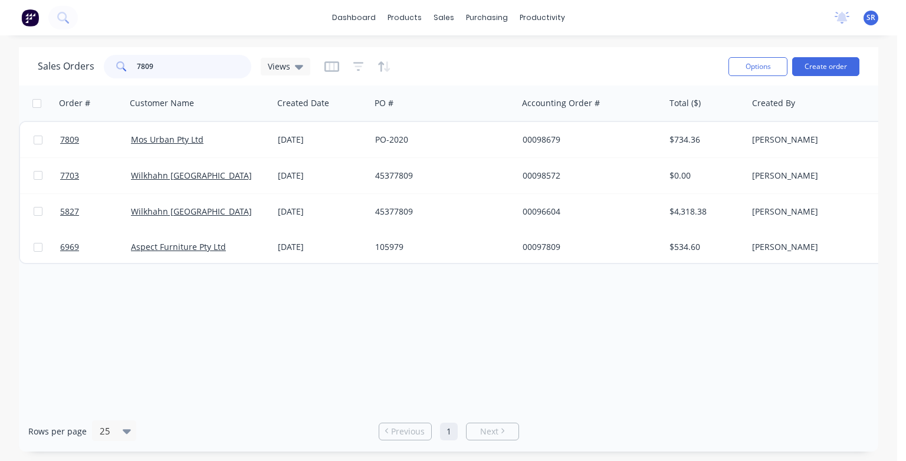
click at [171, 60] on input "7809" at bounding box center [194, 67] width 115 height 24
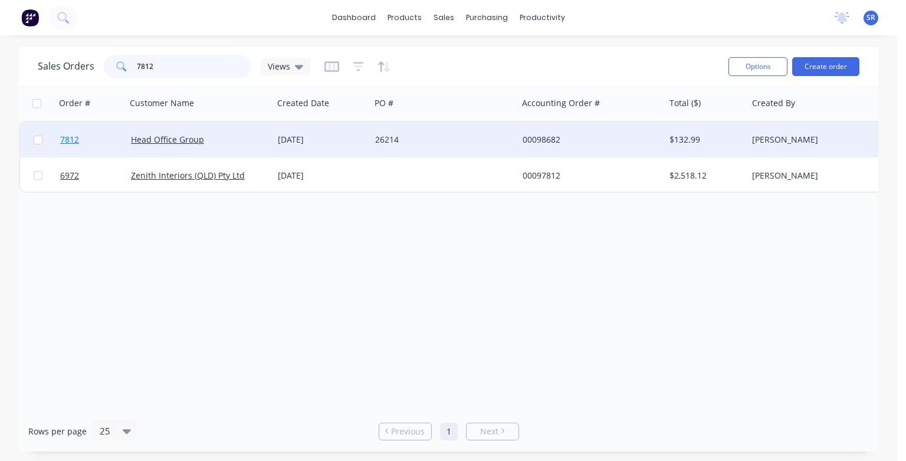
type input "7812"
click at [68, 142] on span "7812" at bounding box center [69, 140] width 19 height 12
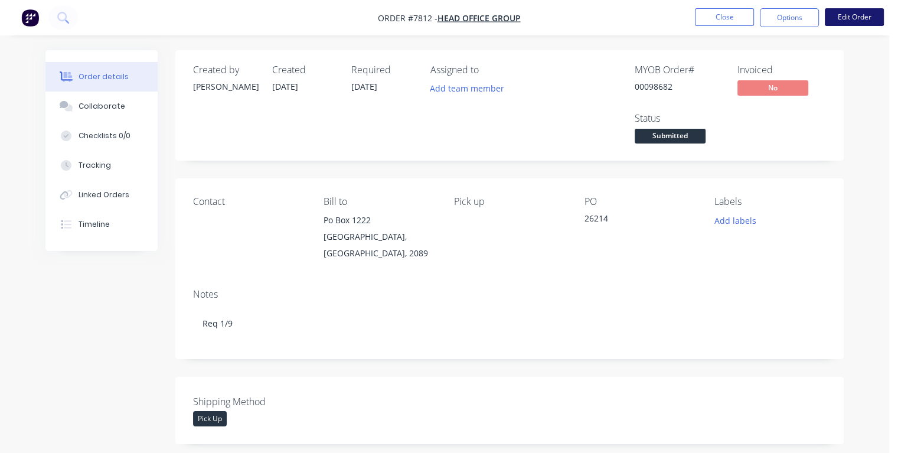
click at [842, 18] on button "Edit Order" at bounding box center [853, 17] width 59 height 18
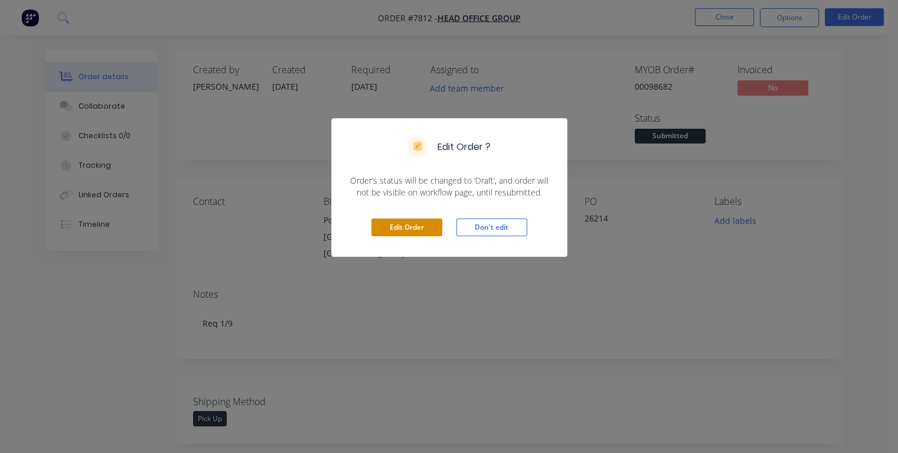
click at [423, 225] on button "Edit Order" at bounding box center [406, 227] width 71 height 18
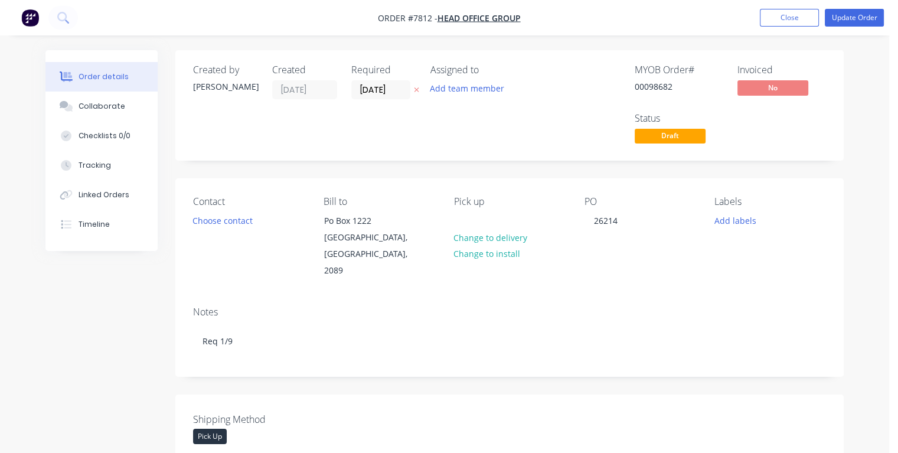
drag, startPoint x: 395, startPoint y: 91, endPoint x: 345, endPoint y: 91, distance: 50.7
click at [345, 91] on div "Created by [PERSON_NAME] Created [DATE] Required [DATE] Assigned to Add team me…" at bounding box center [370, 105] width 355 height 82
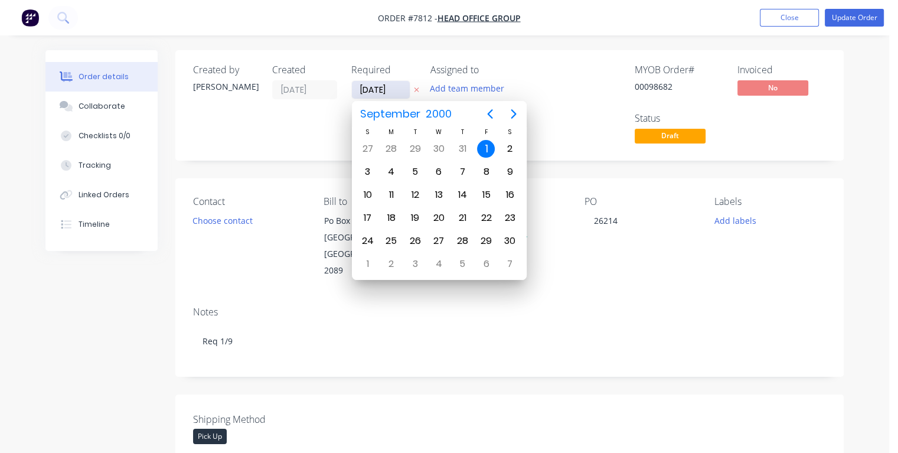
click at [373, 89] on input "[DATE]" at bounding box center [381, 90] width 58 height 18
type input "[DATE]"
click at [393, 148] on div "1" at bounding box center [391, 149] width 18 height 18
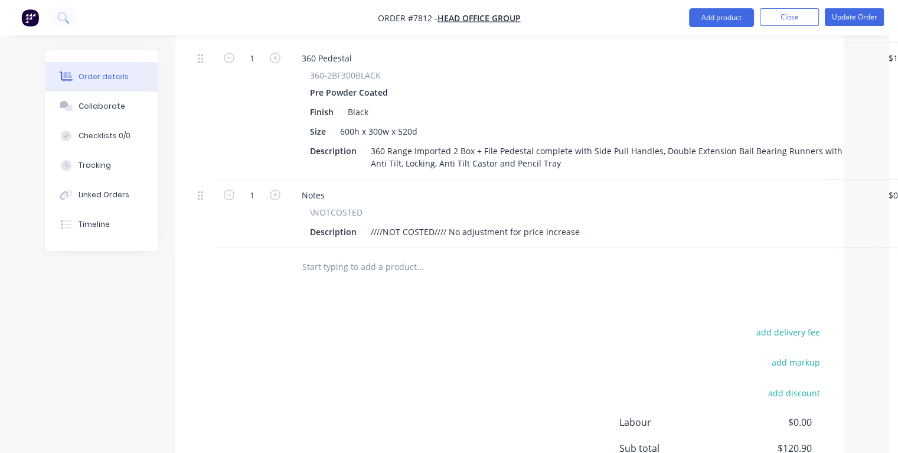
scroll to position [531, 0]
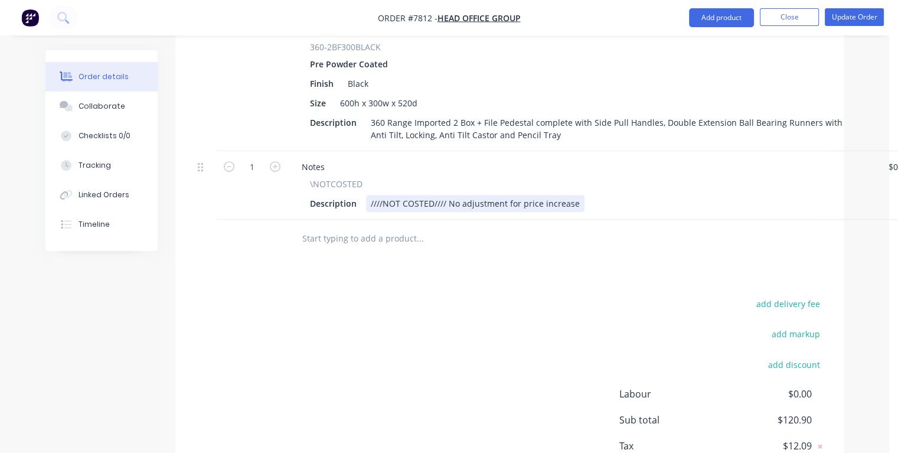
click at [582, 195] on div "Description ////NOT COSTED//// No adjustment for price increase" at bounding box center [580, 203] width 550 height 17
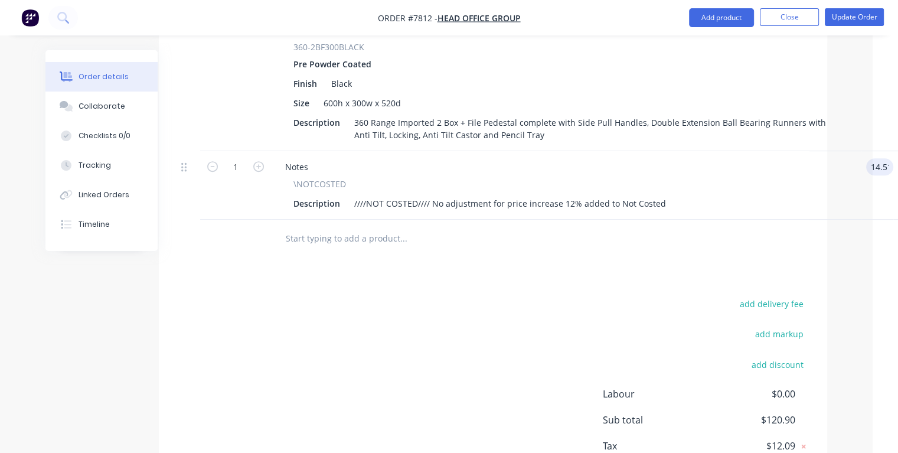
type input "$14.51"
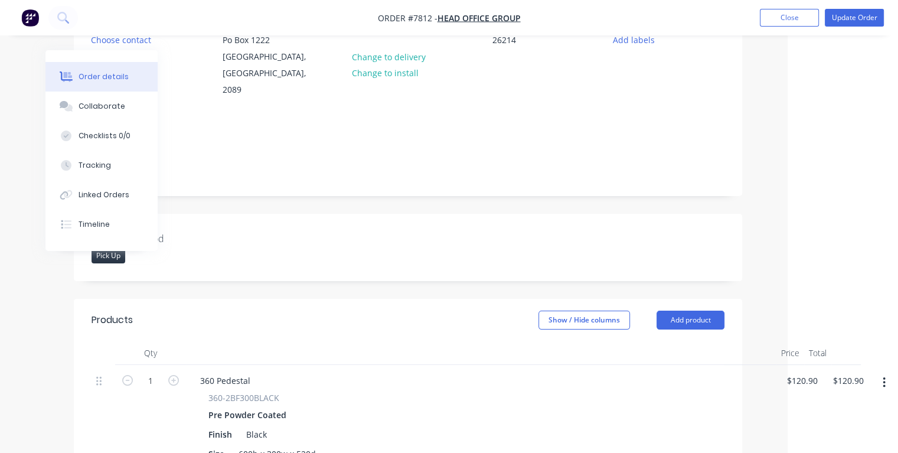
scroll to position [0, 101]
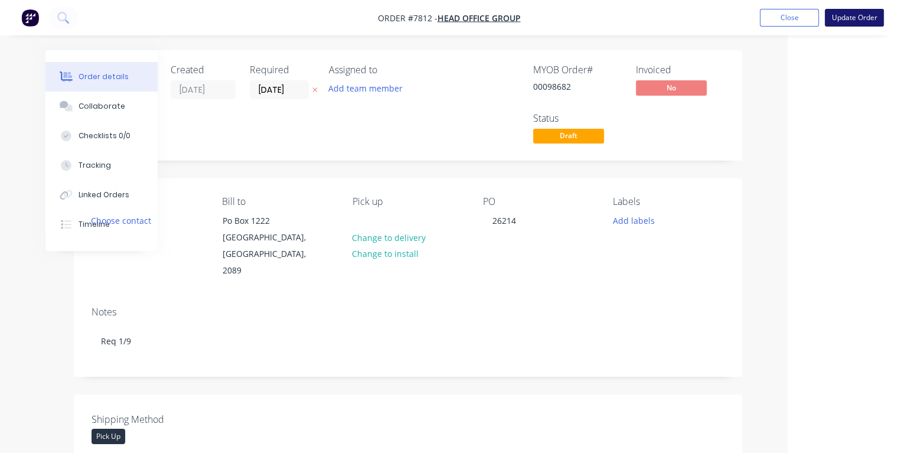
type input "$14.51"
click at [830, 15] on button "Update Order" at bounding box center [853, 18] width 59 height 18
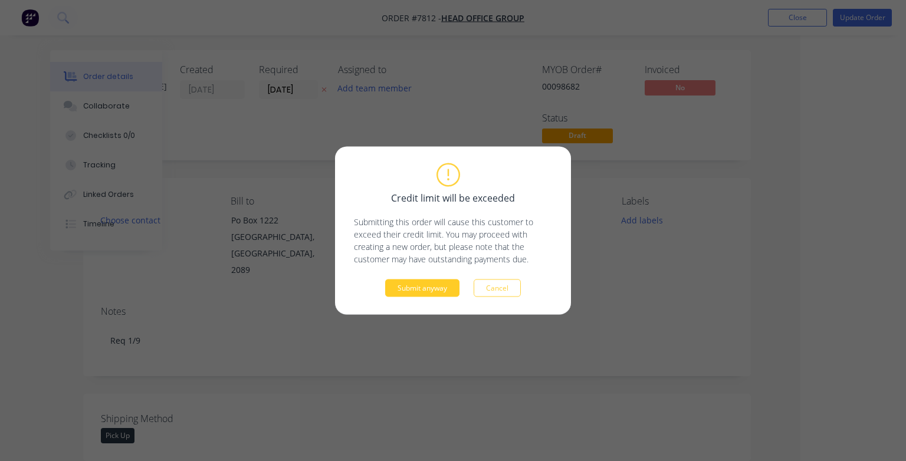
click at [441, 289] on button "Submit anyway" at bounding box center [422, 289] width 74 height 18
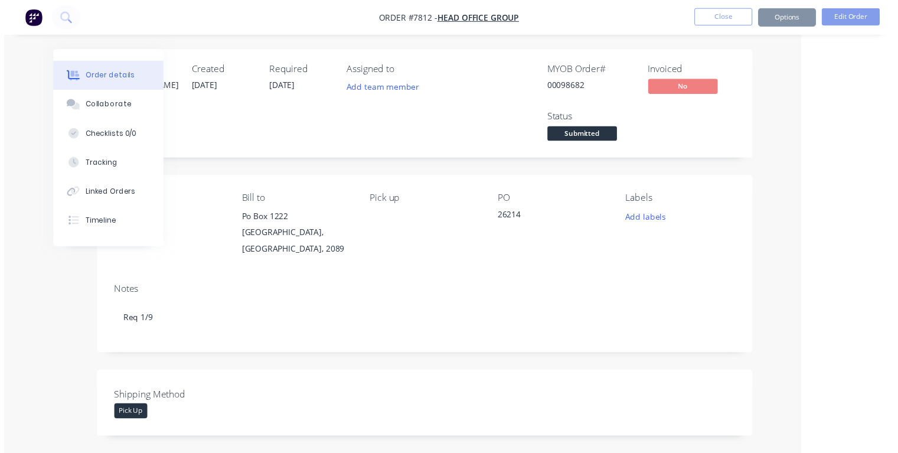
scroll to position [0, 85]
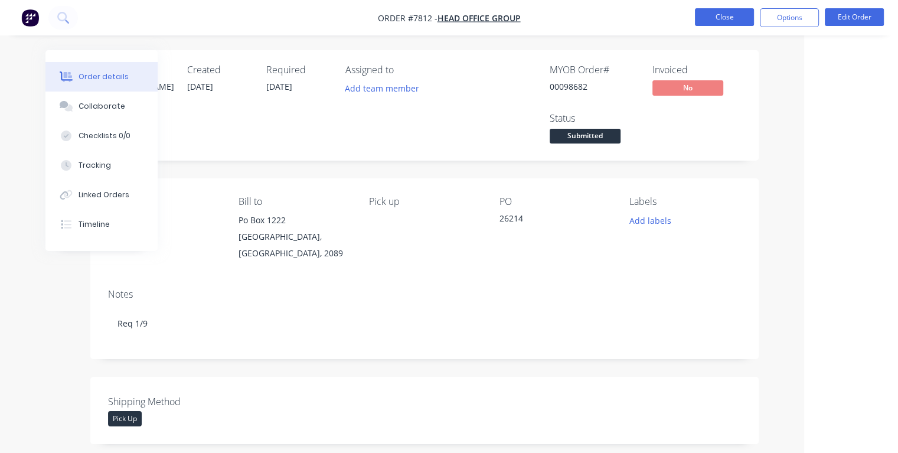
click at [732, 16] on button "Close" at bounding box center [724, 17] width 59 height 18
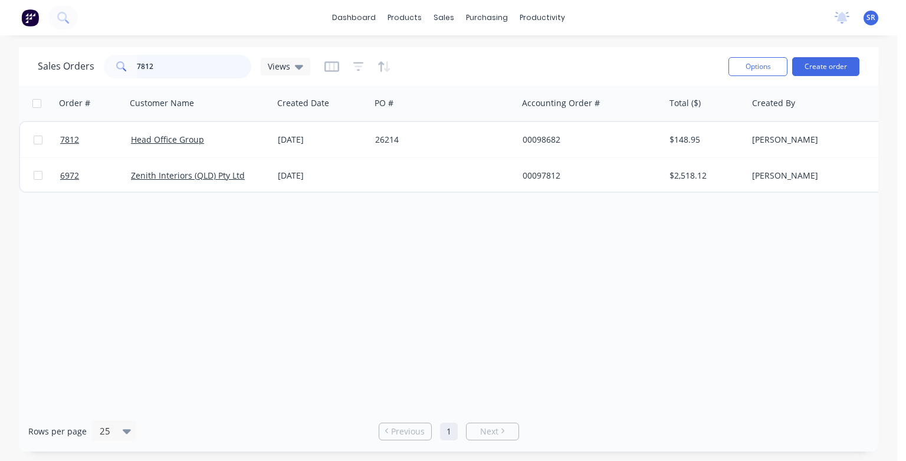
click at [161, 63] on input "7812" at bounding box center [194, 67] width 115 height 24
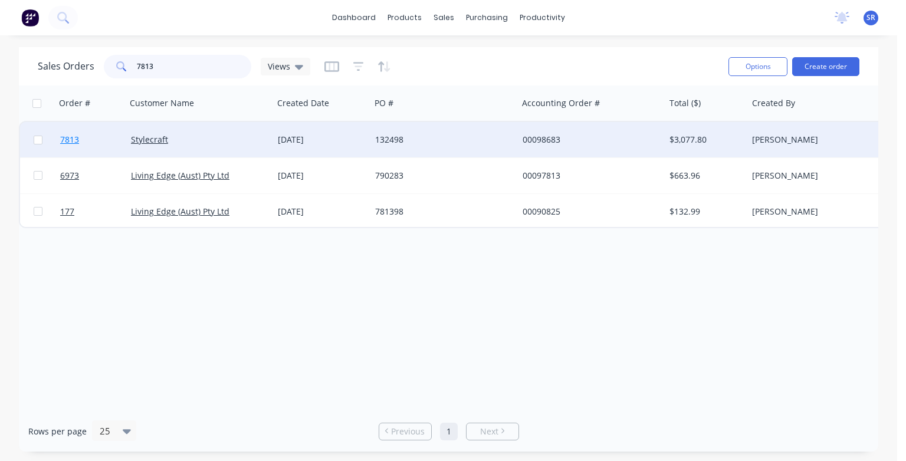
type input "7813"
click at [74, 139] on span "7813" at bounding box center [69, 140] width 19 height 12
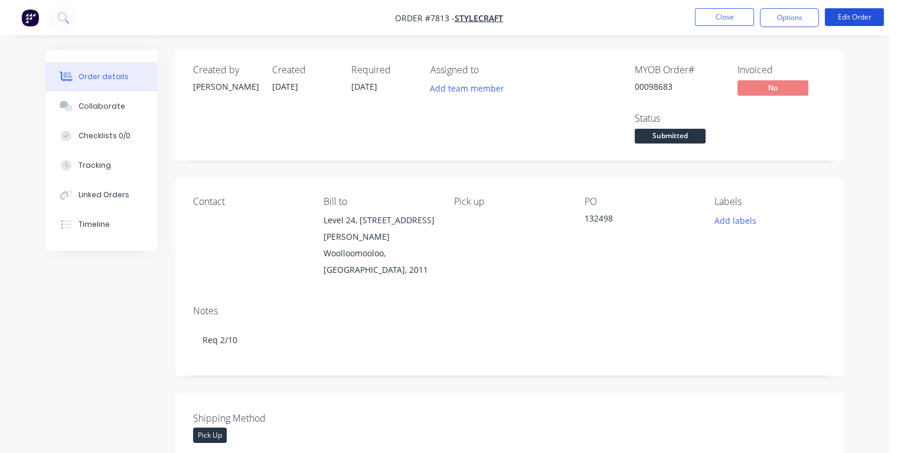
click at [852, 17] on button "Edit Order" at bounding box center [853, 17] width 59 height 18
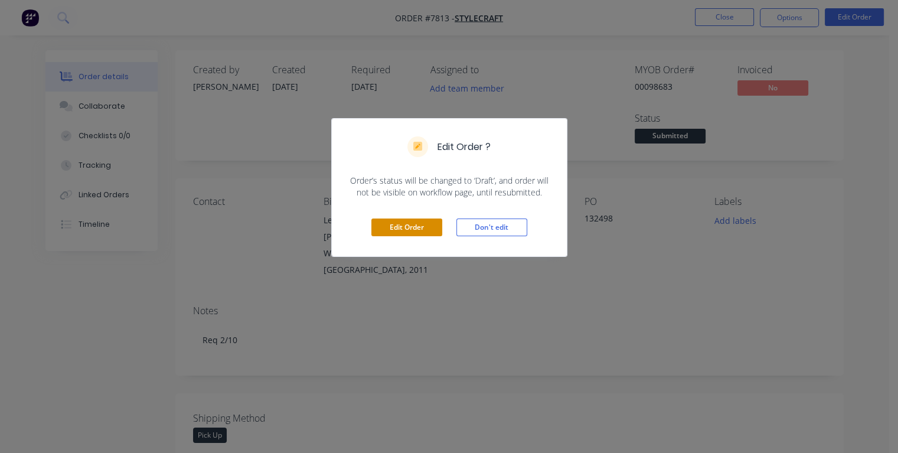
click at [414, 225] on button "Edit Order" at bounding box center [406, 227] width 71 height 18
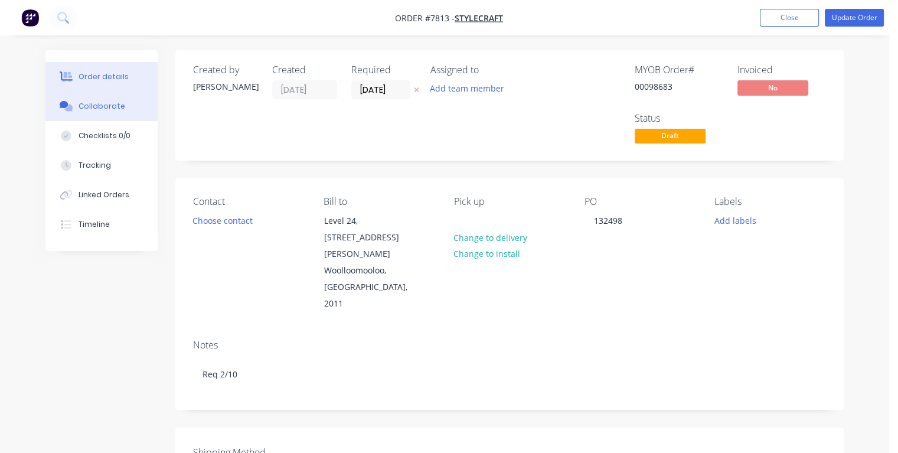
click at [112, 107] on div "Collaborate" at bounding box center [101, 106] width 47 height 11
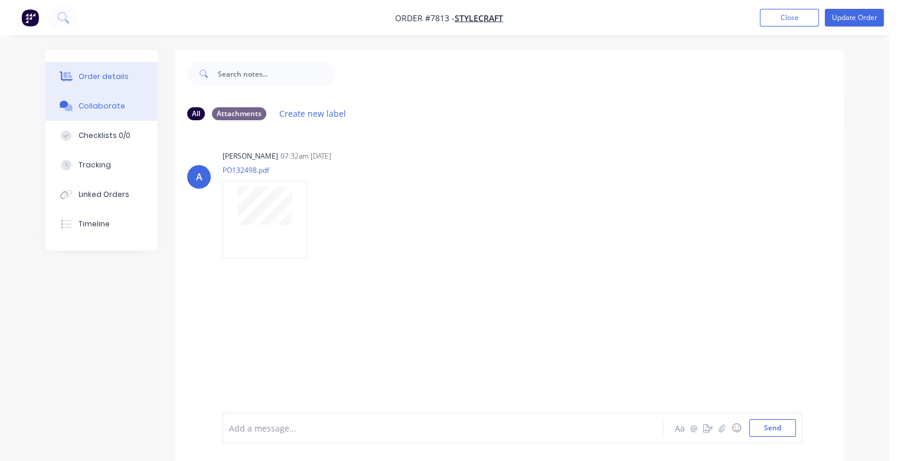
click at [97, 80] on div "Order details" at bounding box center [103, 76] width 50 height 11
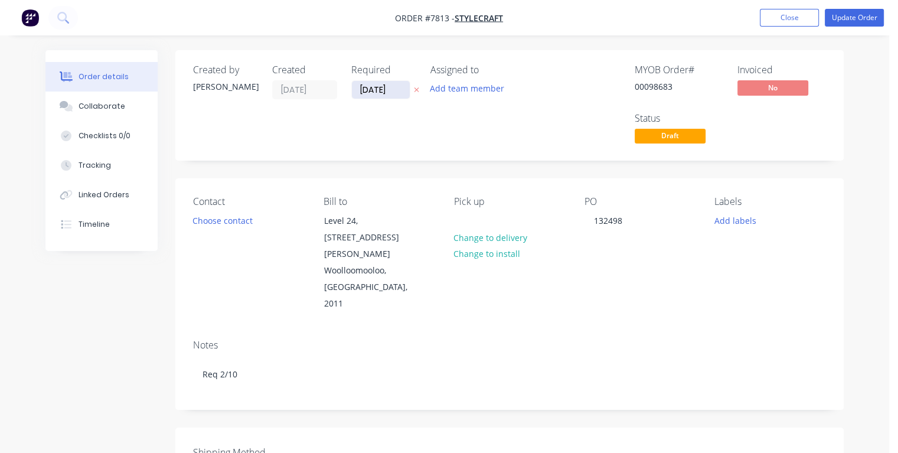
drag, startPoint x: 399, startPoint y: 91, endPoint x: 354, endPoint y: 88, distance: 44.9
click at [354, 88] on input "[DATE]" at bounding box center [381, 90] width 58 height 18
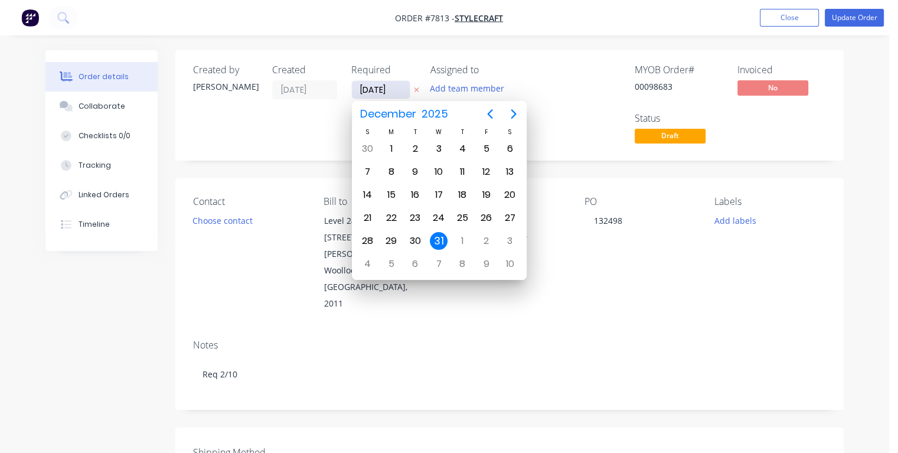
type input "[DATE]"
click at [444, 150] on div "1" at bounding box center [439, 149] width 18 height 18
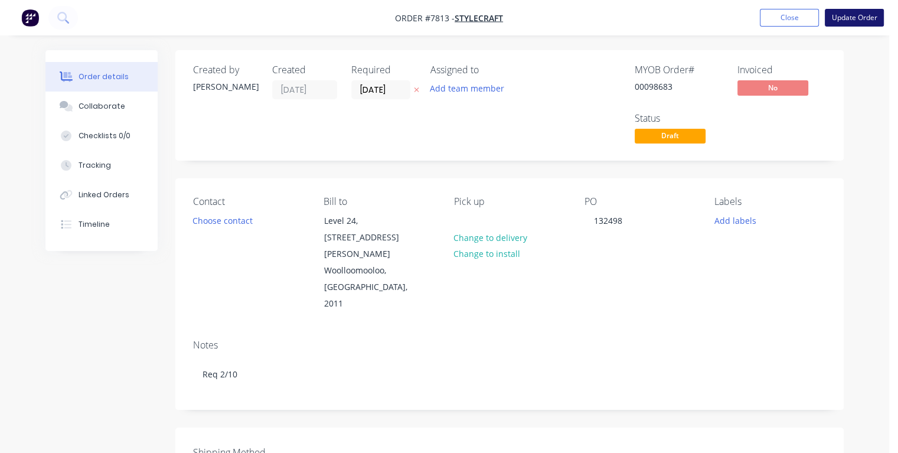
click at [844, 18] on button "Update Order" at bounding box center [853, 18] width 59 height 18
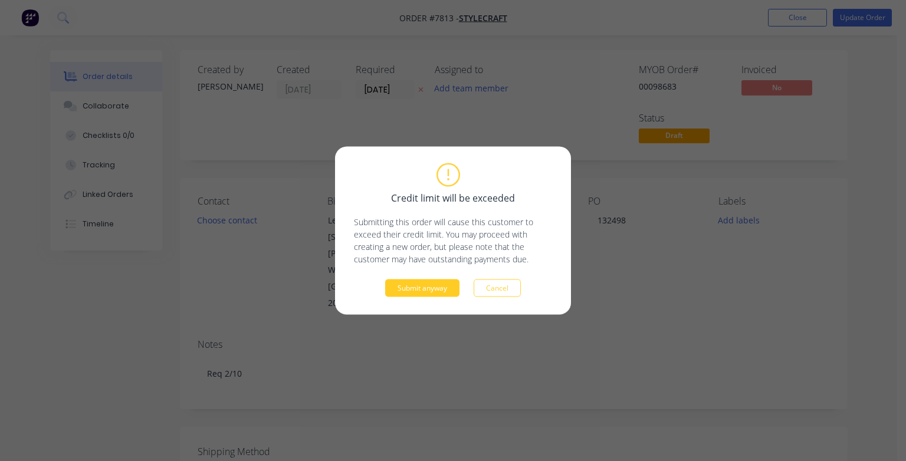
click at [405, 287] on button "Submit anyway" at bounding box center [422, 289] width 74 height 18
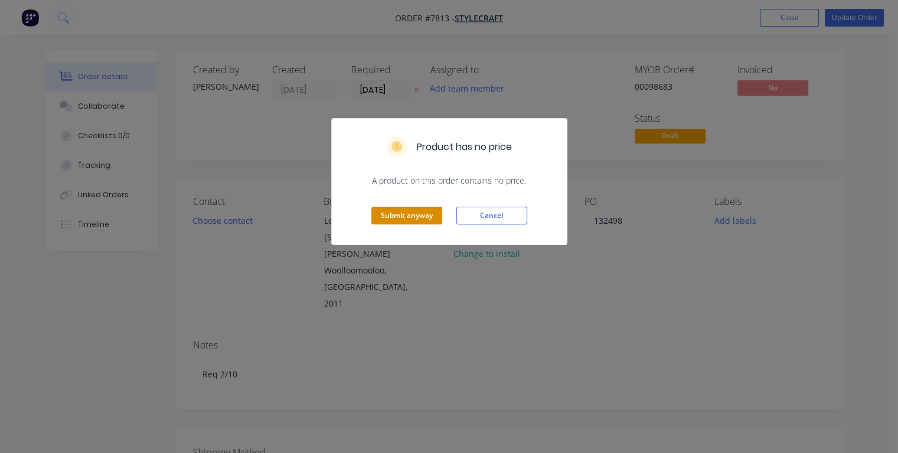
click at [408, 217] on button "Submit anyway" at bounding box center [406, 216] width 71 height 18
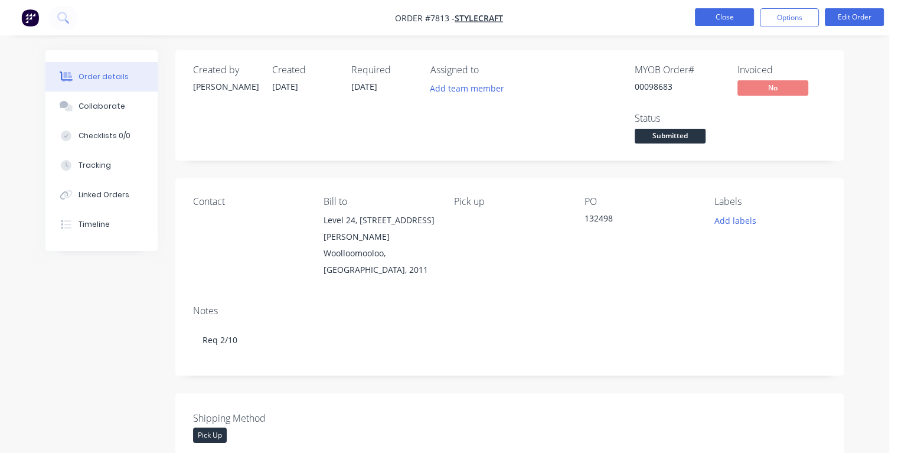
click at [736, 14] on button "Close" at bounding box center [724, 17] width 59 height 18
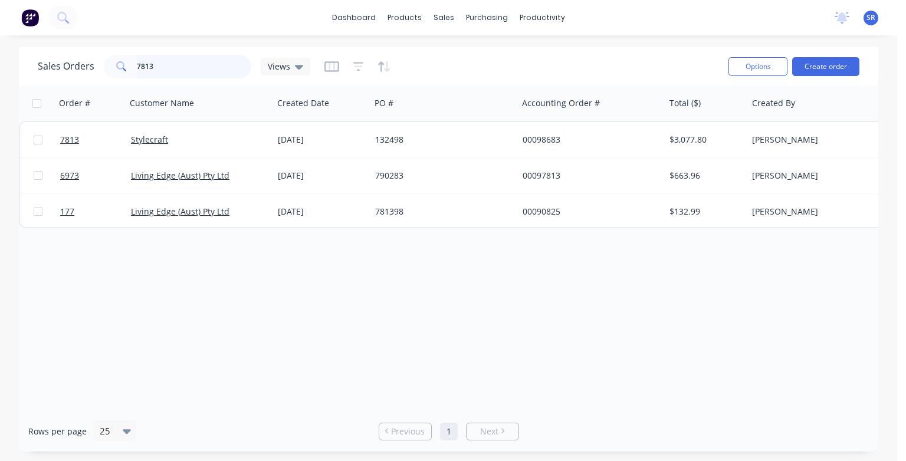
click at [190, 67] on input "7813" at bounding box center [194, 67] width 115 height 24
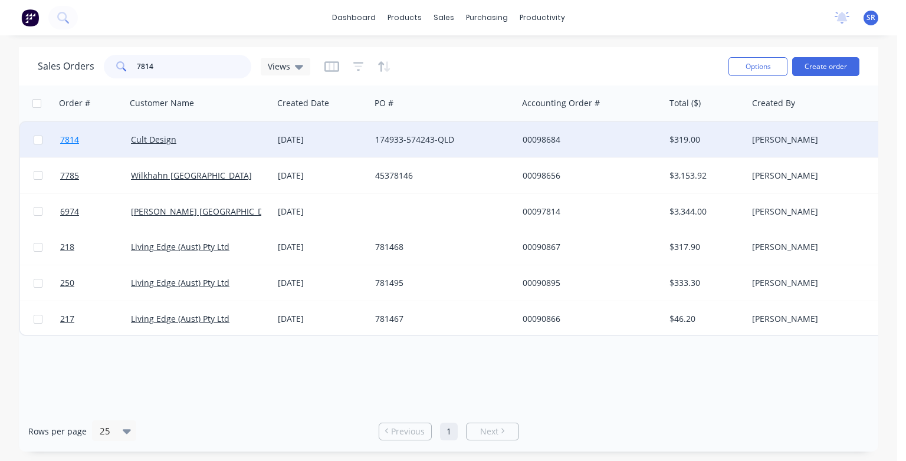
type input "7814"
click at [66, 140] on span "7814" at bounding box center [69, 140] width 19 height 12
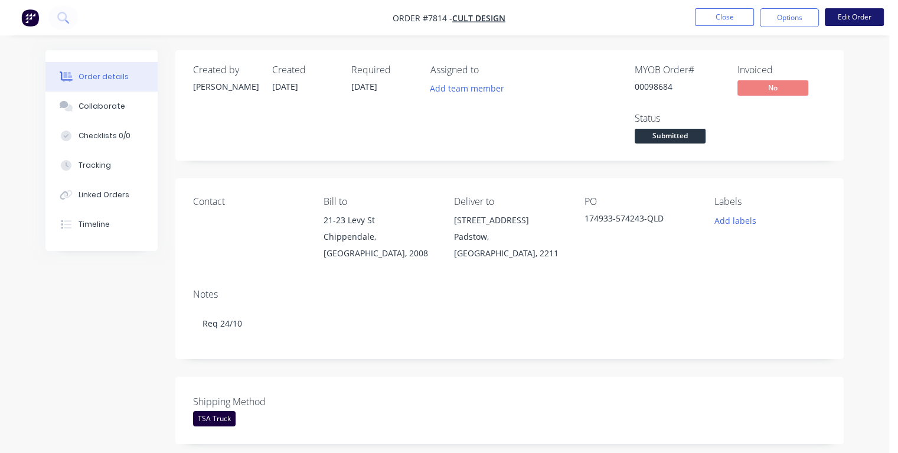
click at [852, 19] on button "Edit Order" at bounding box center [853, 17] width 59 height 18
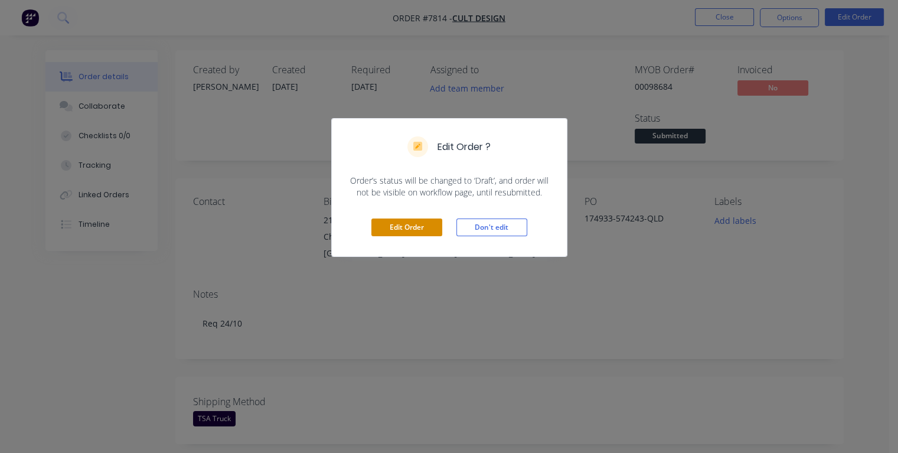
click at [420, 224] on button "Edit Order" at bounding box center [406, 227] width 71 height 18
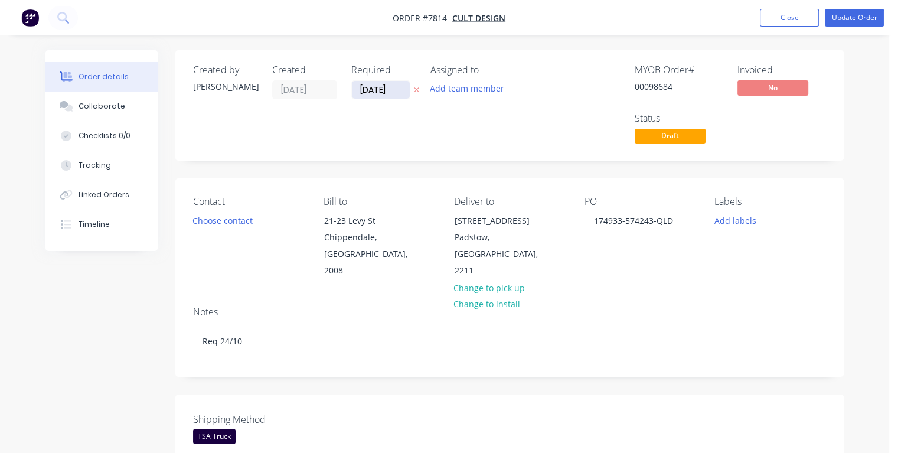
drag, startPoint x: 397, startPoint y: 90, endPoint x: 358, endPoint y: 90, distance: 38.9
click at [356, 89] on input "[DATE]" at bounding box center [381, 90] width 58 height 18
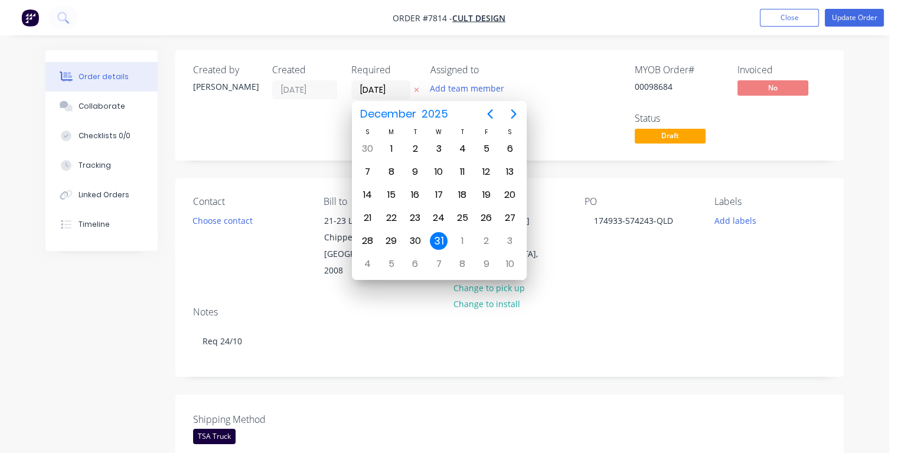
type input "[DATE]"
click at [437, 215] on div "22" at bounding box center [439, 218] width 18 height 18
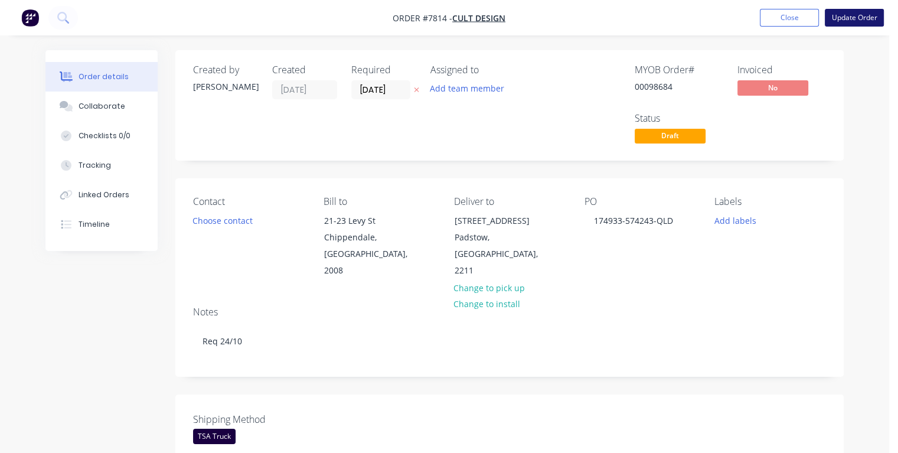
click at [869, 15] on button "Update Order" at bounding box center [853, 18] width 59 height 18
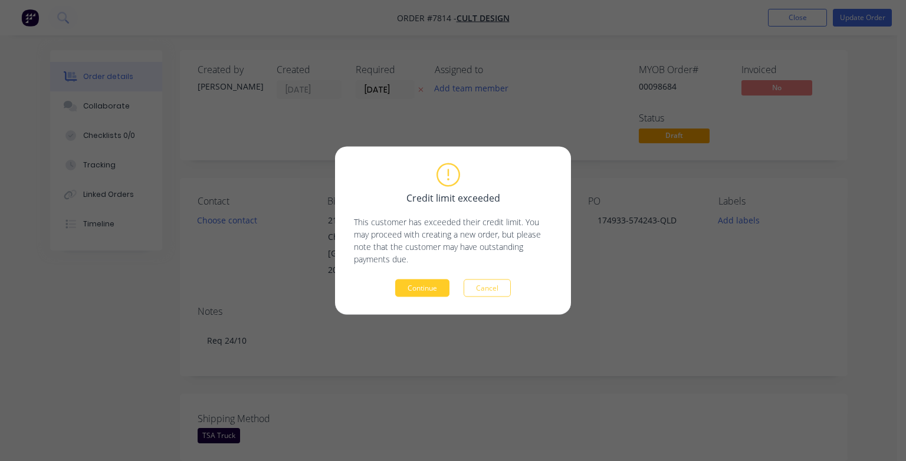
click at [447, 281] on button "Continue" at bounding box center [422, 289] width 54 height 18
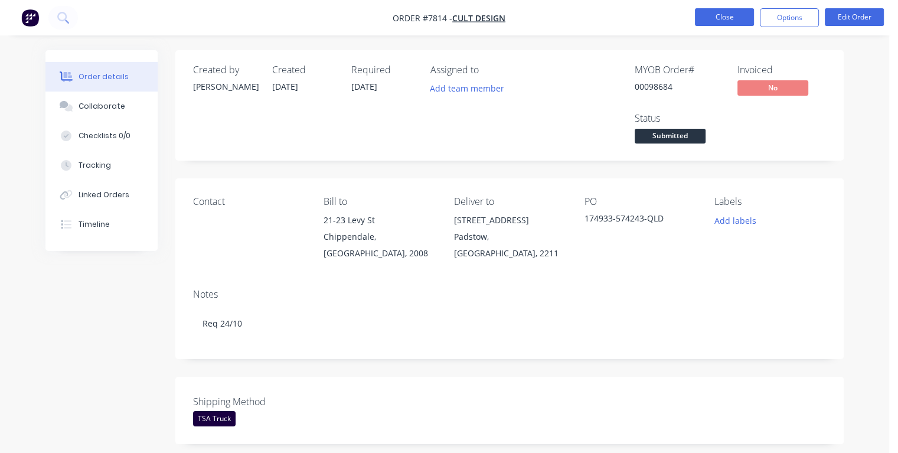
click at [736, 12] on button "Close" at bounding box center [724, 17] width 59 height 18
